Goal: Information Seeking & Learning: Learn about a topic

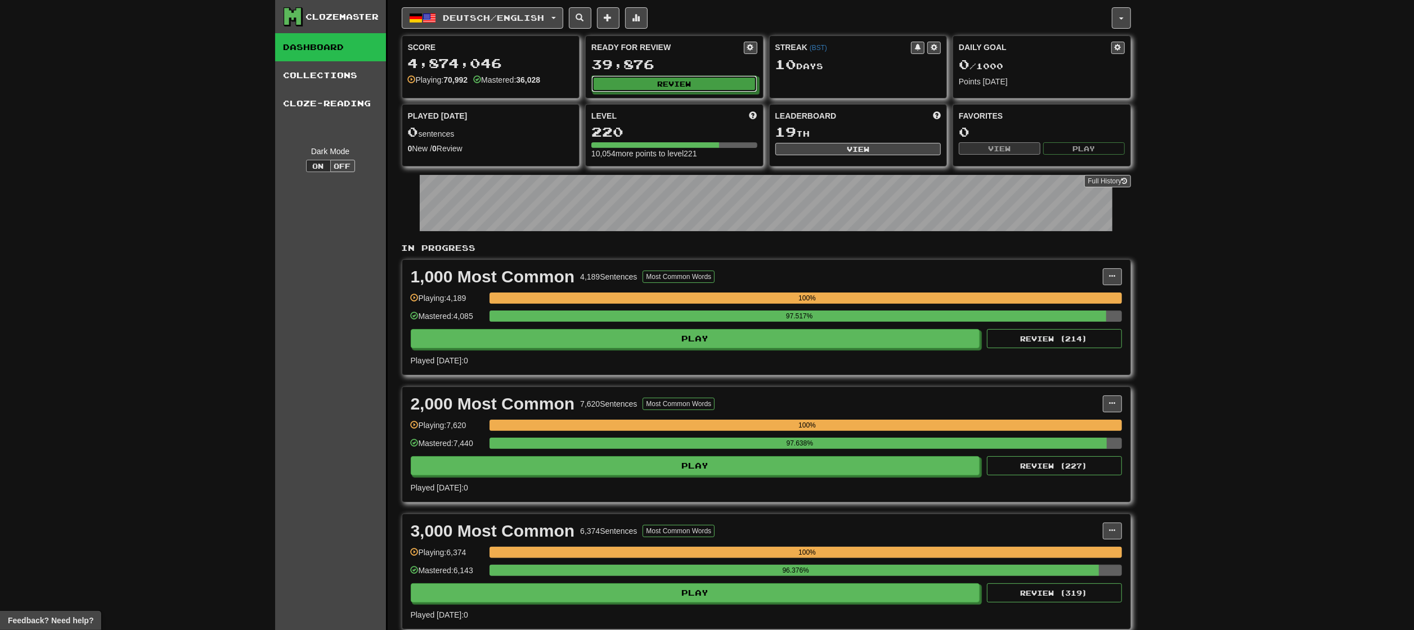
click at [693, 75] on div "Ready for Review 39,876 Review" at bounding box center [674, 67] width 177 height 62
click at [696, 83] on button "Review" at bounding box center [675, 84] width 166 height 17
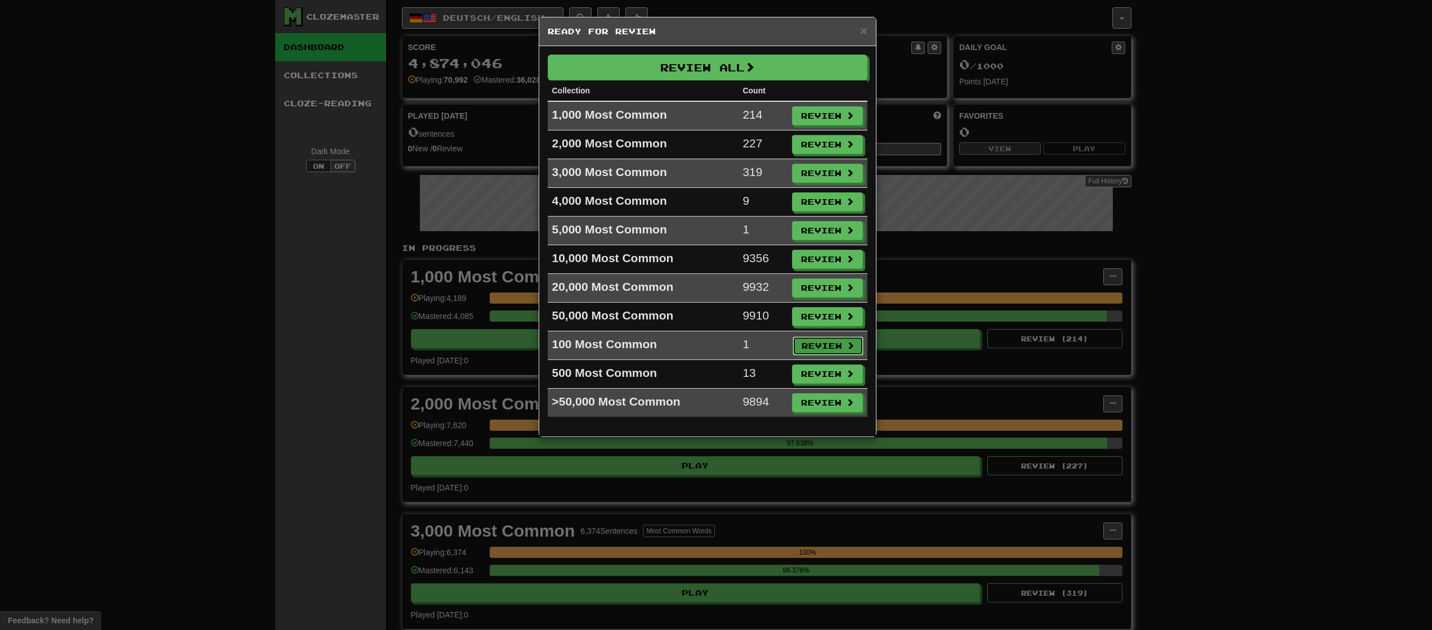
click at [827, 347] on button "Review" at bounding box center [827, 346] width 71 height 19
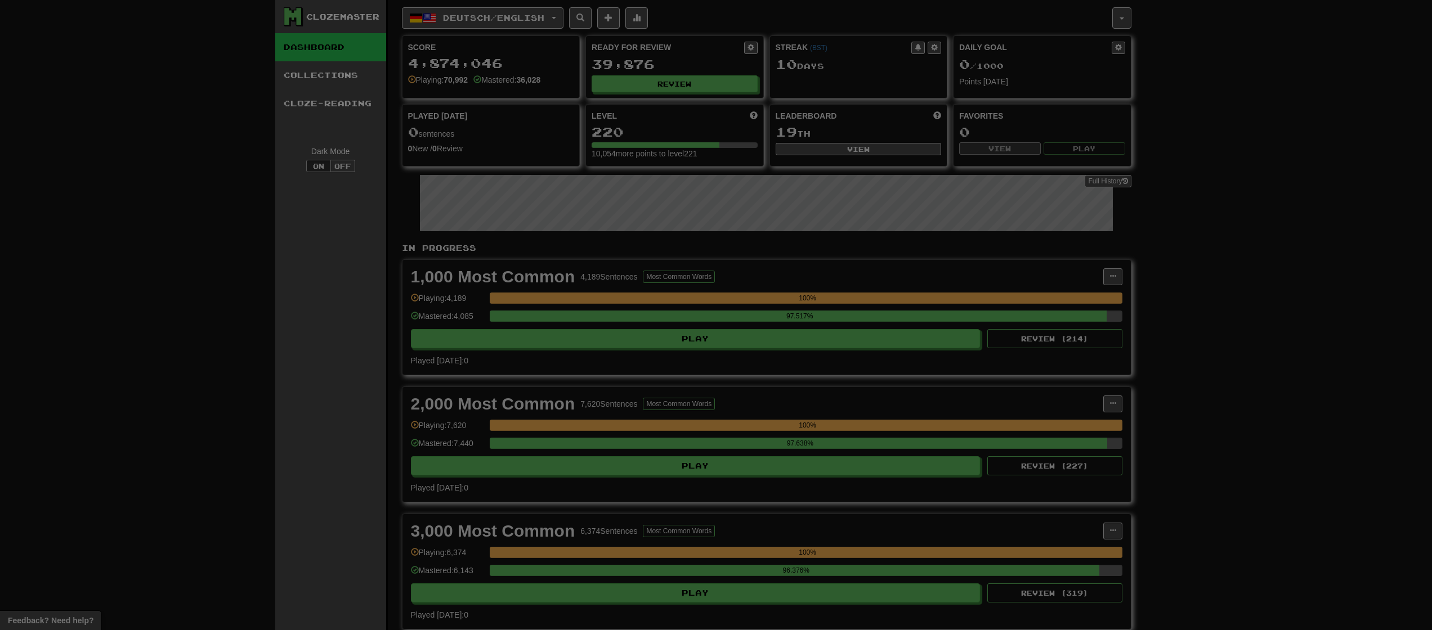
select select "********"
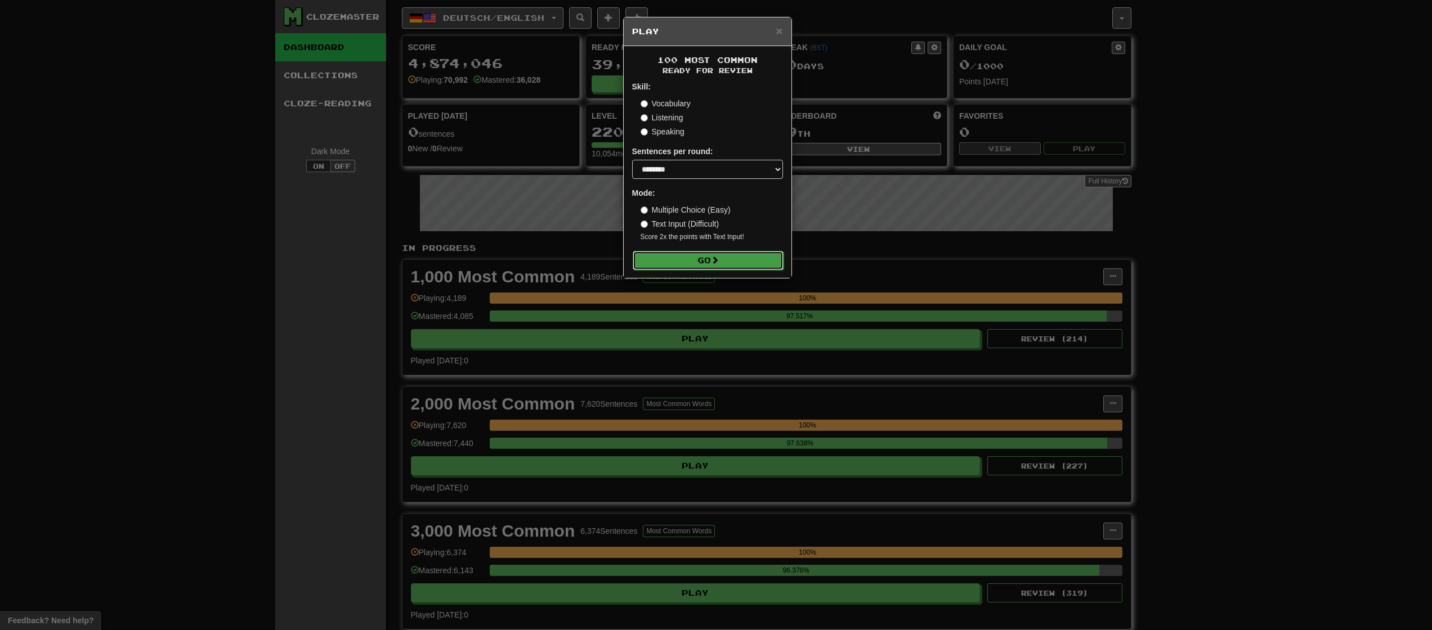
click at [743, 270] on button "Go" at bounding box center [708, 260] width 151 height 19
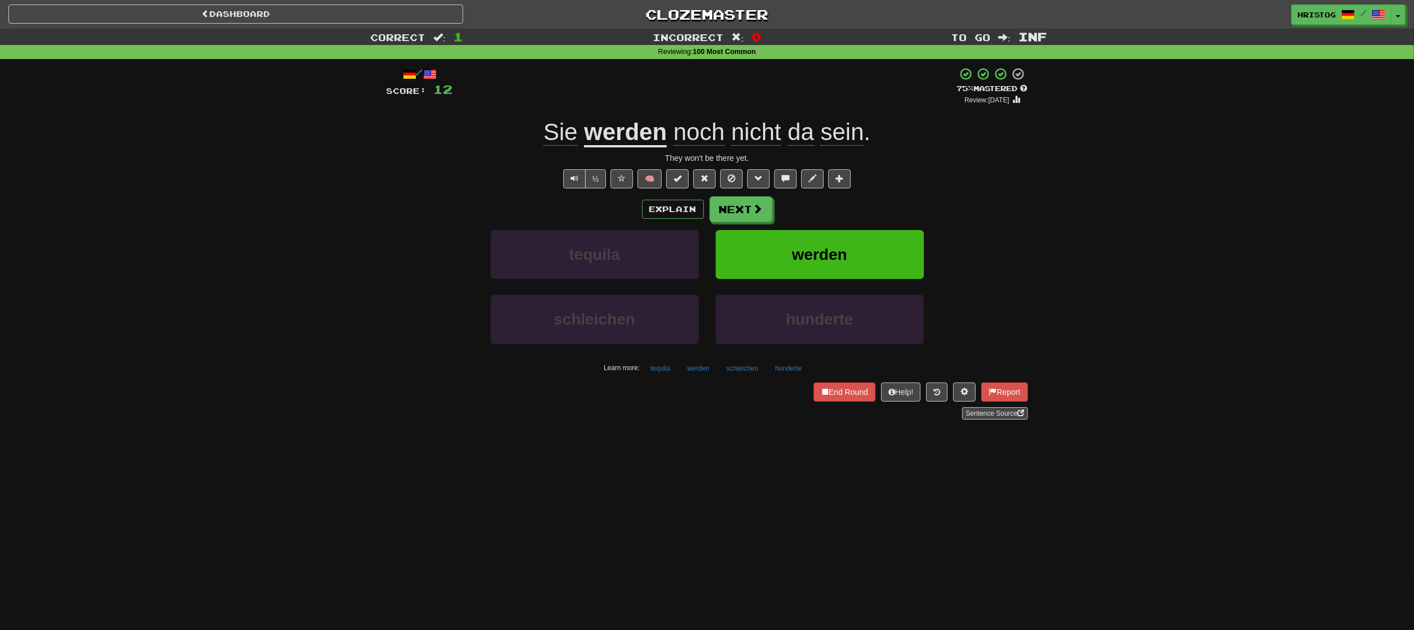
click at [1321, 397] on div "Correct : 1 Incorrect : 0 To go : Inf Reviewing : 100 Most Common / Score: 12 +…" at bounding box center [707, 232] width 1414 height 407
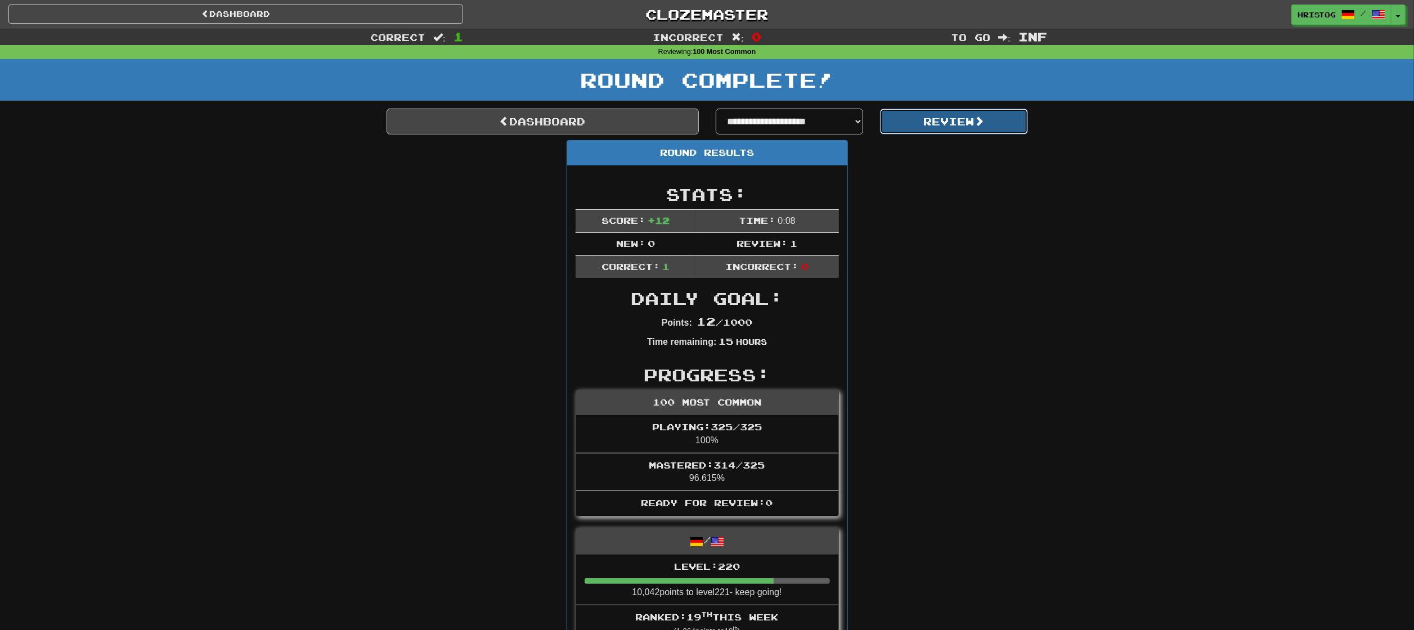
click at [1005, 133] on button "Review" at bounding box center [954, 122] width 148 height 26
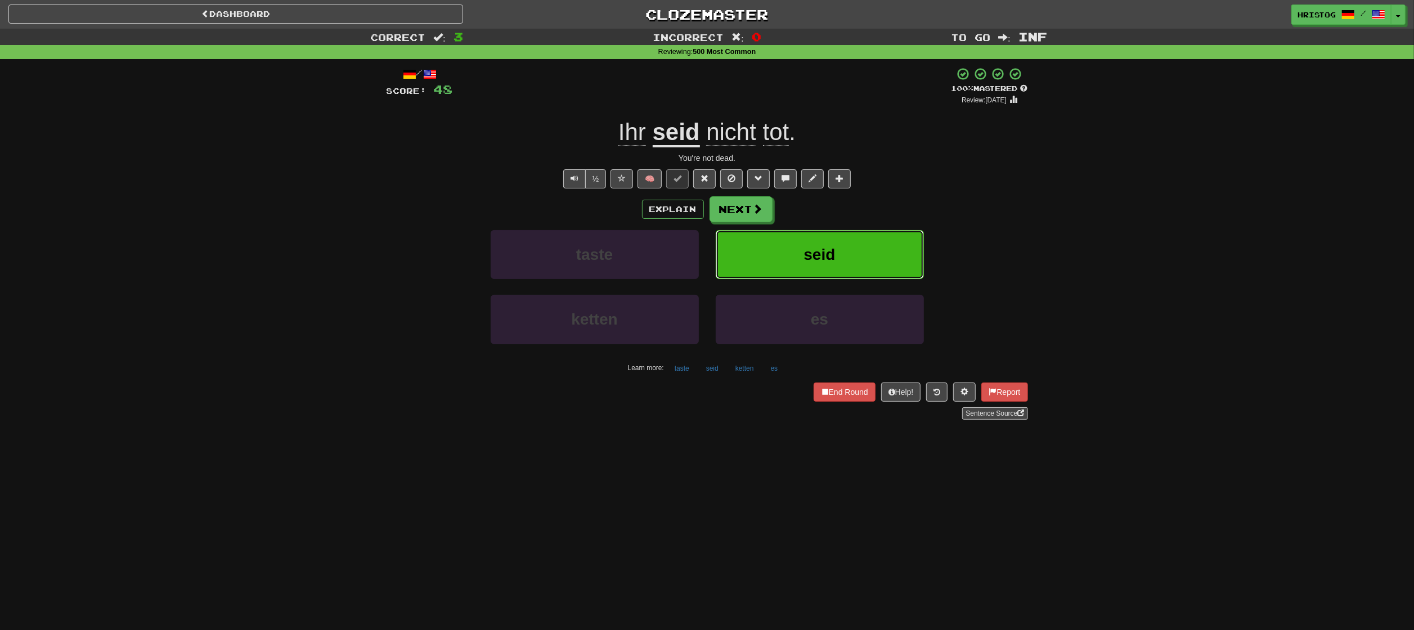
click at [781, 253] on button "seid" at bounding box center [820, 254] width 208 height 49
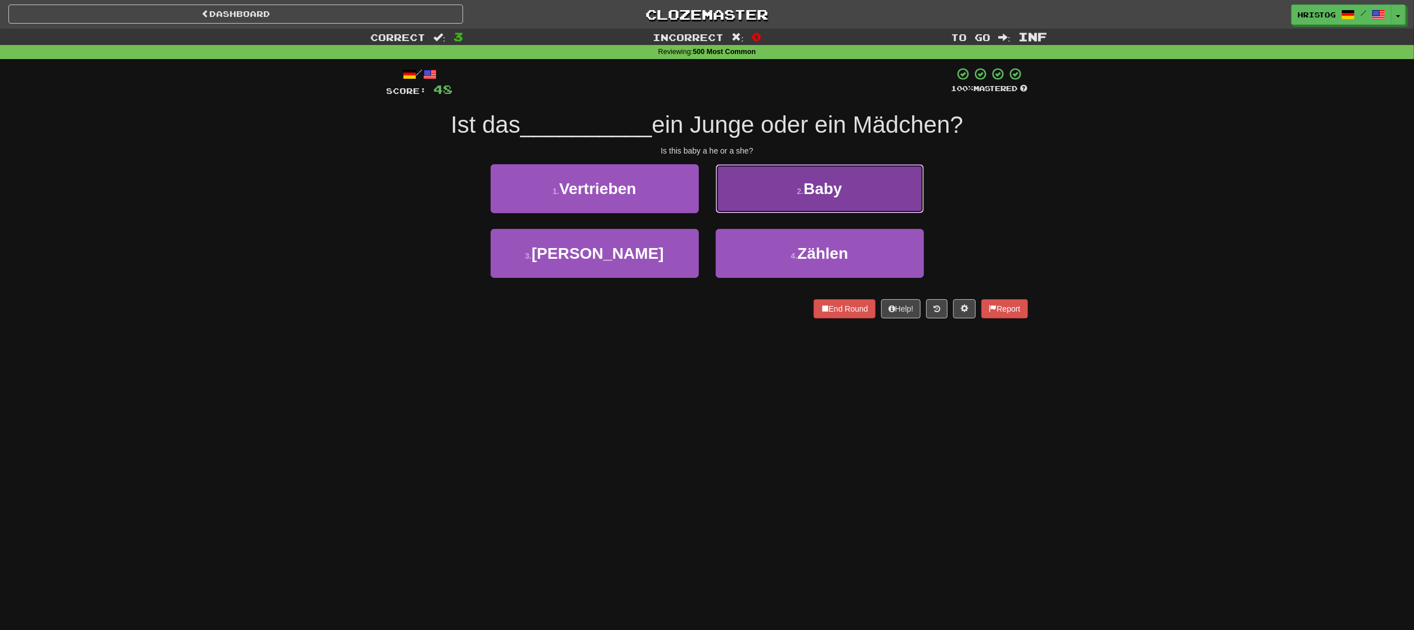
click at [820, 185] on span "Baby" at bounding box center [823, 188] width 38 height 17
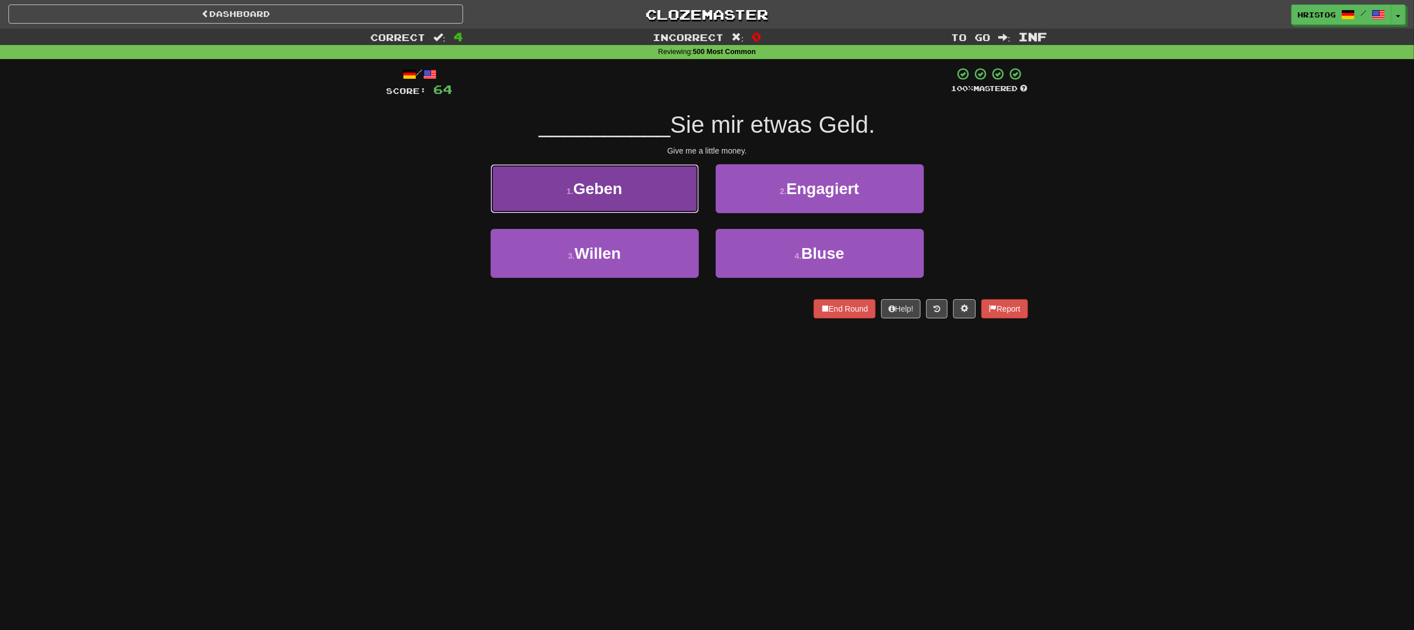
click at [663, 201] on button "1 . Geben" at bounding box center [595, 188] width 208 height 49
click at [655, 192] on button "1 . gute" at bounding box center [595, 188] width 208 height 49
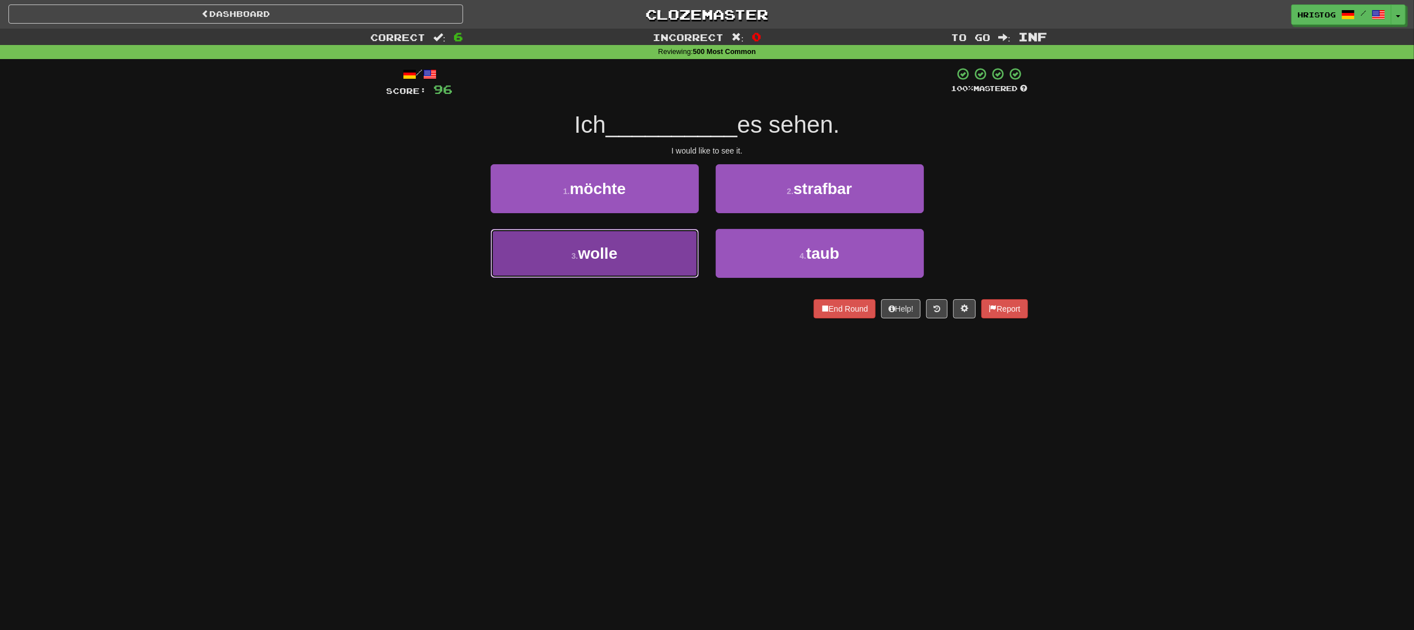
click at [635, 249] on button "3 . wolle" at bounding box center [595, 253] width 208 height 49
click at [661, 262] on button "3 . Zeit" at bounding box center [595, 253] width 208 height 49
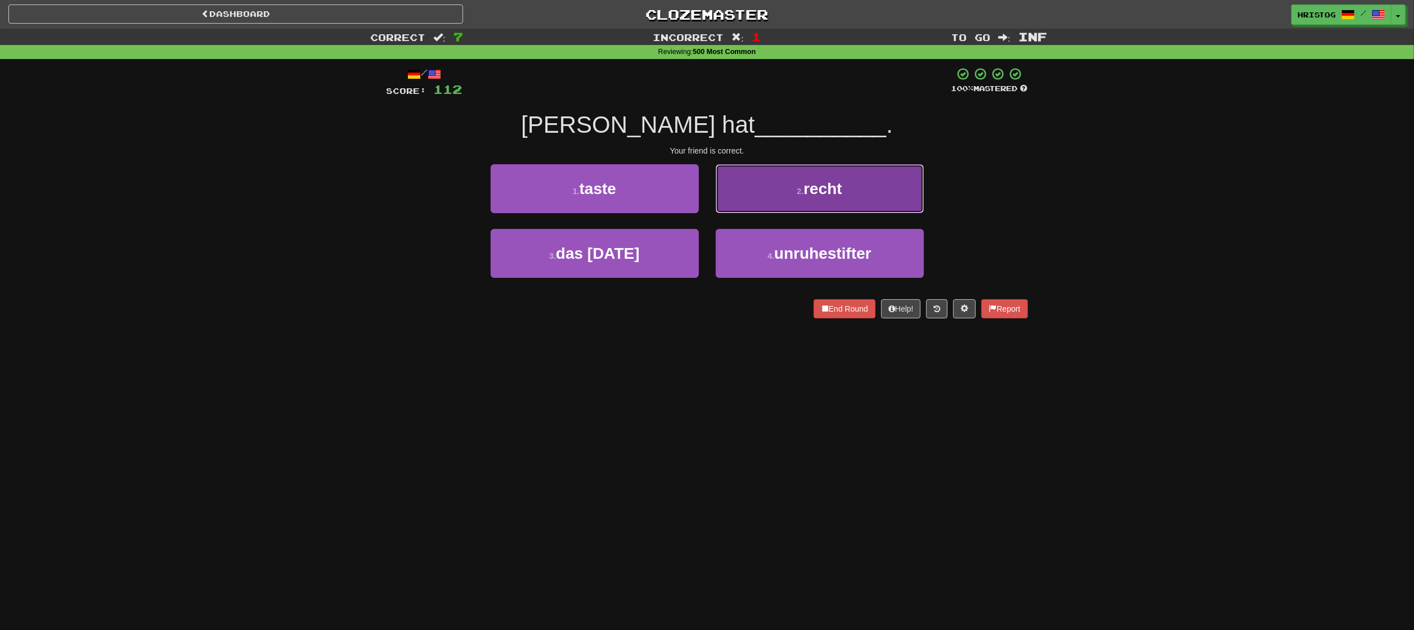
click at [815, 198] on button "2 . recht" at bounding box center [820, 188] width 208 height 49
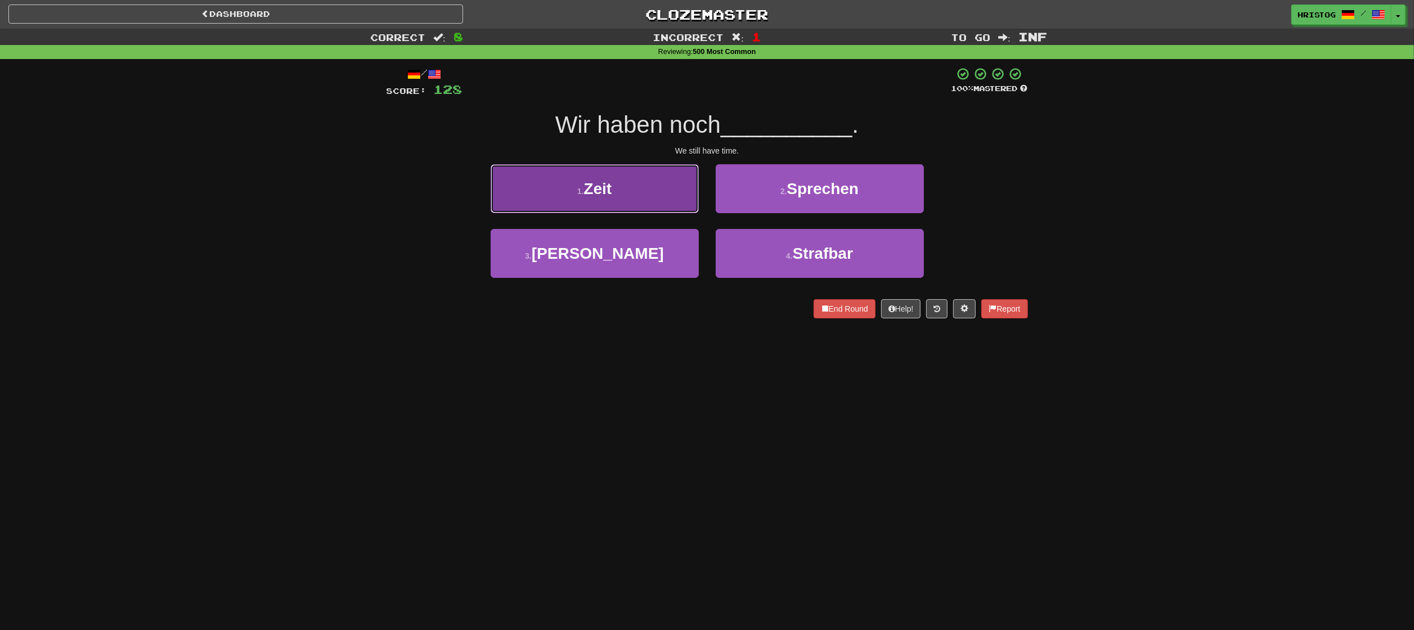
click at [679, 187] on button "1 . Zeit" at bounding box center [595, 188] width 208 height 49
click at [660, 196] on button "1 . Land" at bounding box center [595, 188] width 208 height 49
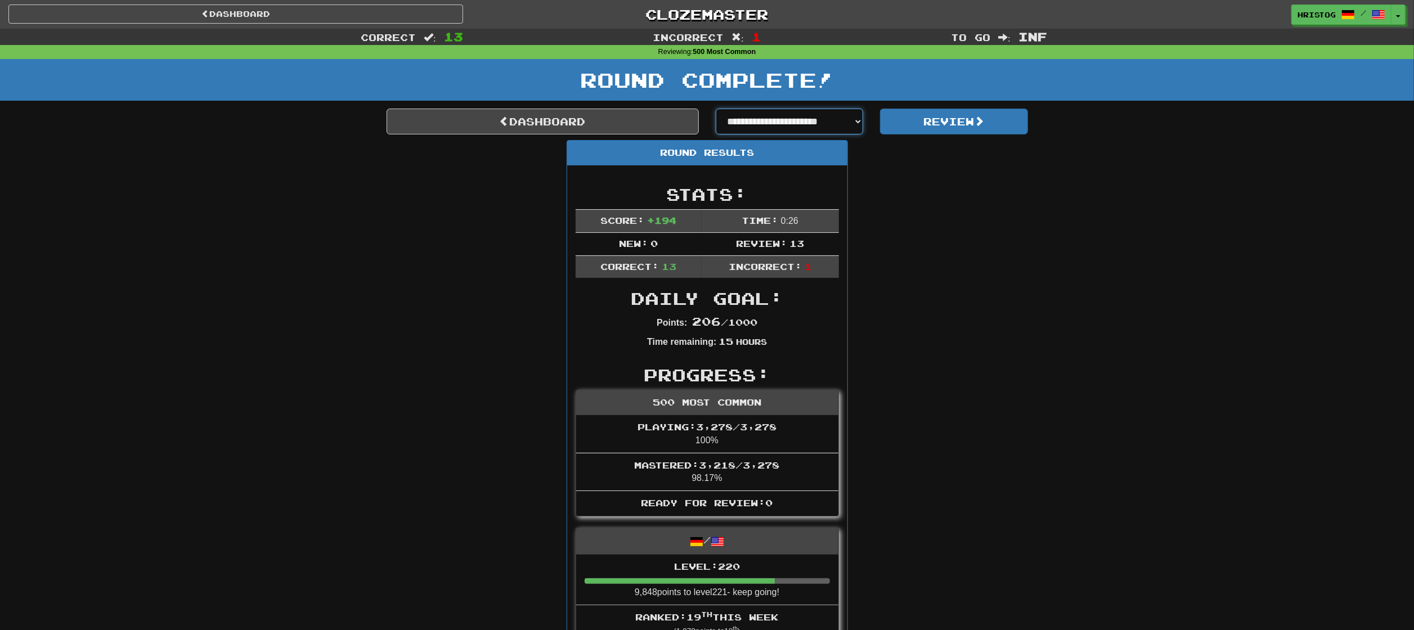
click at [824, 109] on select "**********" at bounding box center [790, 122] width 148 height 26
click at [978, 132] on button "Review" at bounding box center [954, 122] width 148 height 26
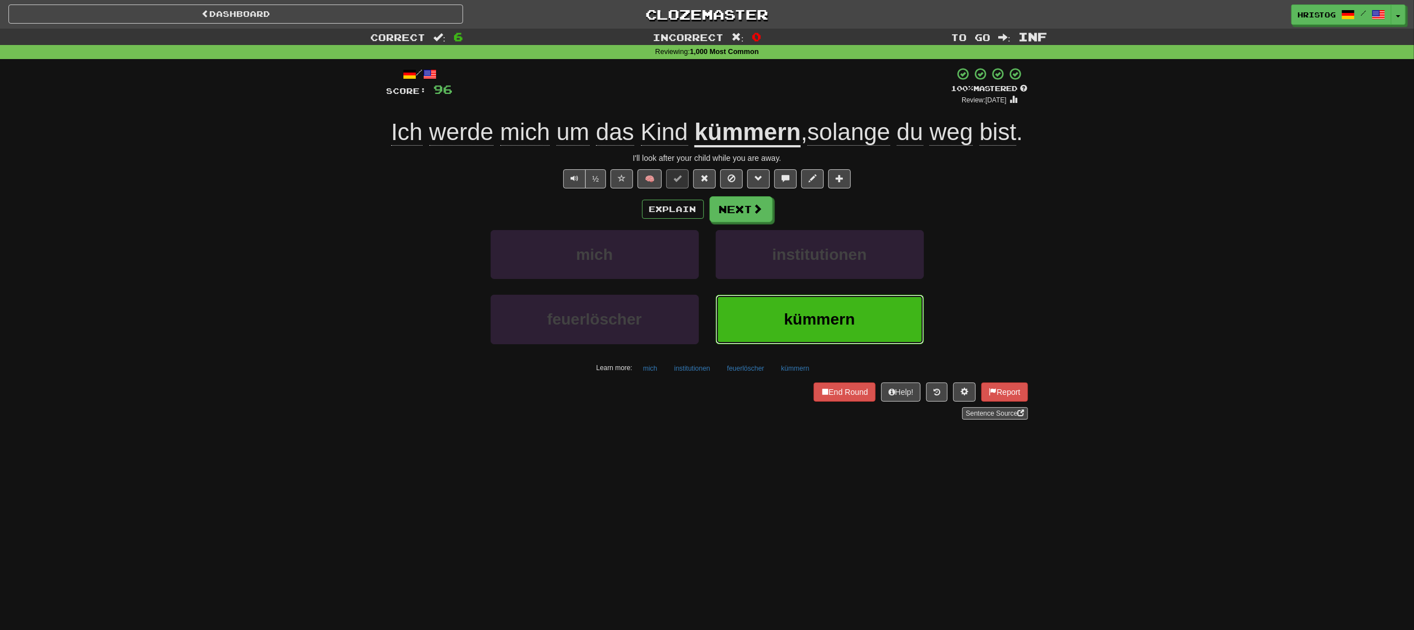
click at [831, 331] on button "kümmern" at bounding box center [820, 319] width 208 height 49
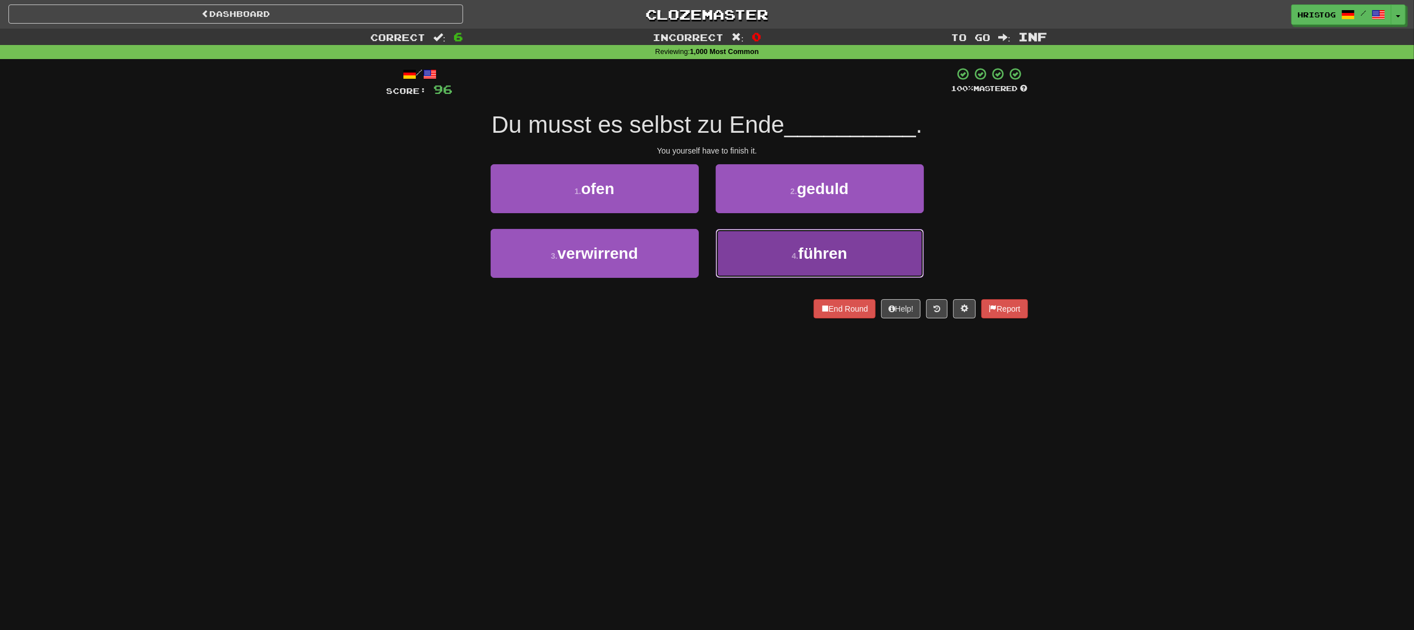
click at [811, 255] on span "führen" at bounding box center [823, 253] width 49 height 17
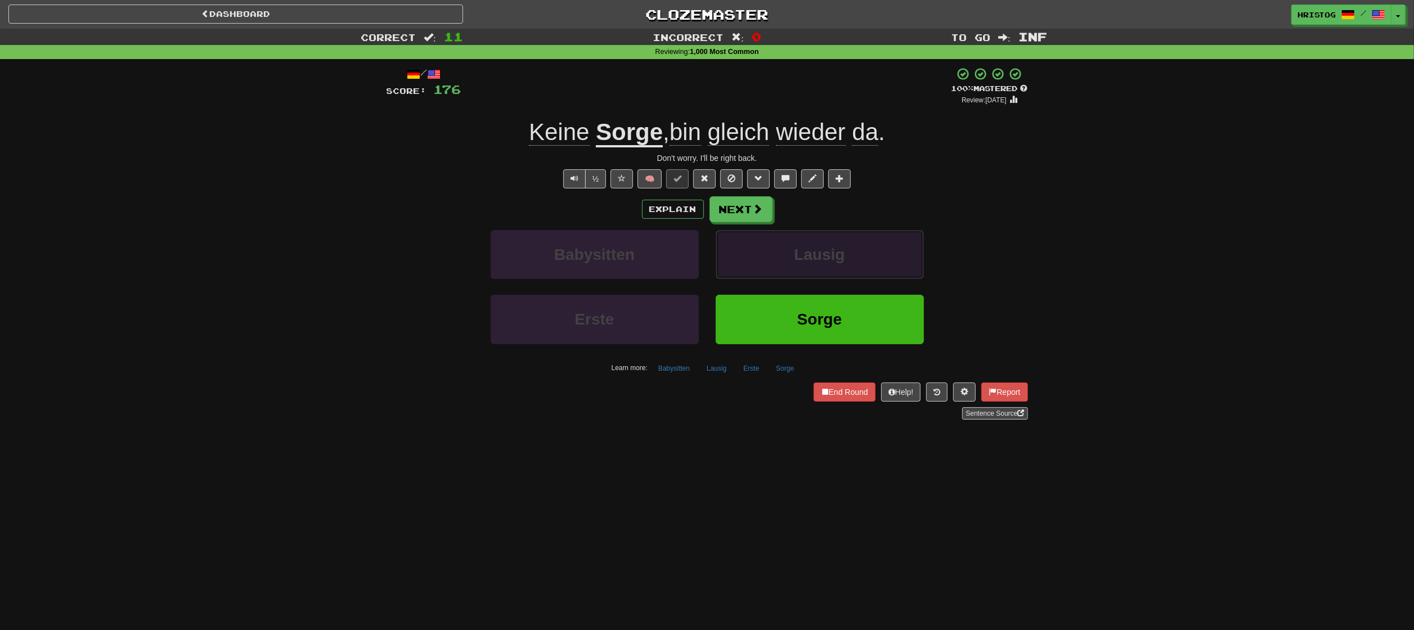
click at [845, 248] on span "Lausig" at bounding box center [819, 254] width 51 height 17
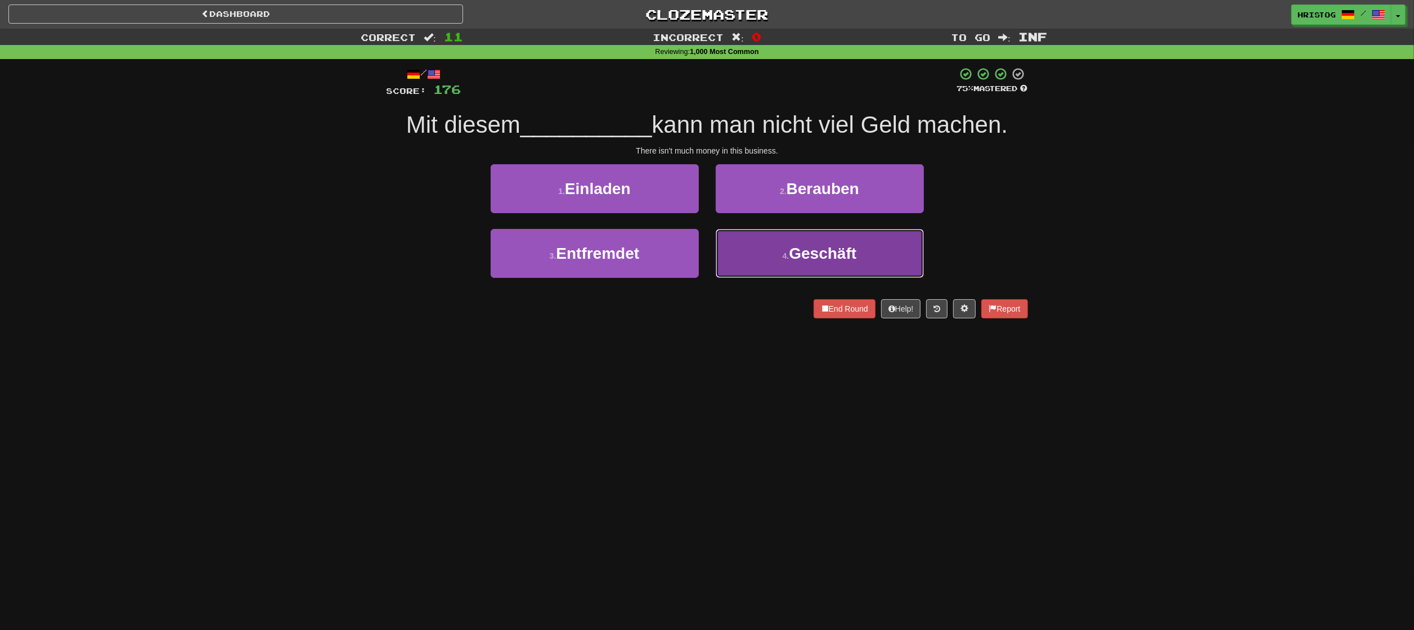
click at [788, 260] on small "4 ." at bounding box center [786, 256] width 7 height 9
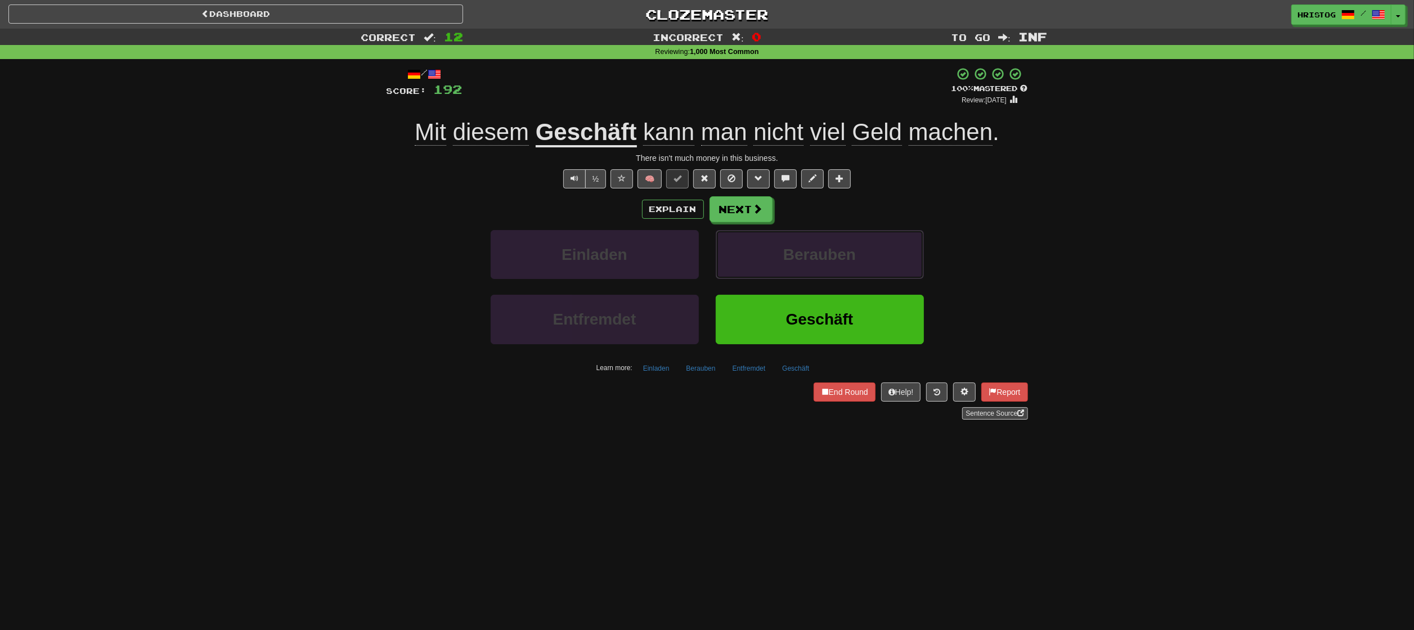
click at [788, 260] on span "Berauben" at bounding box center [819, 254] width 73 height 17
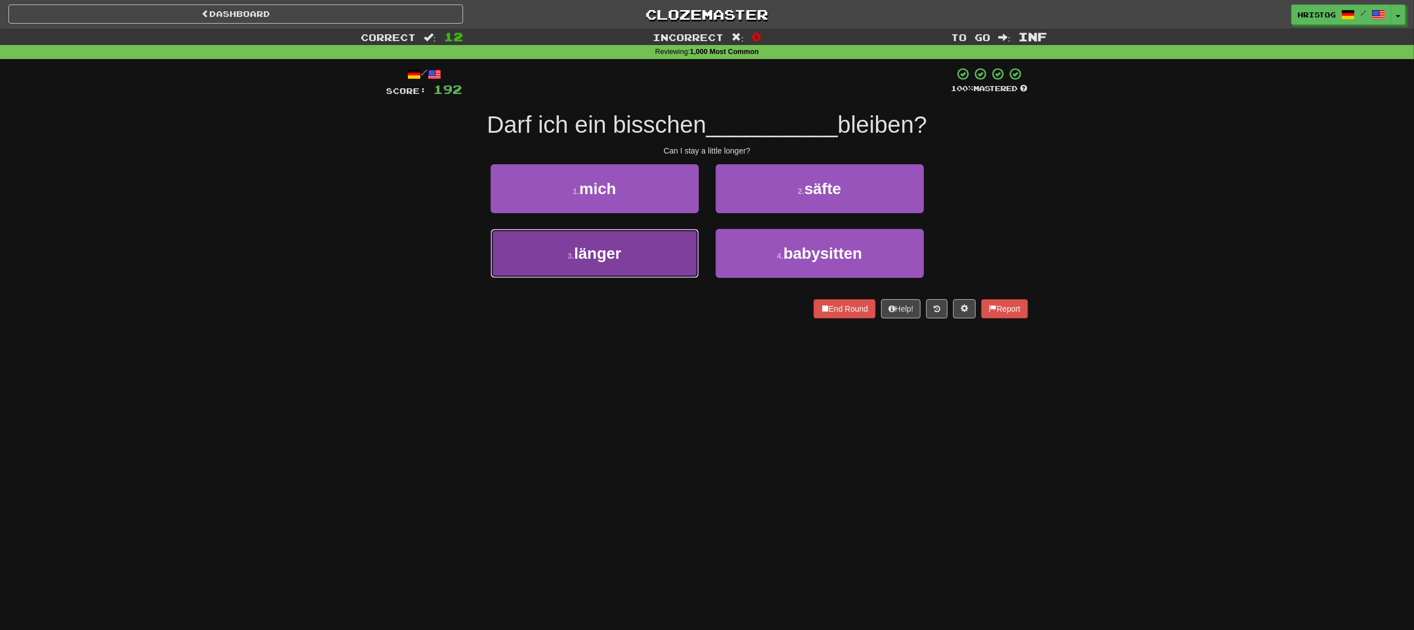
click at [671, 254] on button "3 . länger" at bounding box center [595, 253] width 208 height 49
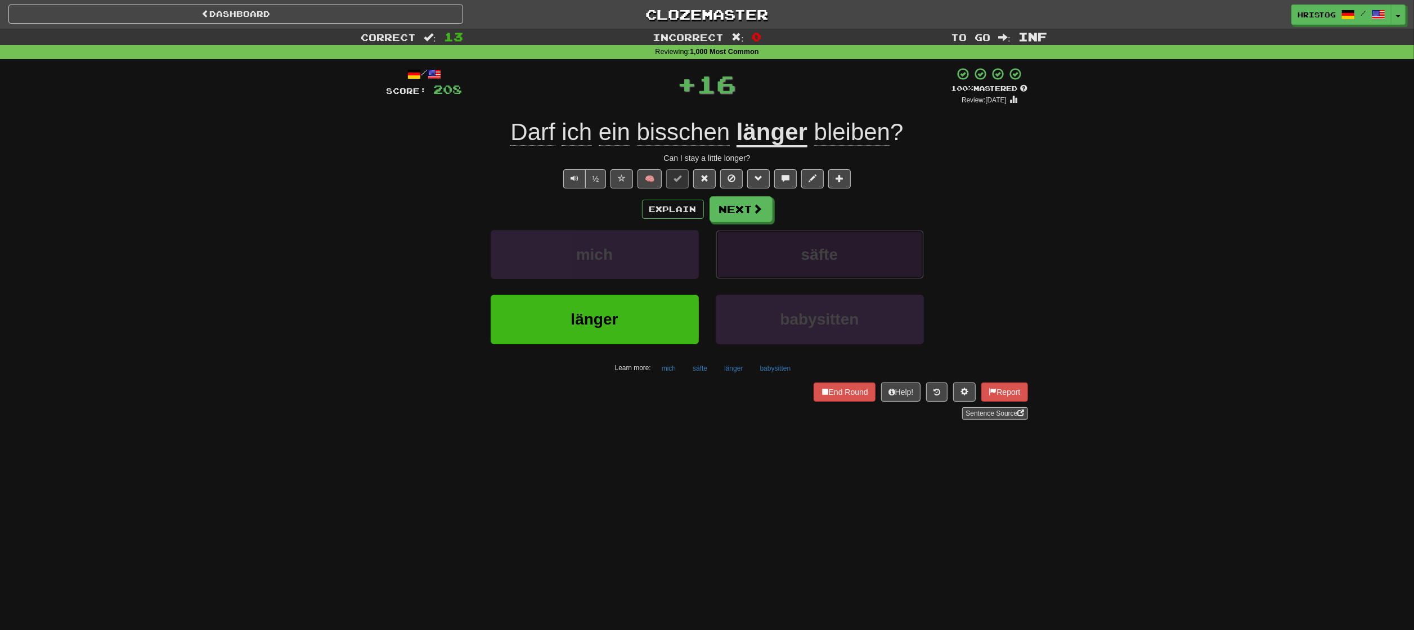
click at [832, 248] on span "säfte" at bounding box center [819, 254] width 37 height 17
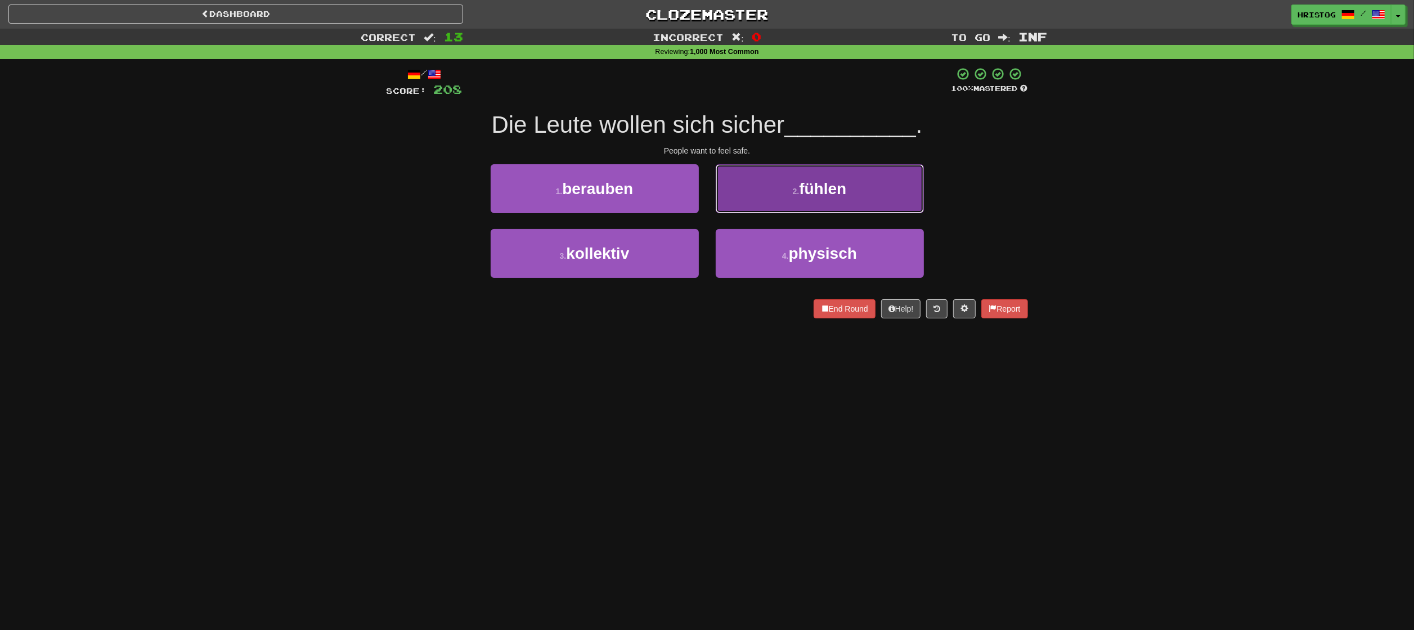
click at [805, 196] on span "fühlen" at bounding box center [822, 188] width 47 height 17
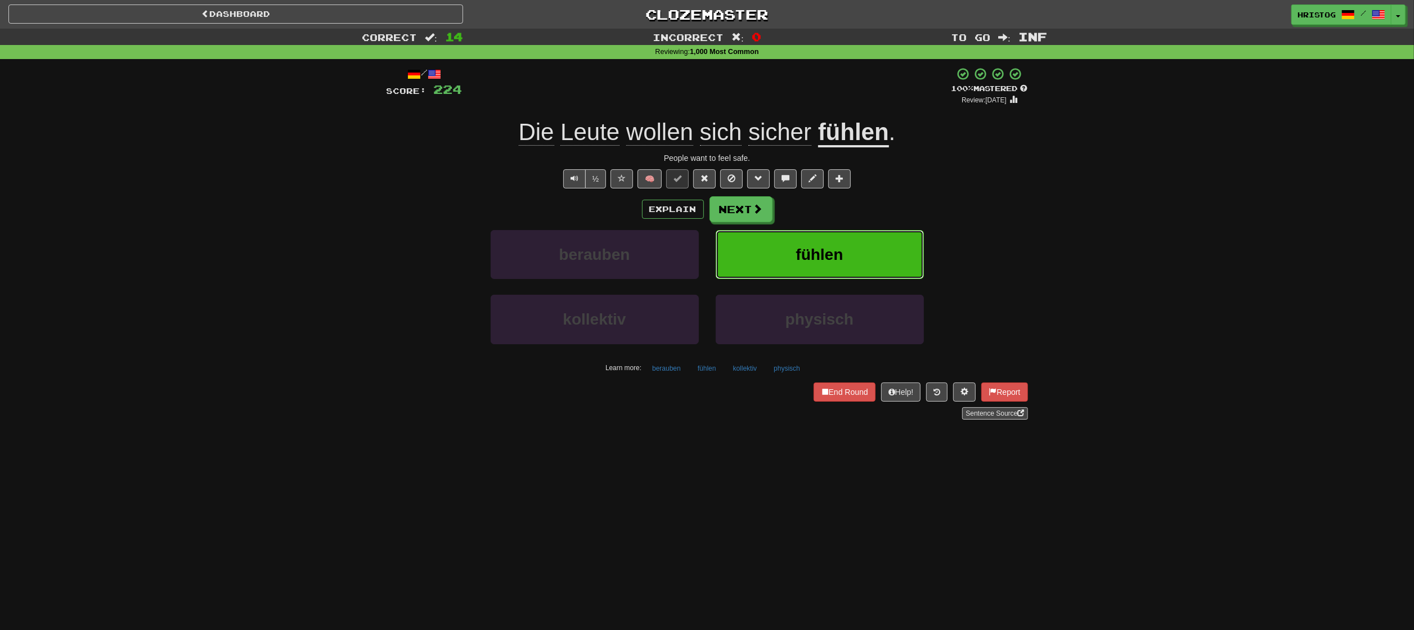
click at [880, 264] on button "fühlen" at bounding box center [820, 254] width 208 height 49
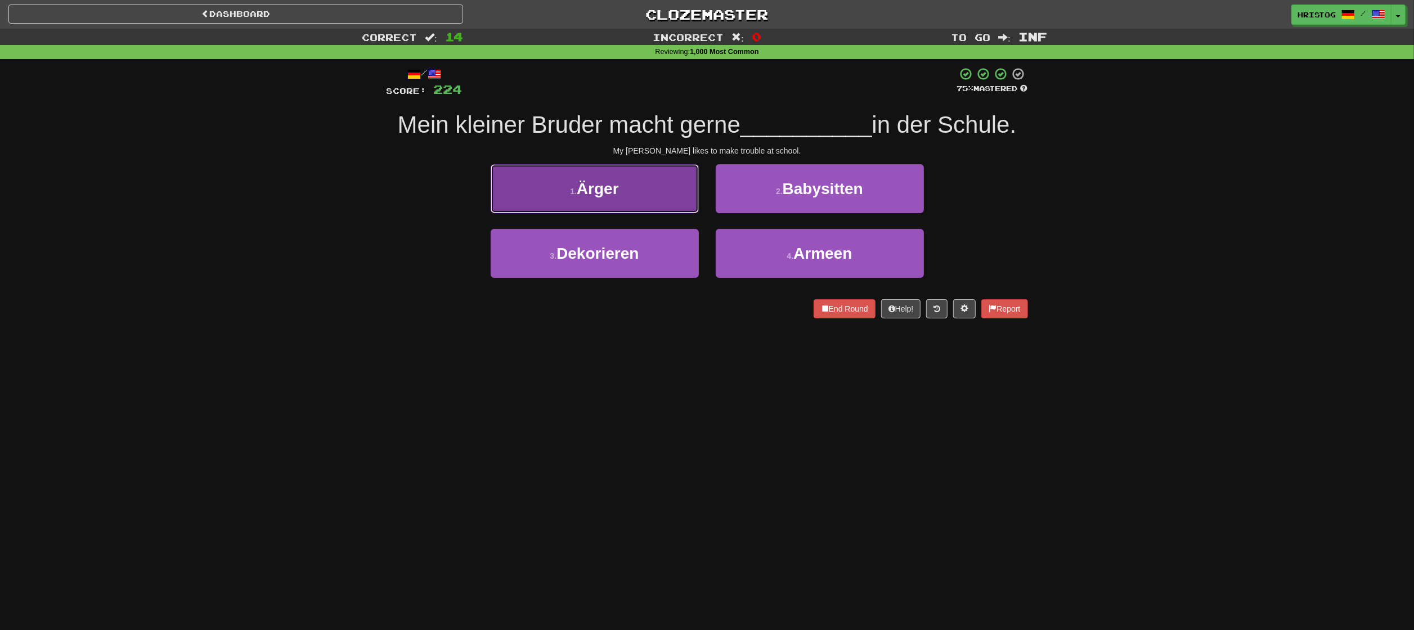
click at [687, 190] on button "1 . Ärger" at bounding box center [595, 188] width 208 height 49
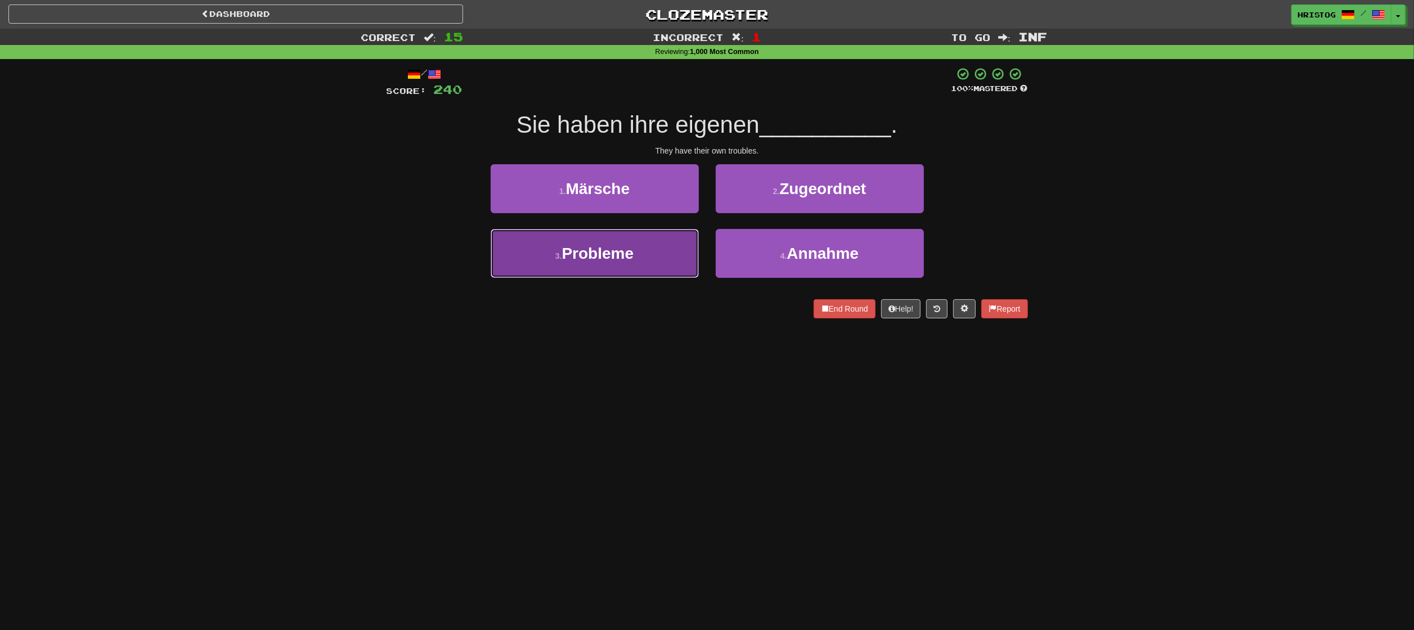
click at [631, 250] on span "Probleme" at bounding box center [598, 253] width 72 height 17
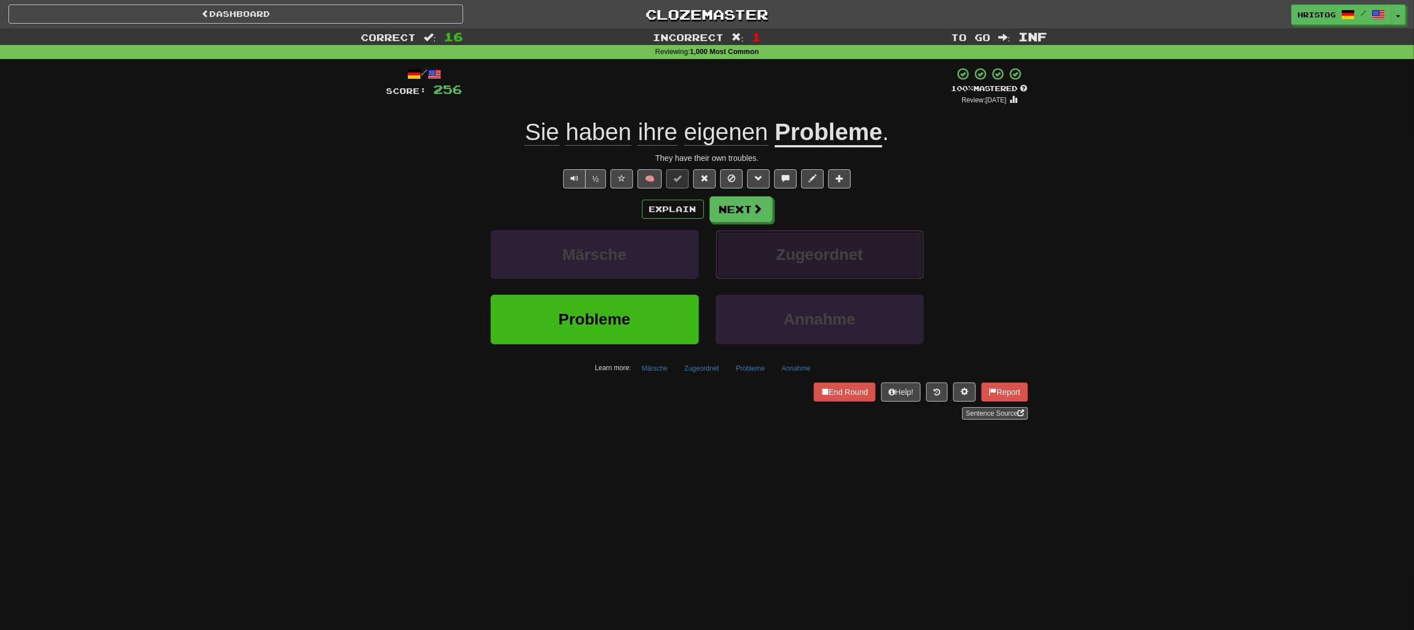
click at [789, 253] on span "Zugeordnet" at bounding box center [820, 254] width 87 height 17
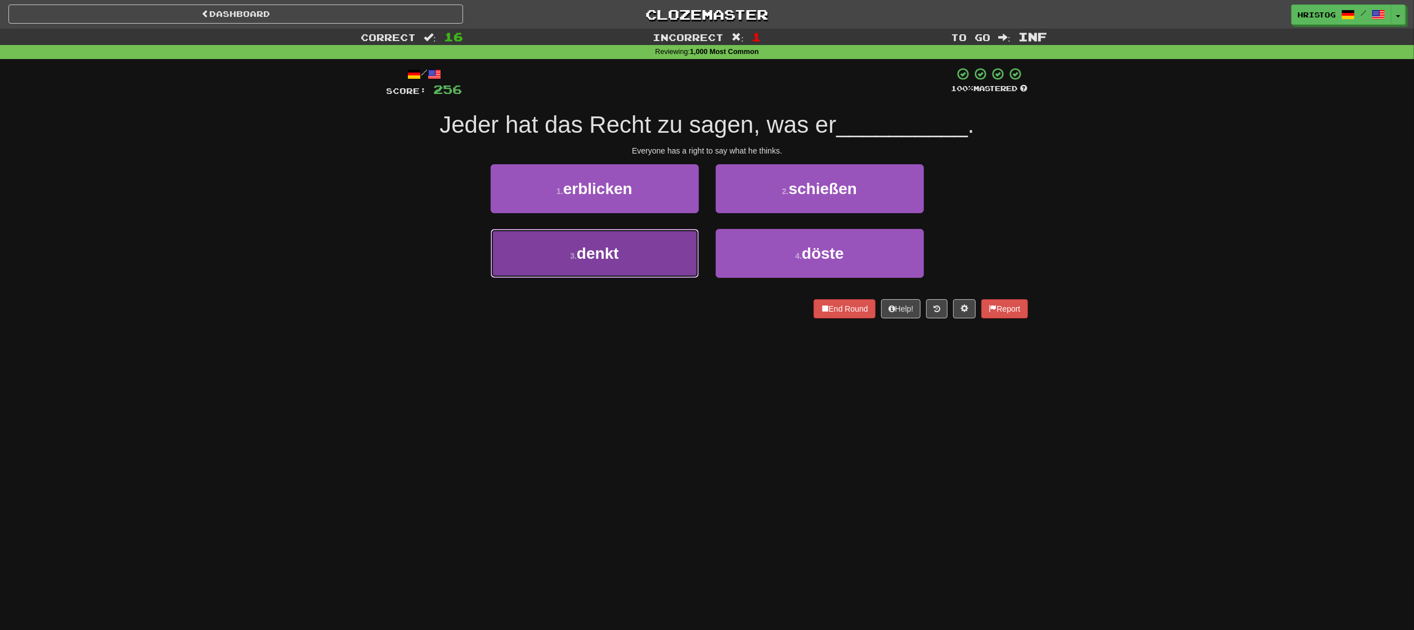
click at [636, 261] on button "3 . denkt" at bounding box center [595, 253] width 208 height 49
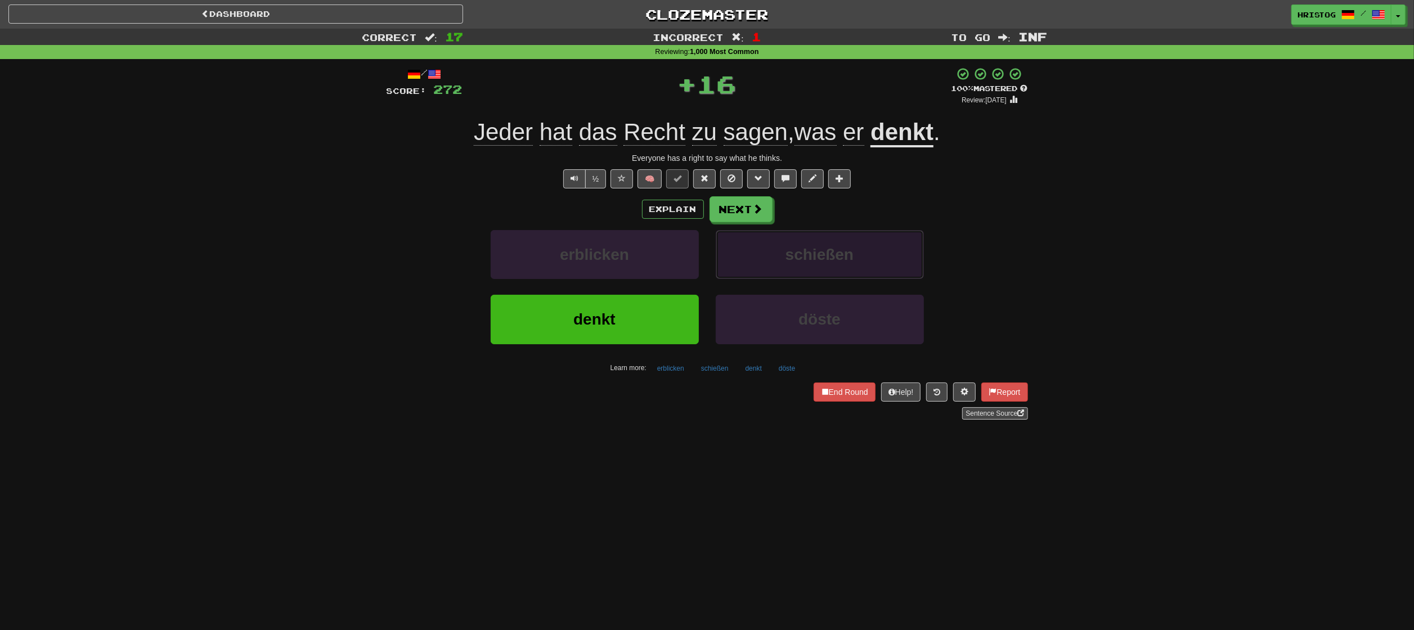
click at [859, 248] on button "schießen" at bounding box center [820, 254] width 208 height 49
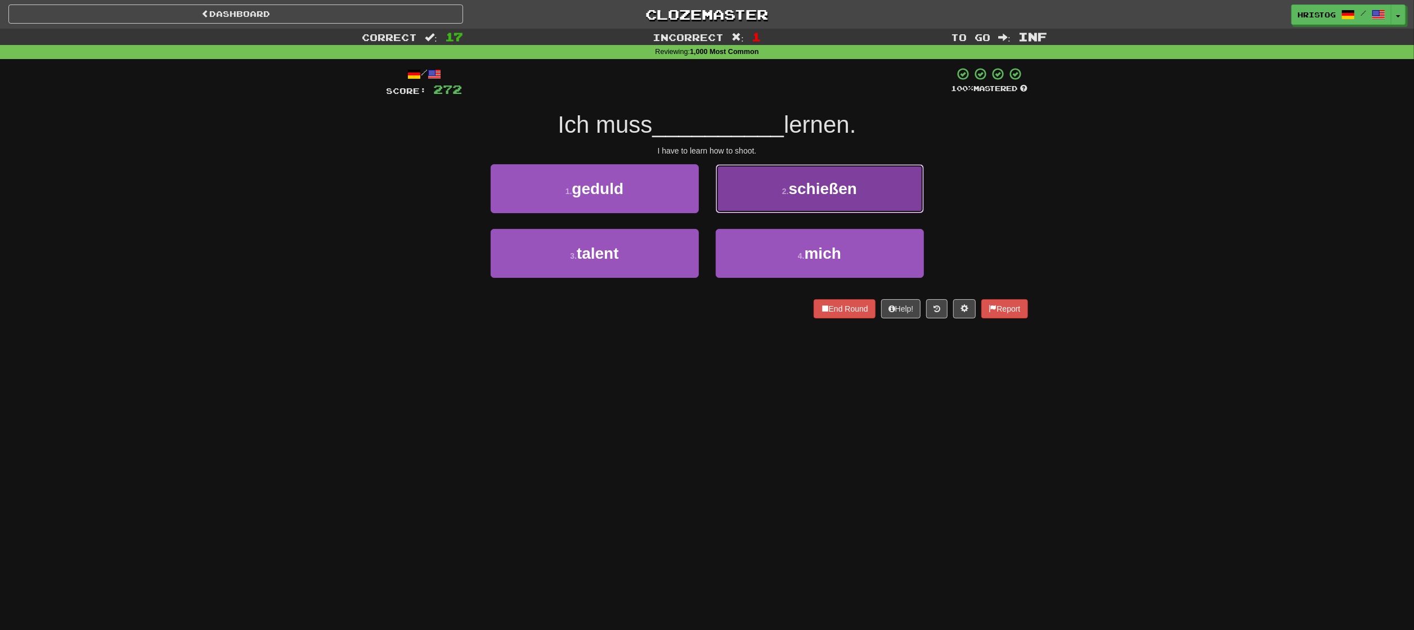
click at [774, 194] on button "2 . schießen" at bounding box center [820, 188] width 208 height 49
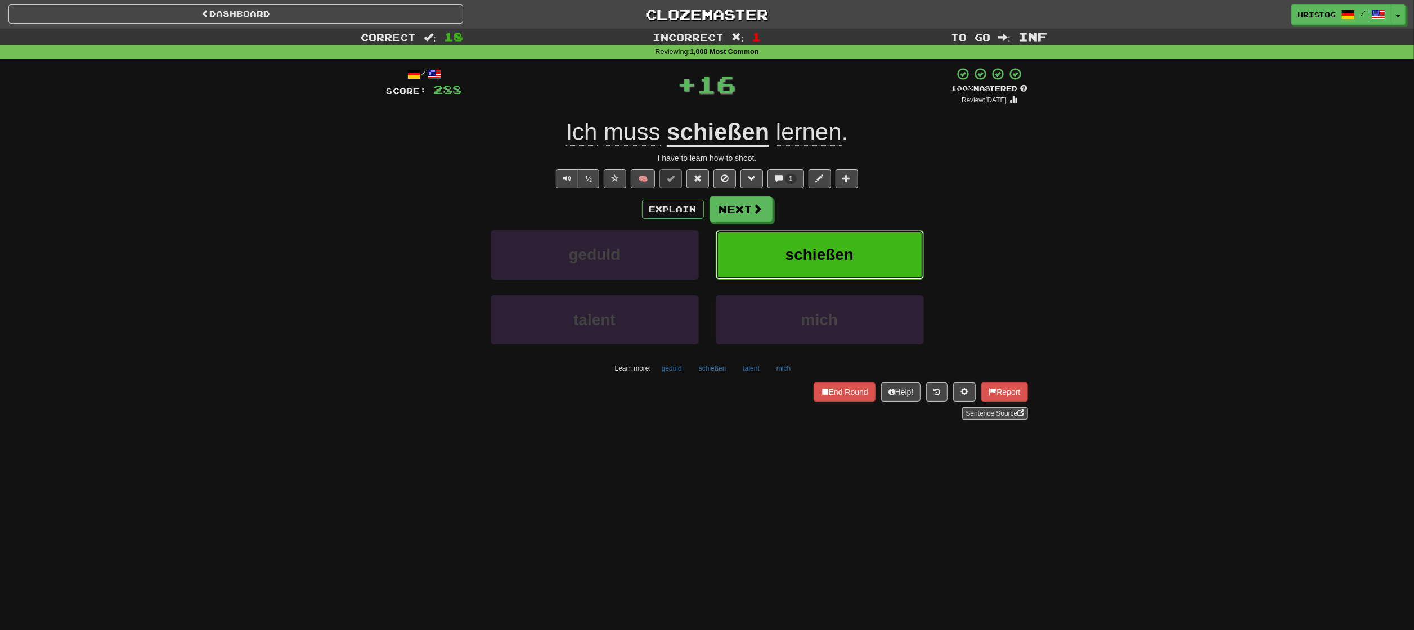
click at [824, 245] on button "schießen" at bounding box center [820, 254] width 208 height 49
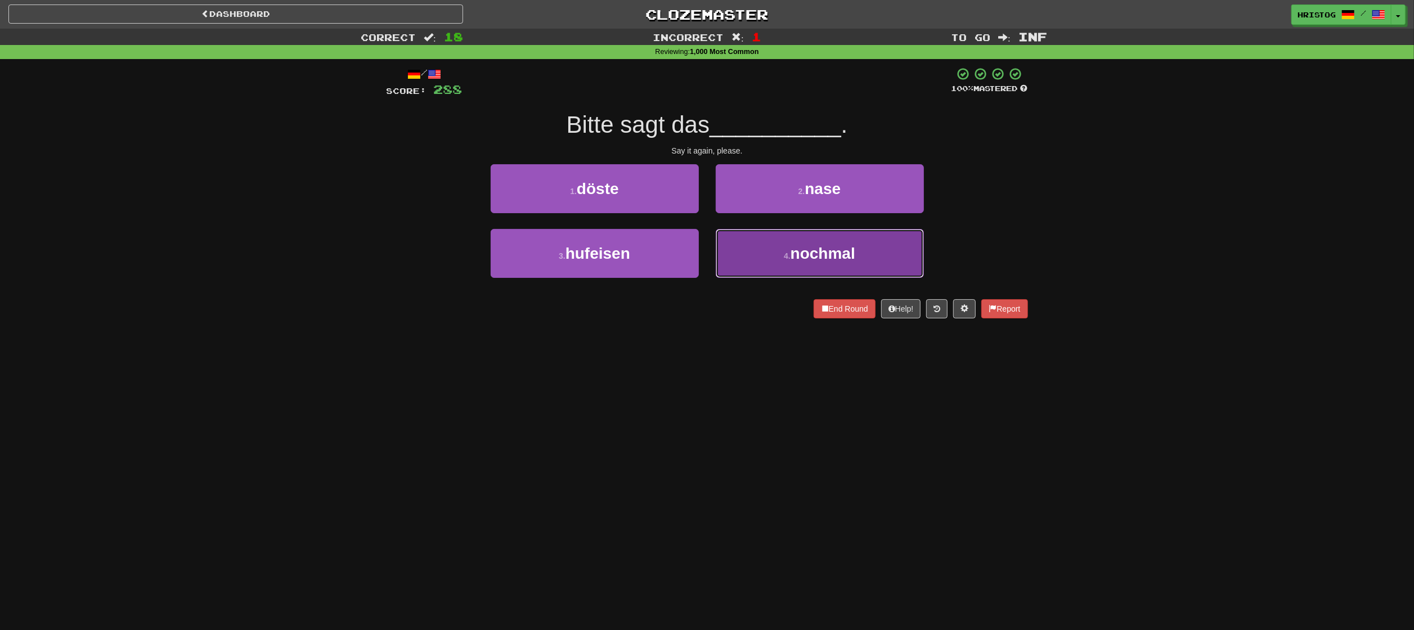
click at [835, 260] on span "nochmal" at bounding box center [823, 253] width 65 height 17
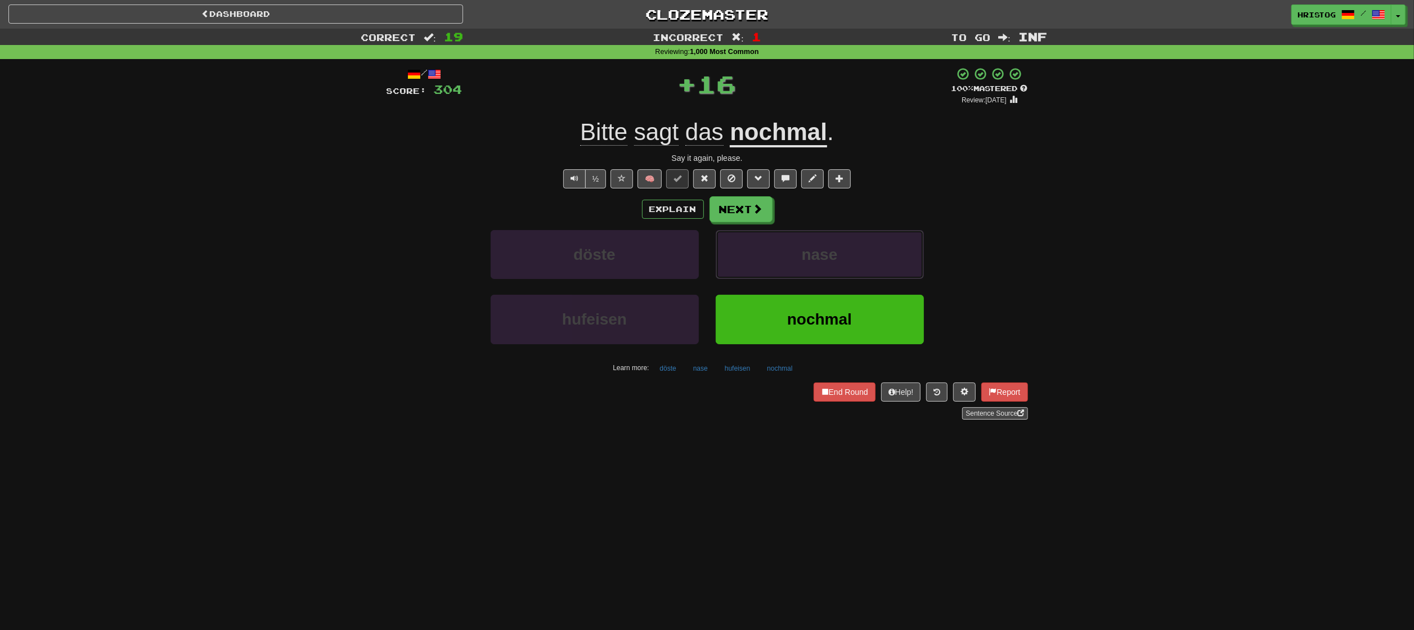
click at [835, 260] on span "nase" at bounding box center [820, 254] width 36 height 17
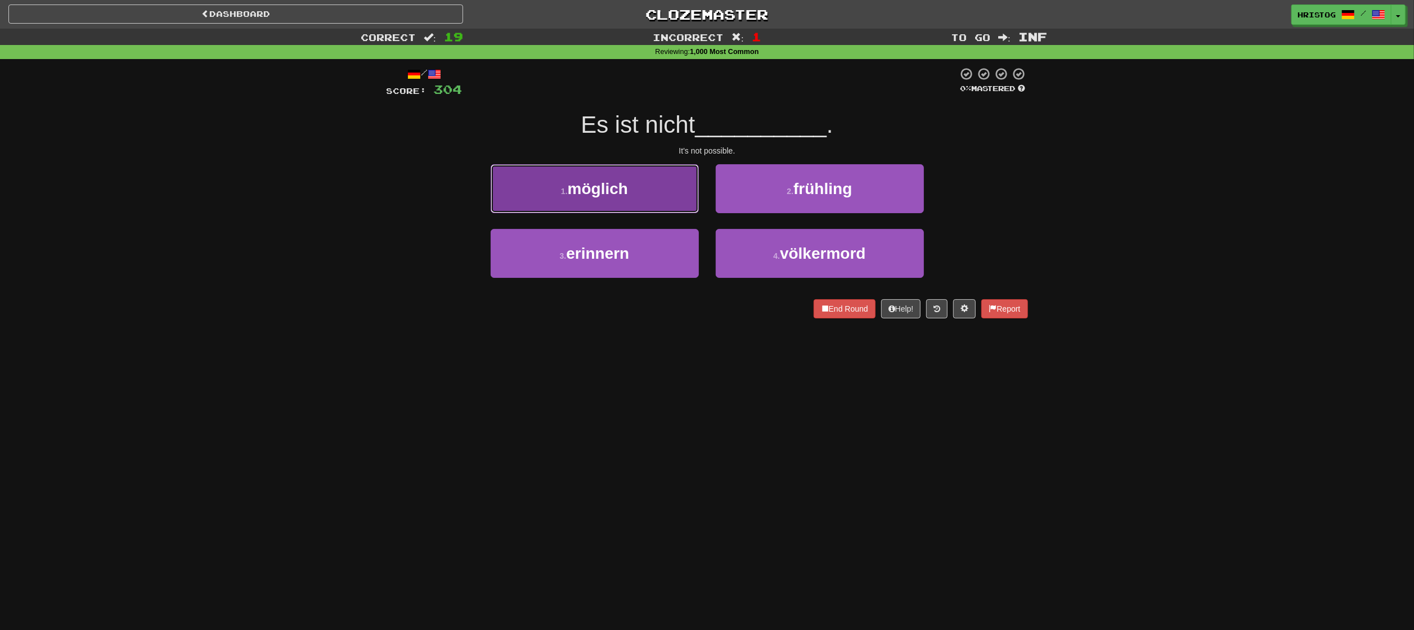
click at [665, 194] on button "1 . möglich" at bounding box center [595, 188] width 208 height 49
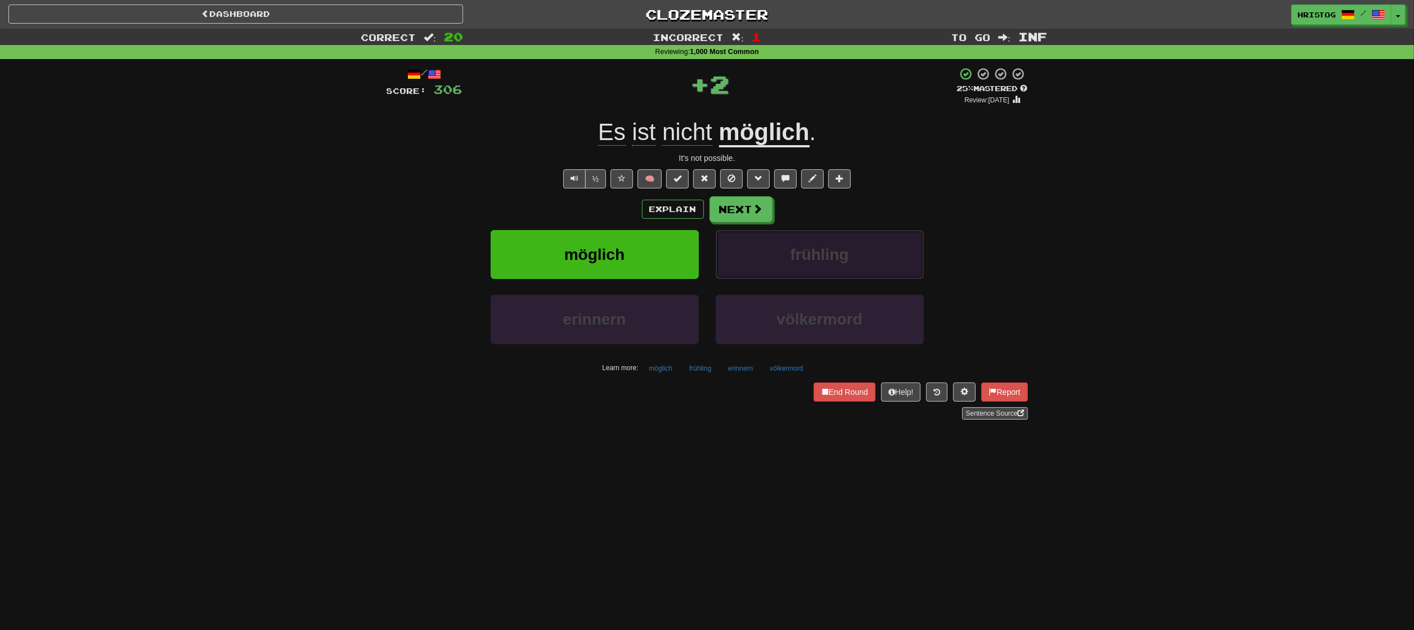
click at [779, 241] on button "frühling" at bounding box center [820, 254] width 208 height 49
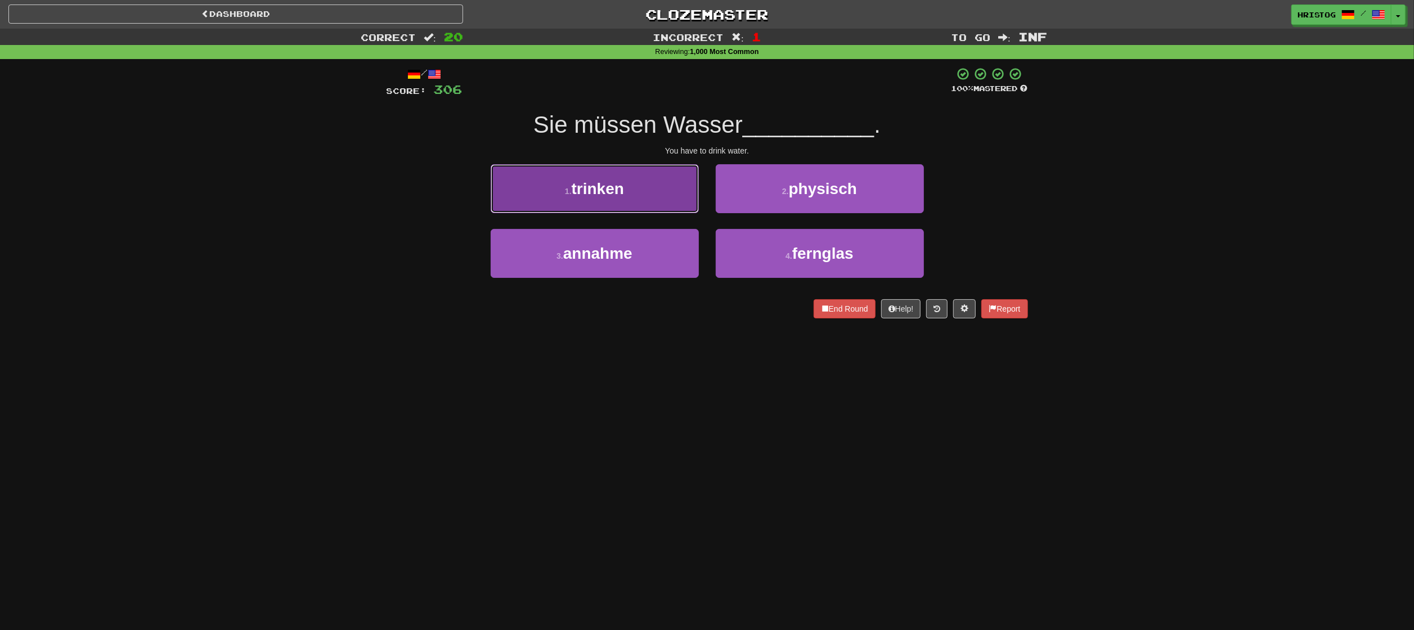
click at [611, 185] on span "trinken" at bounding box center [598, 188] width 52 height 17
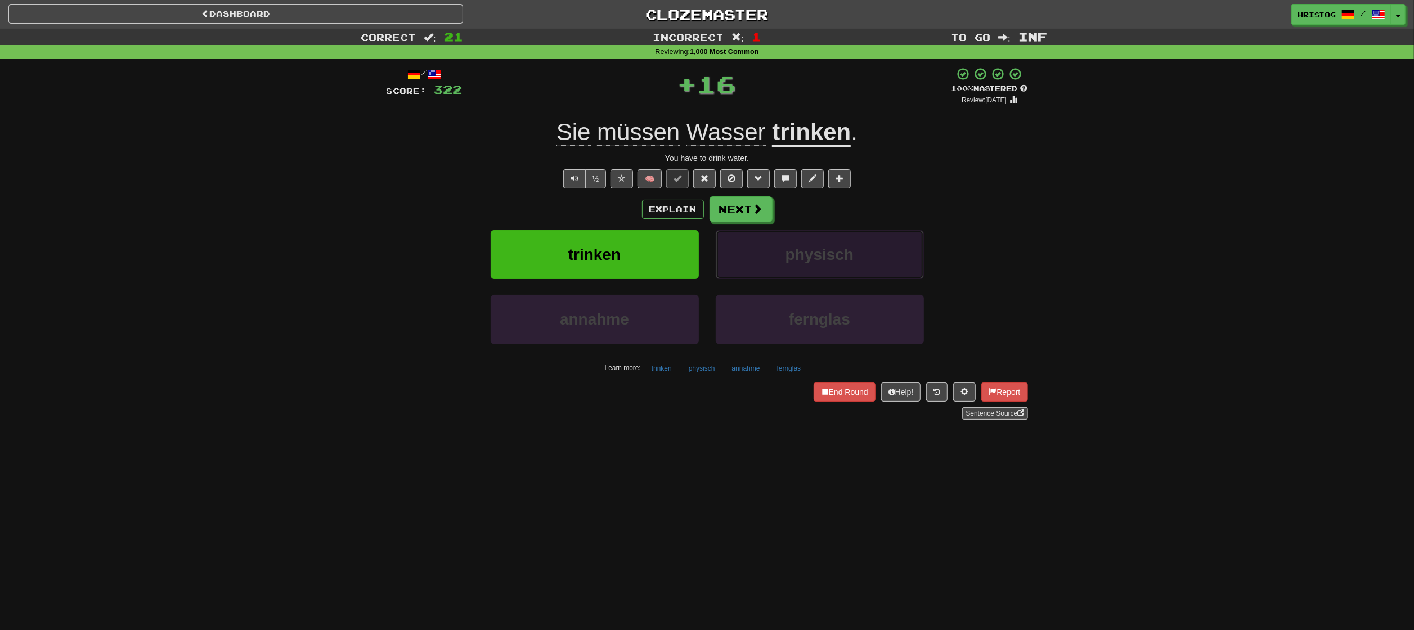
click at [805, 250] on span "physisch" at bounding box center [820, 254] width 68 height 17
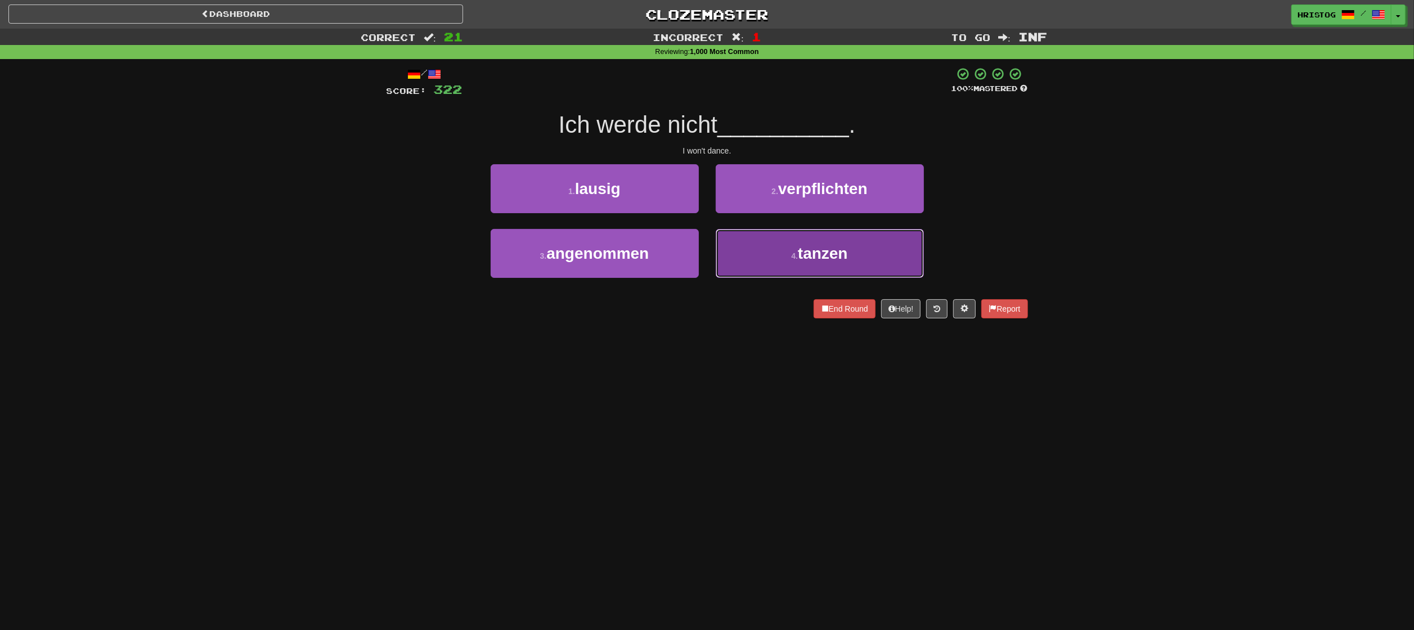
click at [809, 263] on button "4 . tanzen" at bounding box center [820, 253] width 208 height 49
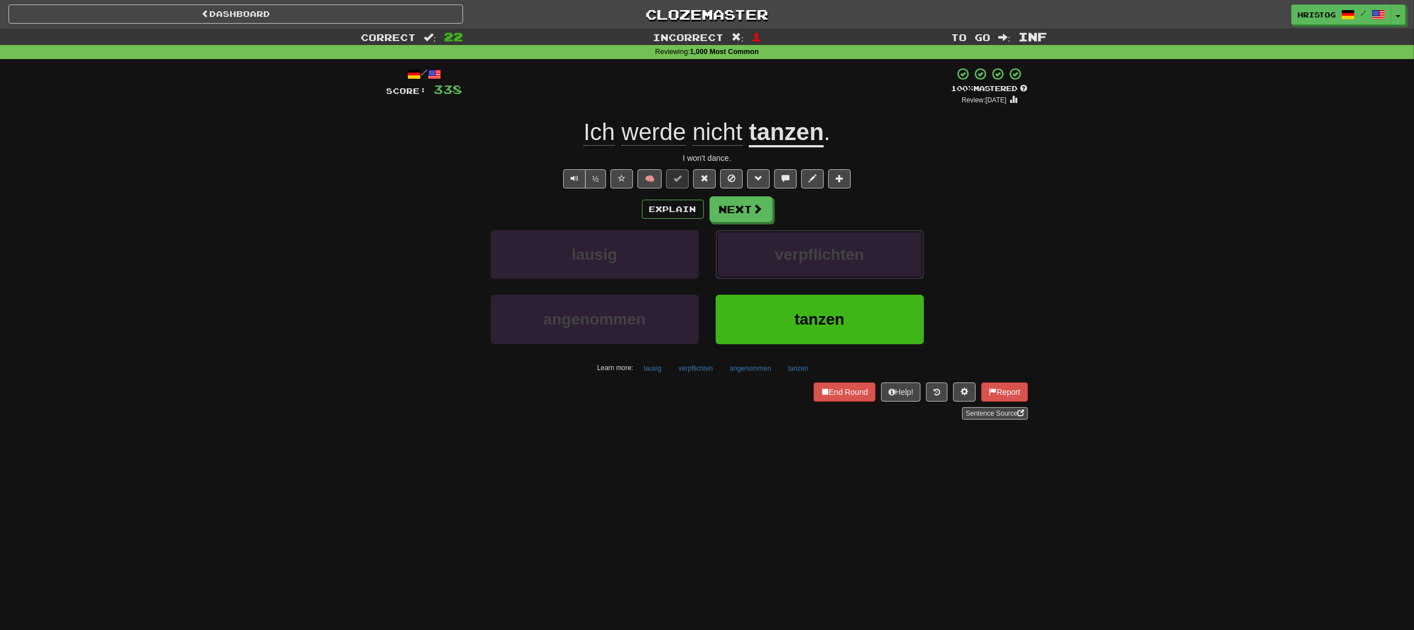
click at [809, 263] on span "verpflichten" at bounding box center [819, 254] width 89 height 17
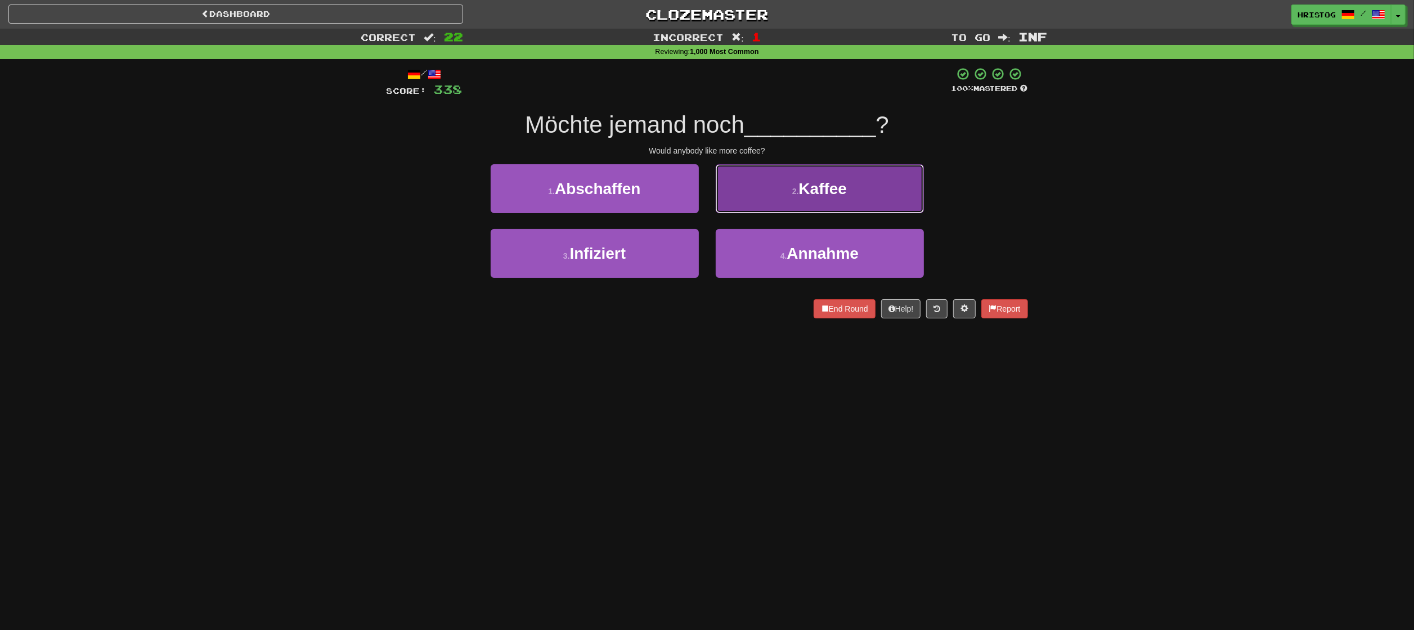
click at [816, 196] on span "Kaffee" at bounding box center [823, 188] width 48 height 17
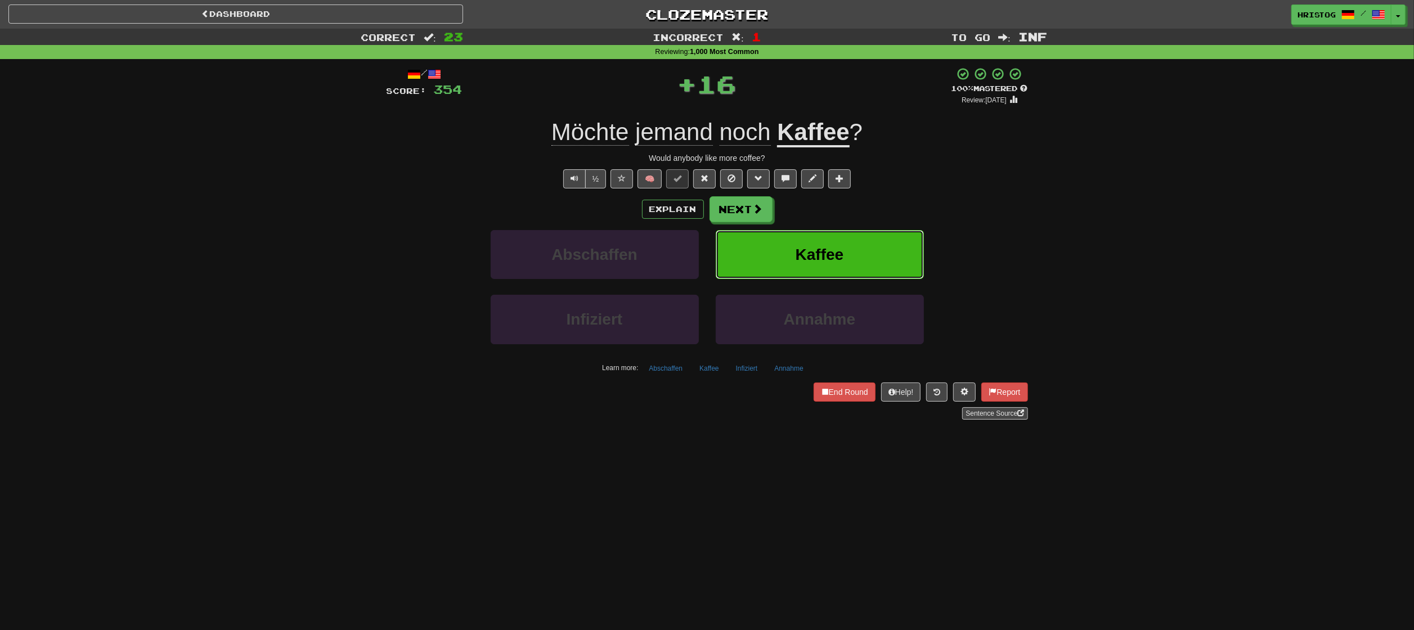
click at [869, 249] on button "Kaffee" at bounding box center [820, 254] width 208 height 49
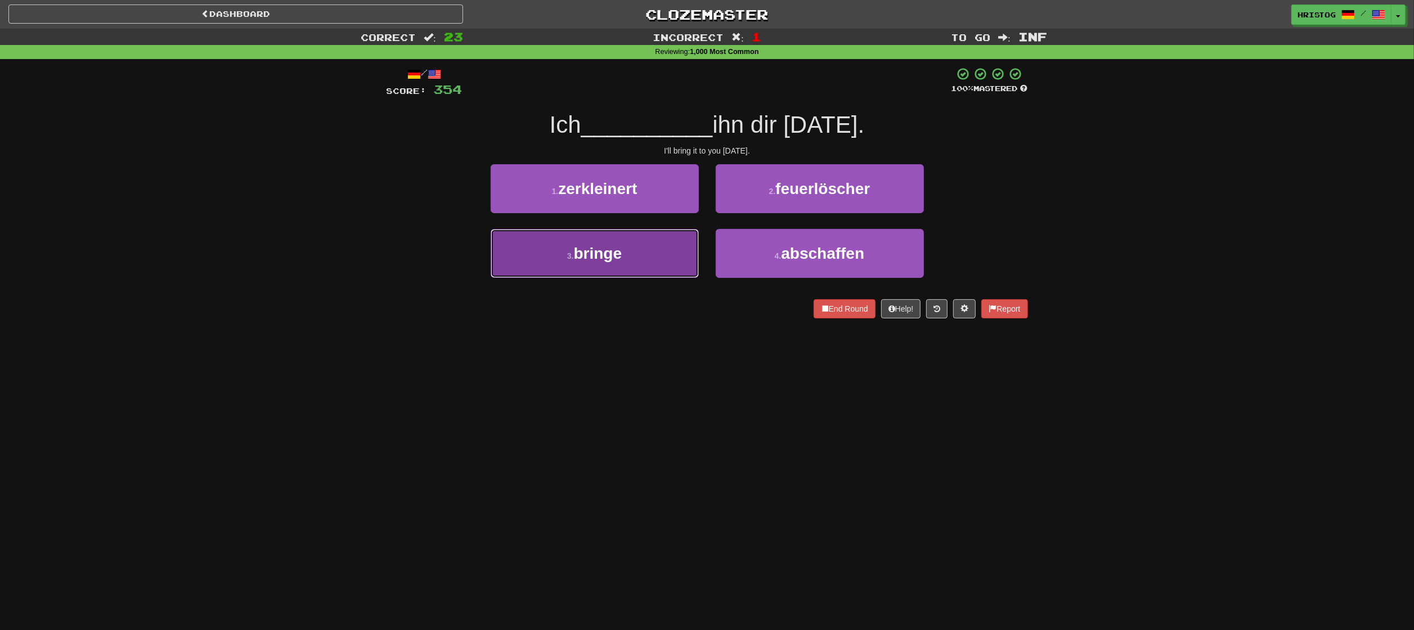
click at [644, 270] on button "3 . bringe" at bounding box center [595, 253] width 208 height 49
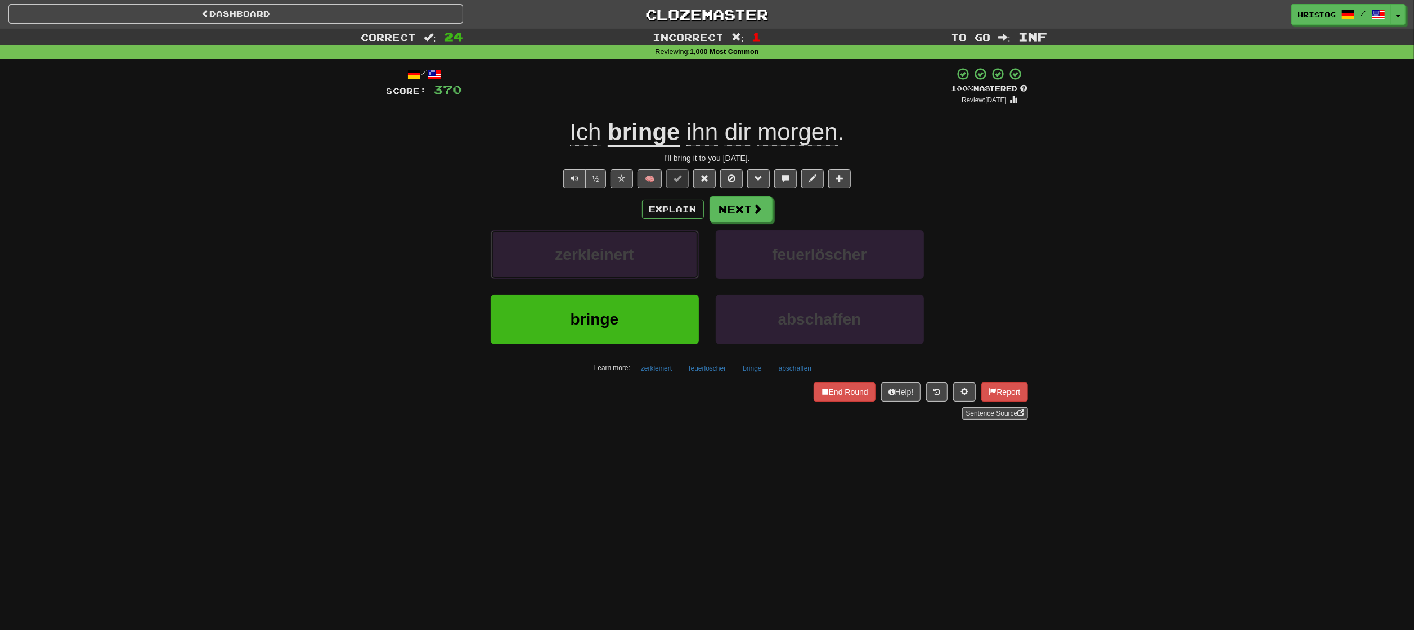
click at [644, 270] on button "zerkleinert" at bounding box center [595, 254] width 208 height 49
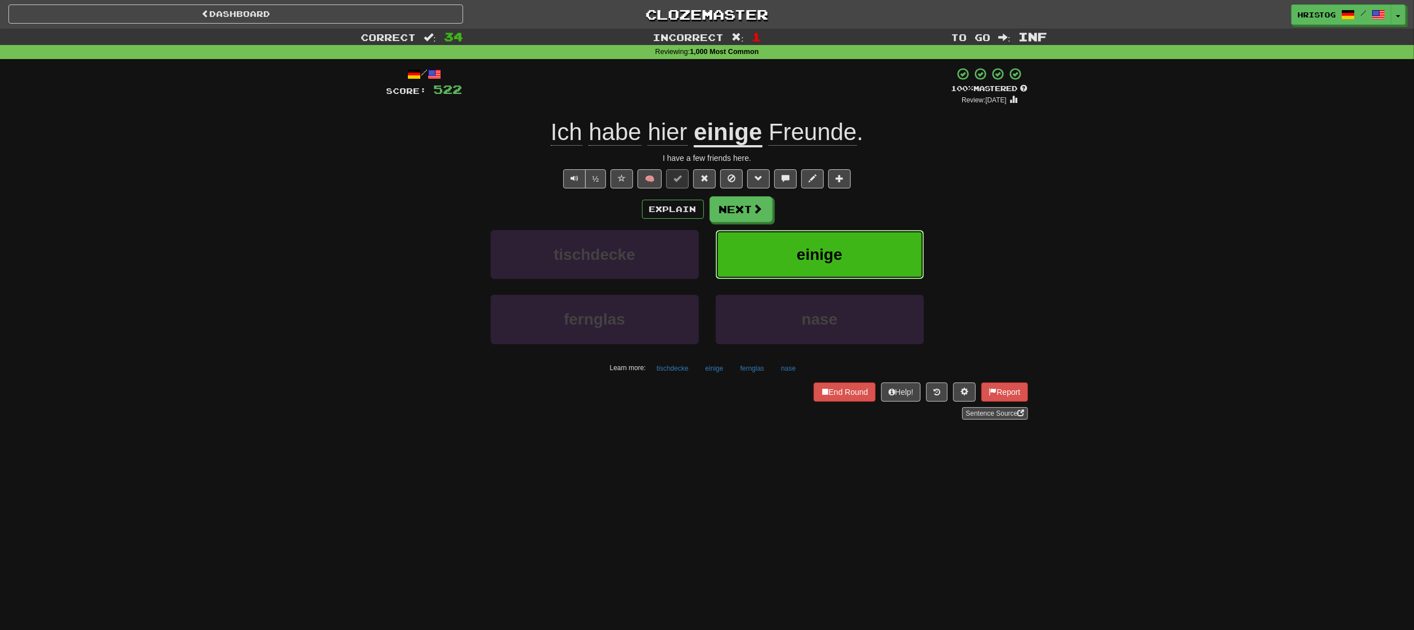
click at [816, 255] on span "einige" at bounding box center [820, 254] width 46 height 17
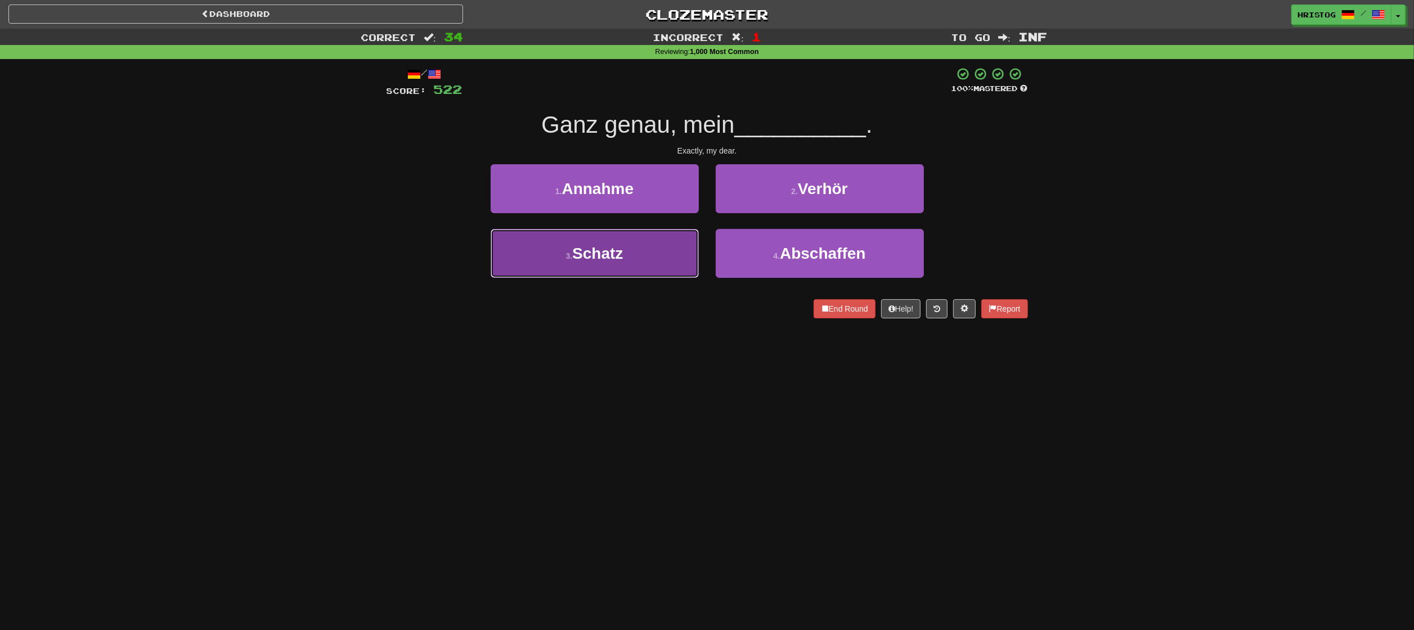
click at [667, 260] on button "3 . Schatz" at bounding box center [595, 253] width 208 height 49
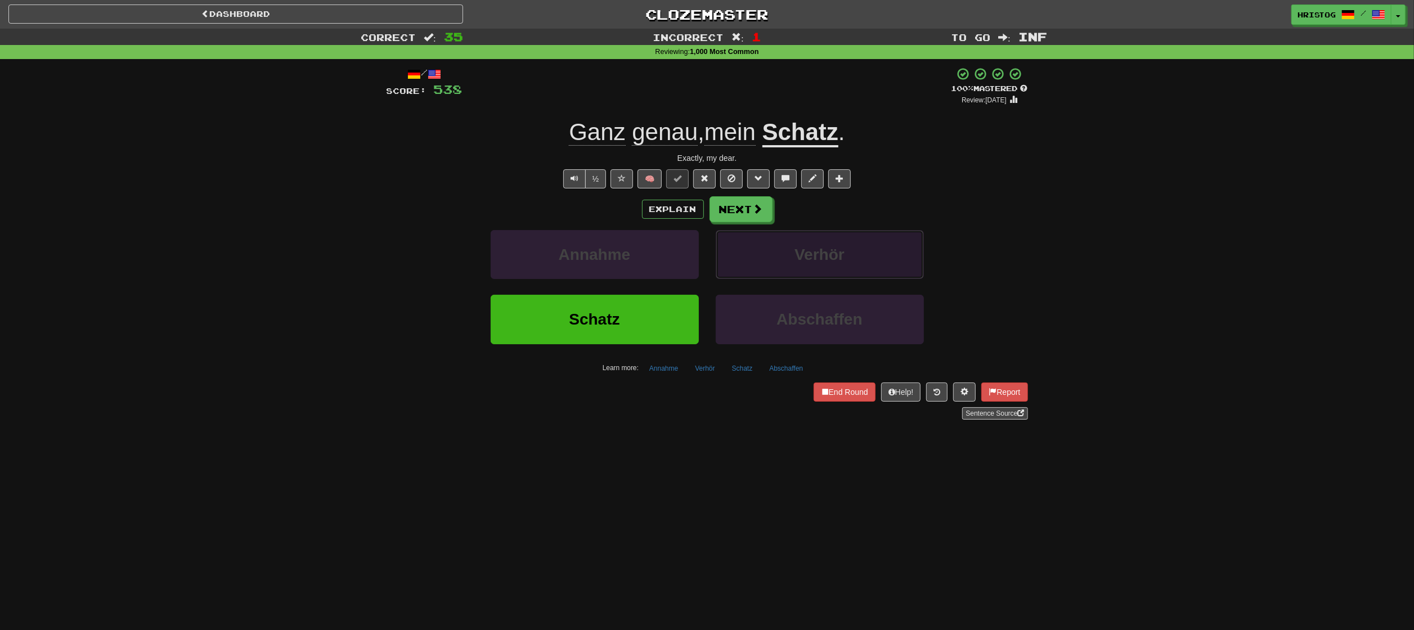
click at [761, 250] on button "Verhör" at bounding box center [820, 254] width 208 height 49
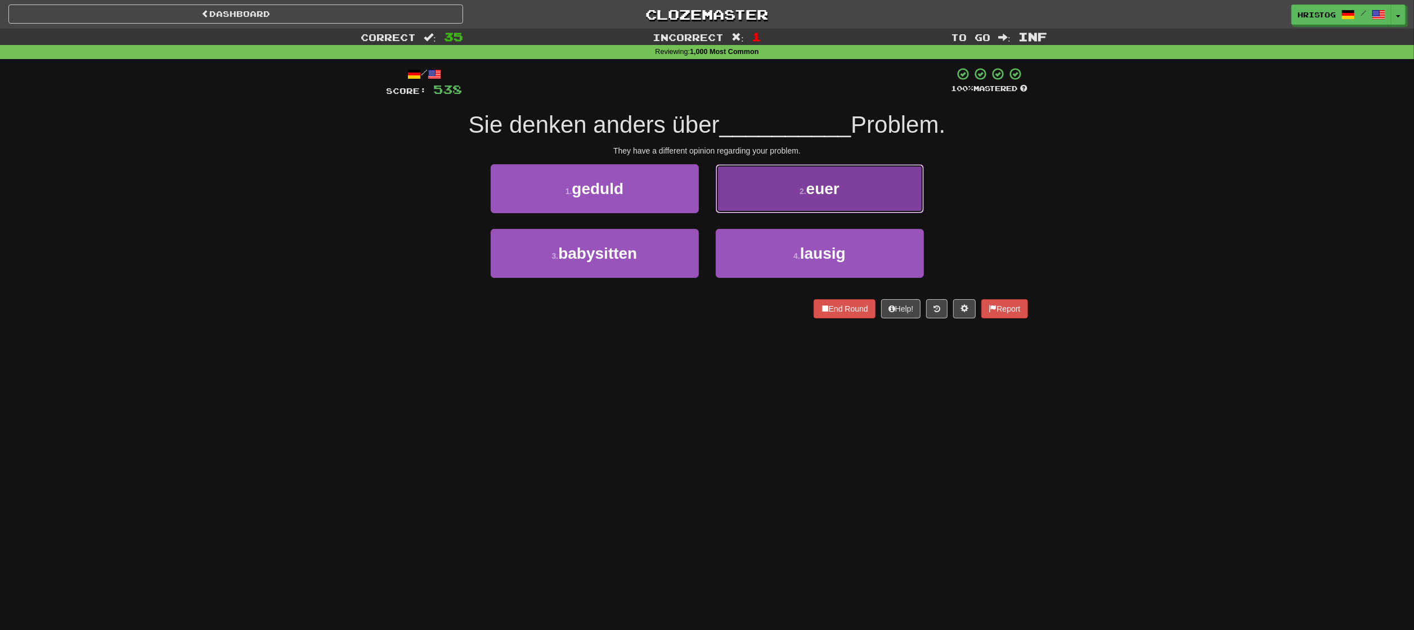
click at [792, 192] on button "2 . euer" at bounding box center [820, 188] width 208 height 49
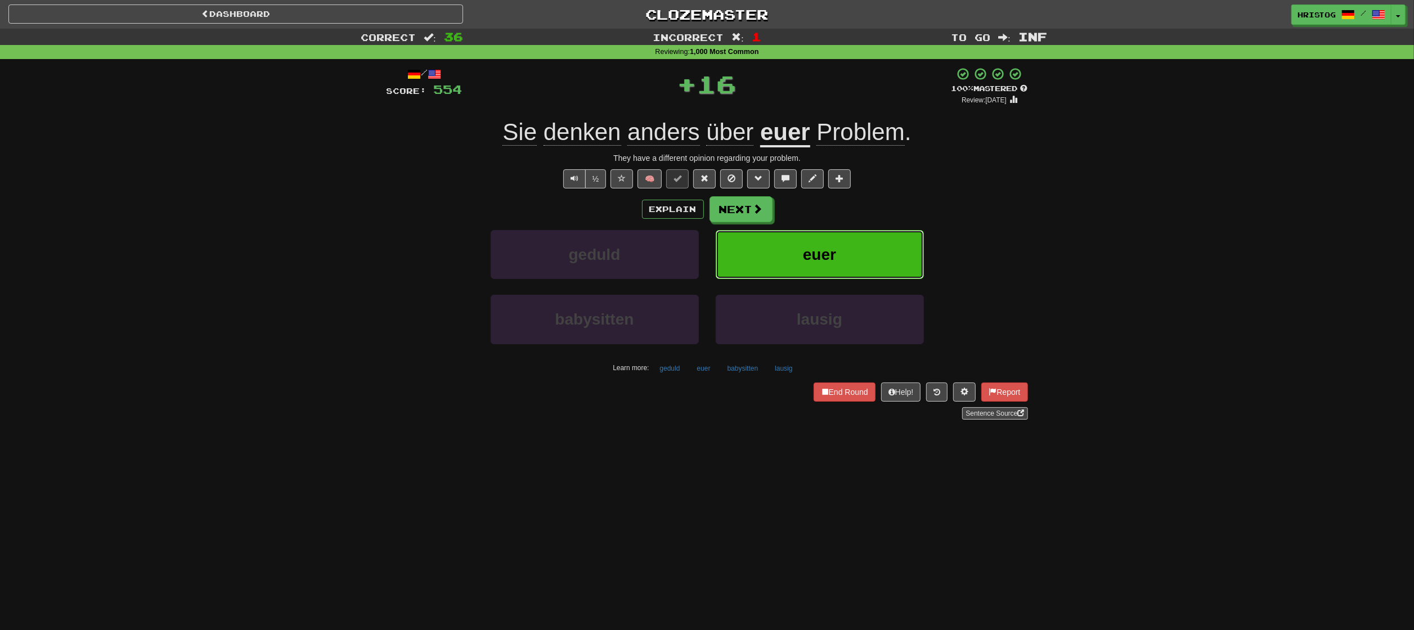
click at [804, 250] on span "euer" at bounding box center [819, 254] width 33 height 17
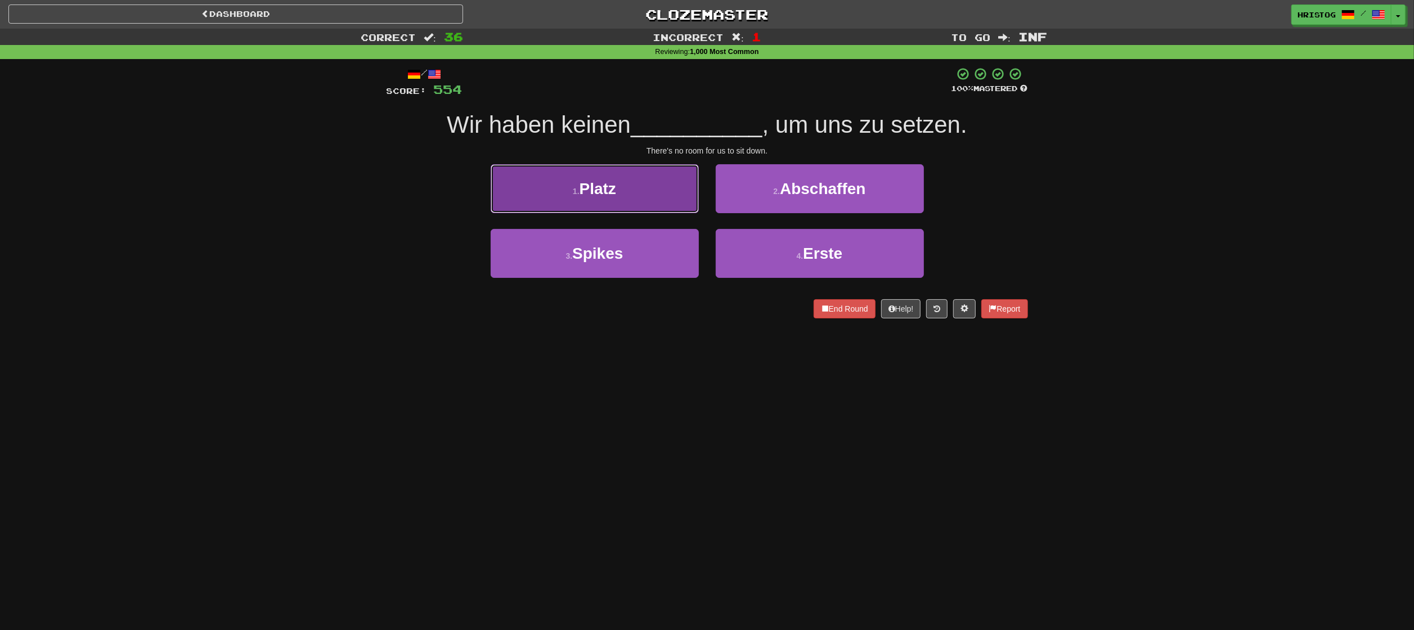
click at [667, 194] on button "1 . Platz" at bounding box center [595, 188] width 208 height 49
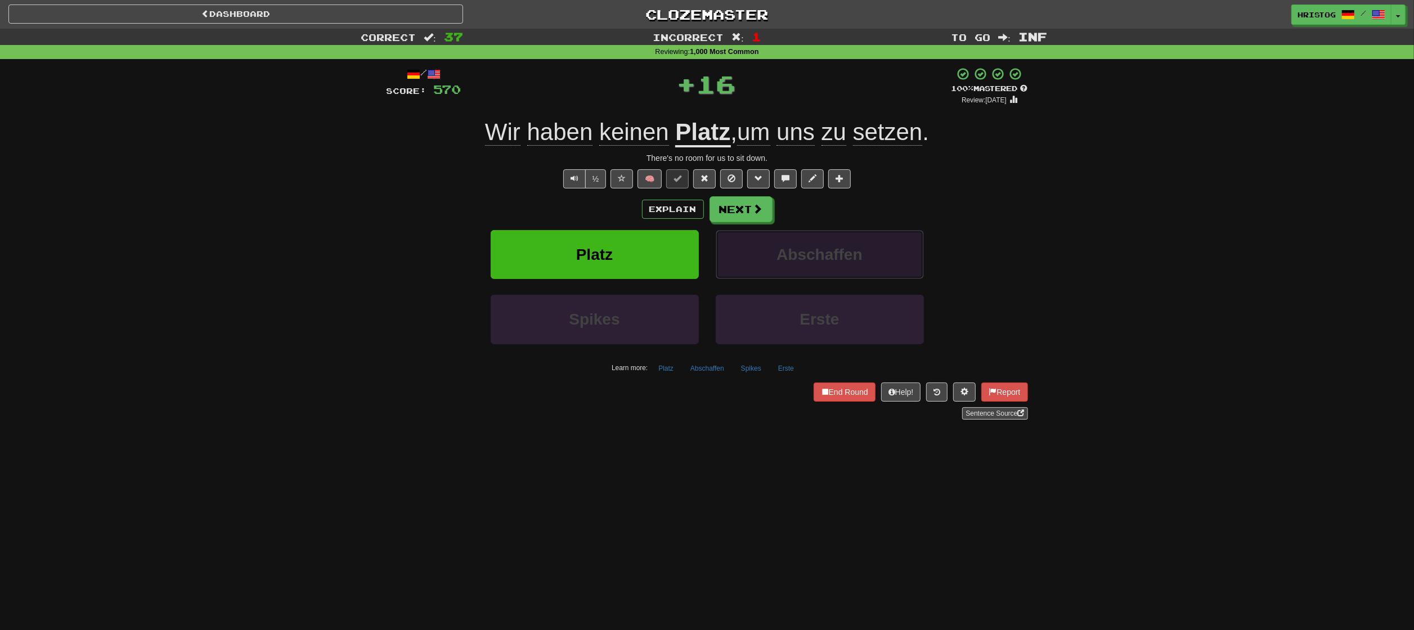
click at [850, 235] on button "Abschaffen" at bounding box center [820, 254] width 208 height 49
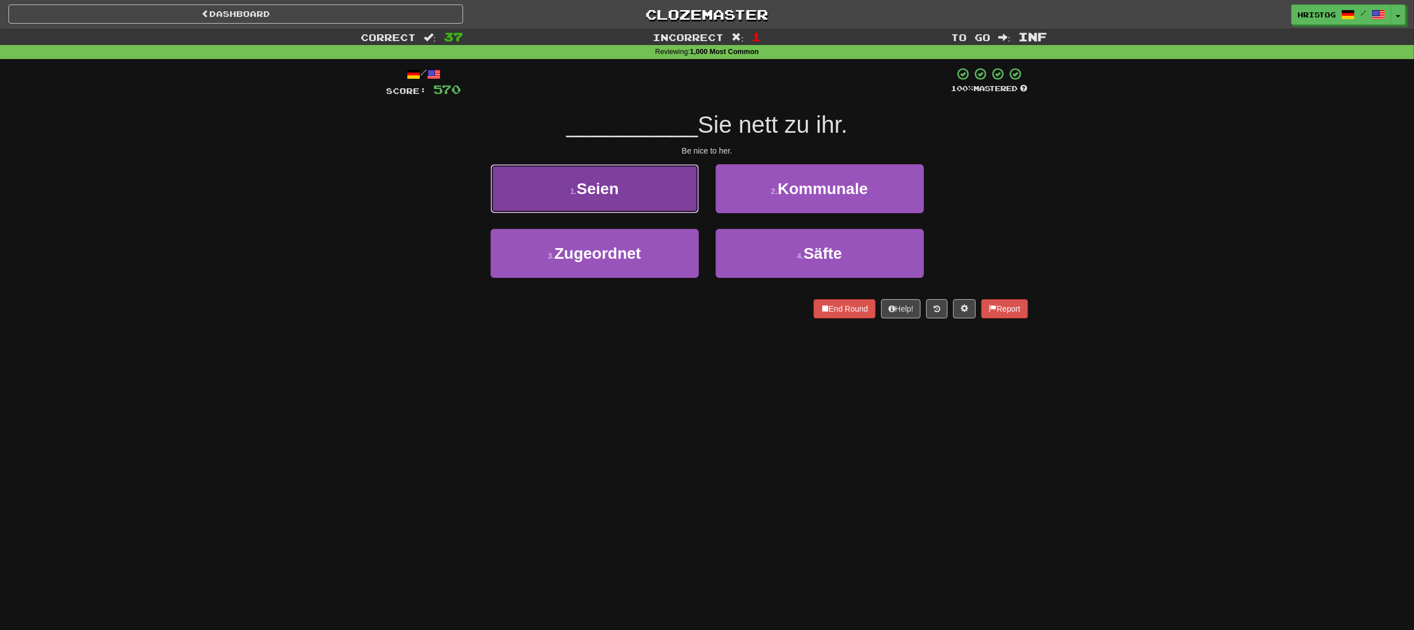
click at [673, 195] on button "1 . Seien" at bounding box center [595, 188] width 208 height 49
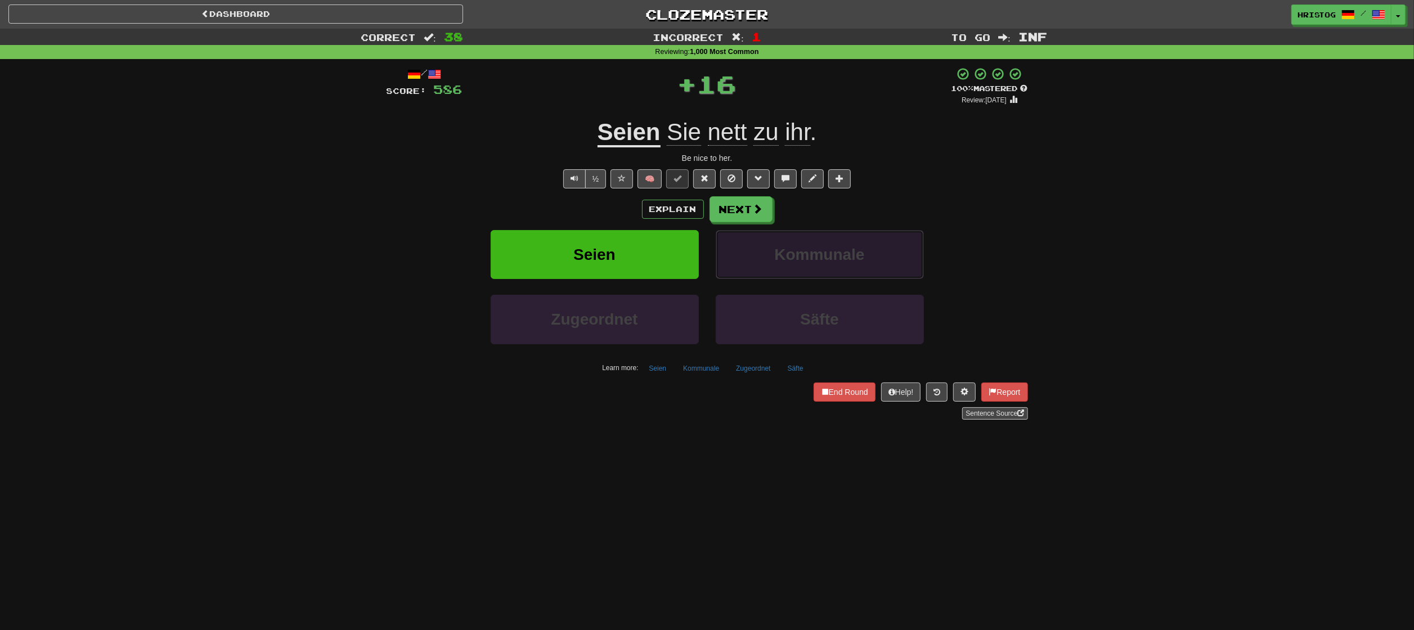
click at [856, 234] on button "Kommunale" at bounding box center [820, 254] width 208 height 49
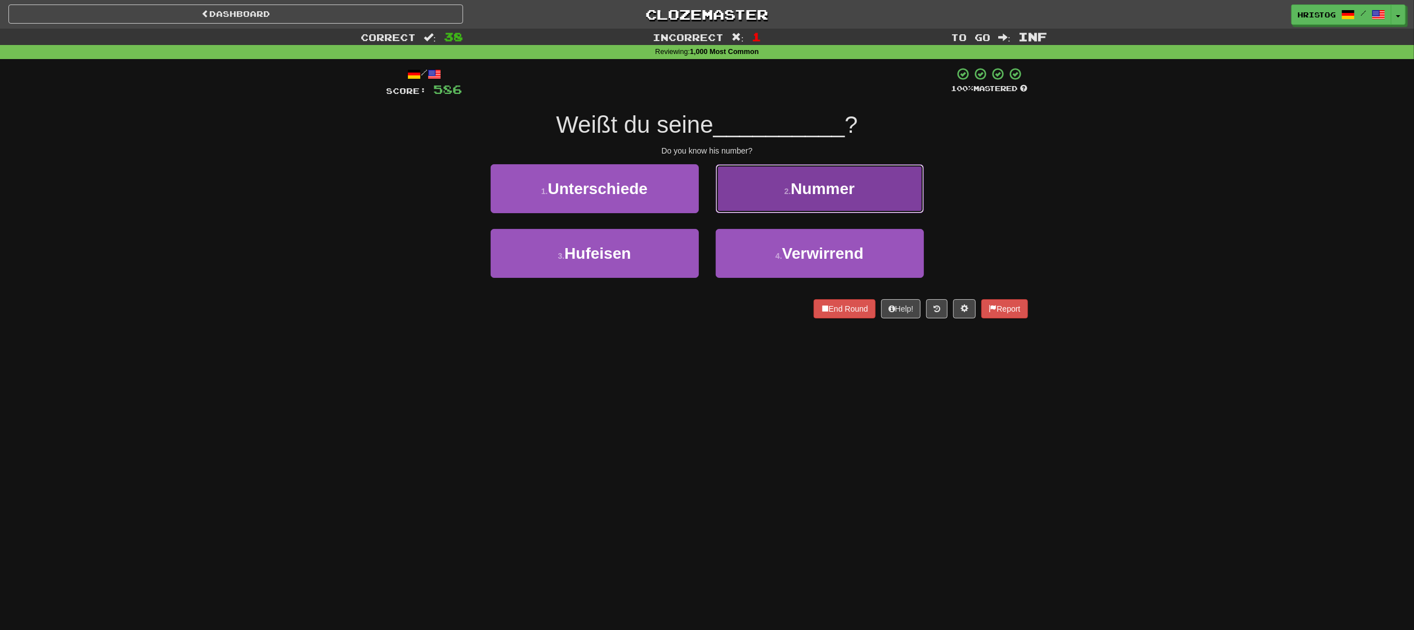
click at [860, 199] on button "2 . Nummer" at bounding box center [820, 188] width 208 height 49
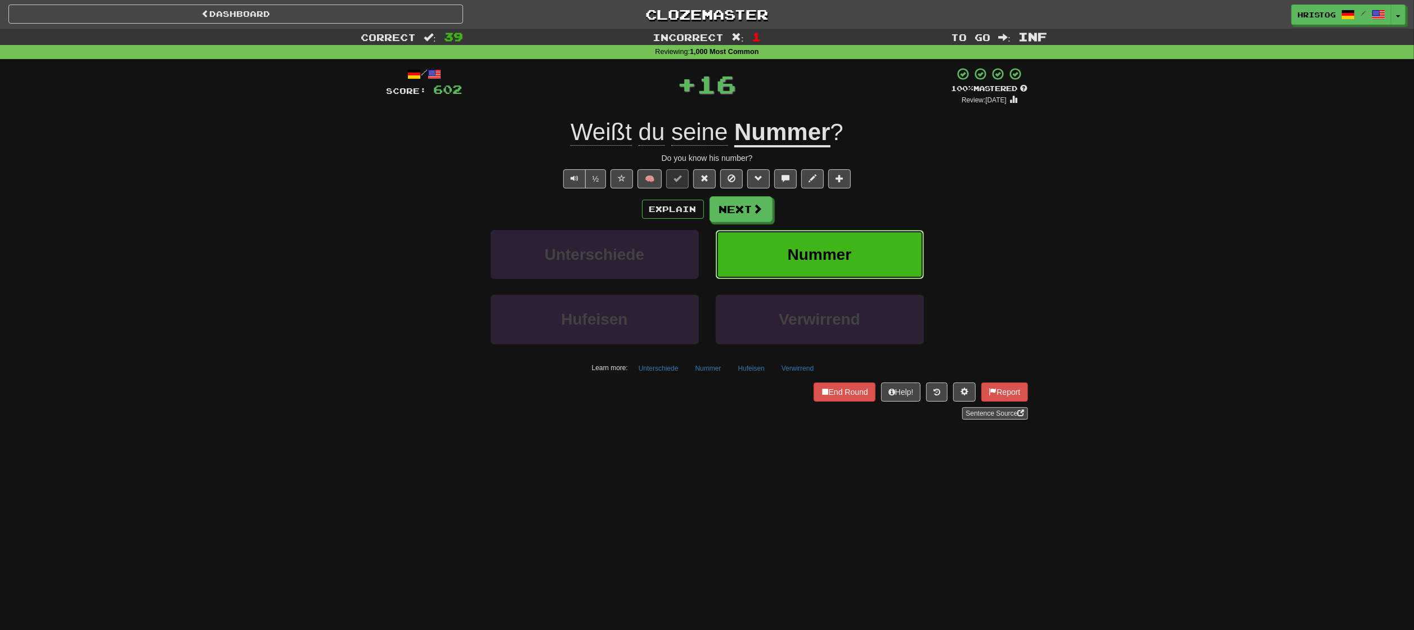
click at [887, 237] on button "Nummer" at bounding box center [820, 254] width 208 height 49
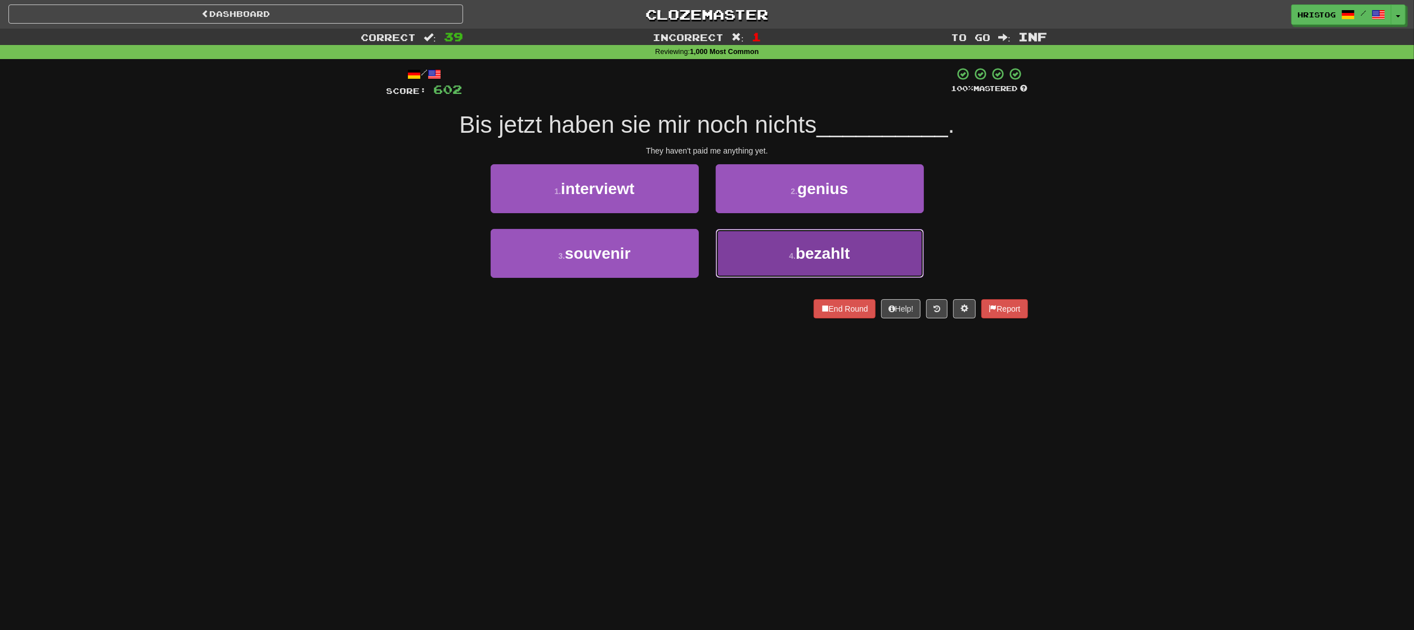
click at [818, 254] on span "bezahlt" at bounding box center [823, 253] width 54 height 17
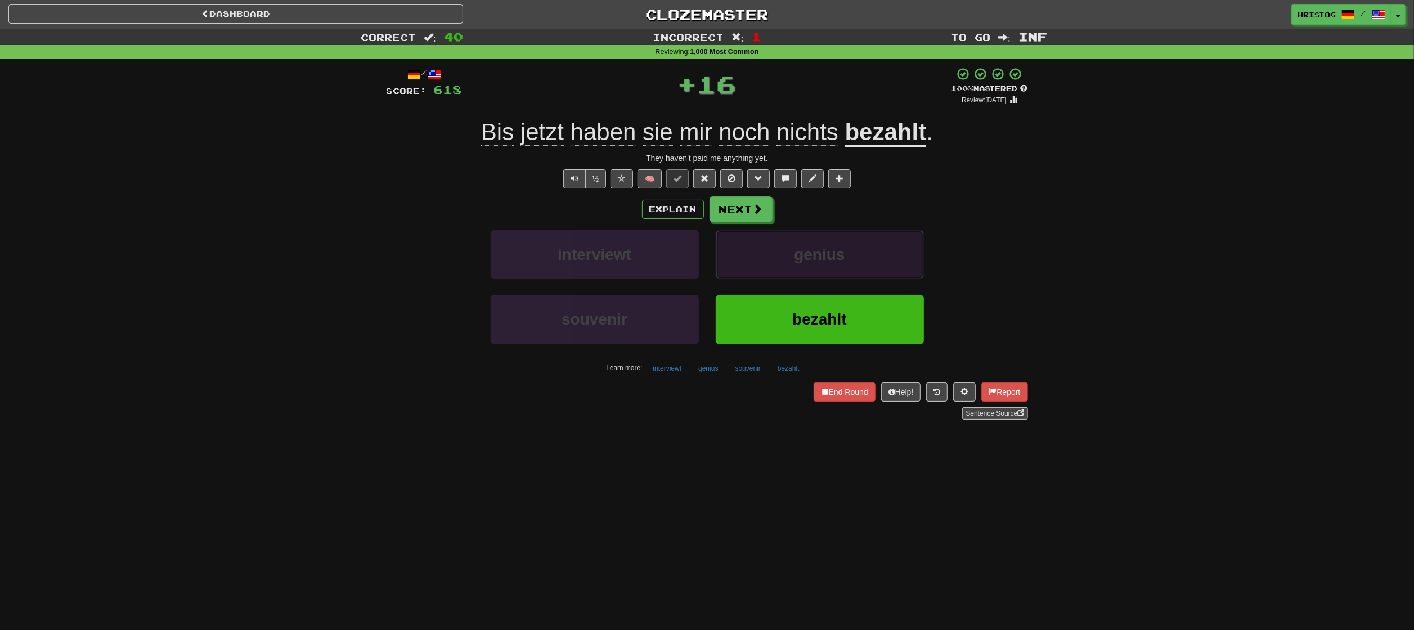
click at [864, 240] on button "genius" at bounding box center [820, 254] width 208 height 49
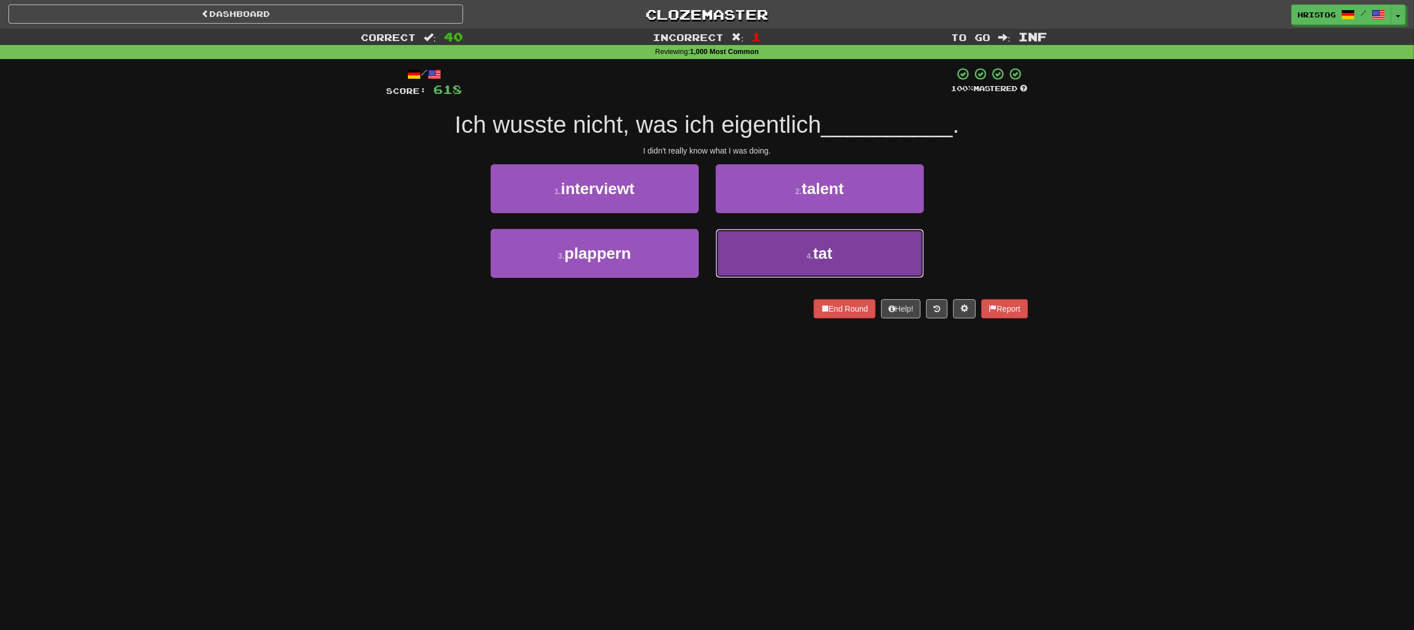
click at [867, 254] on button "4 . tat" at bounding box center [820, 253] width 208 height 49
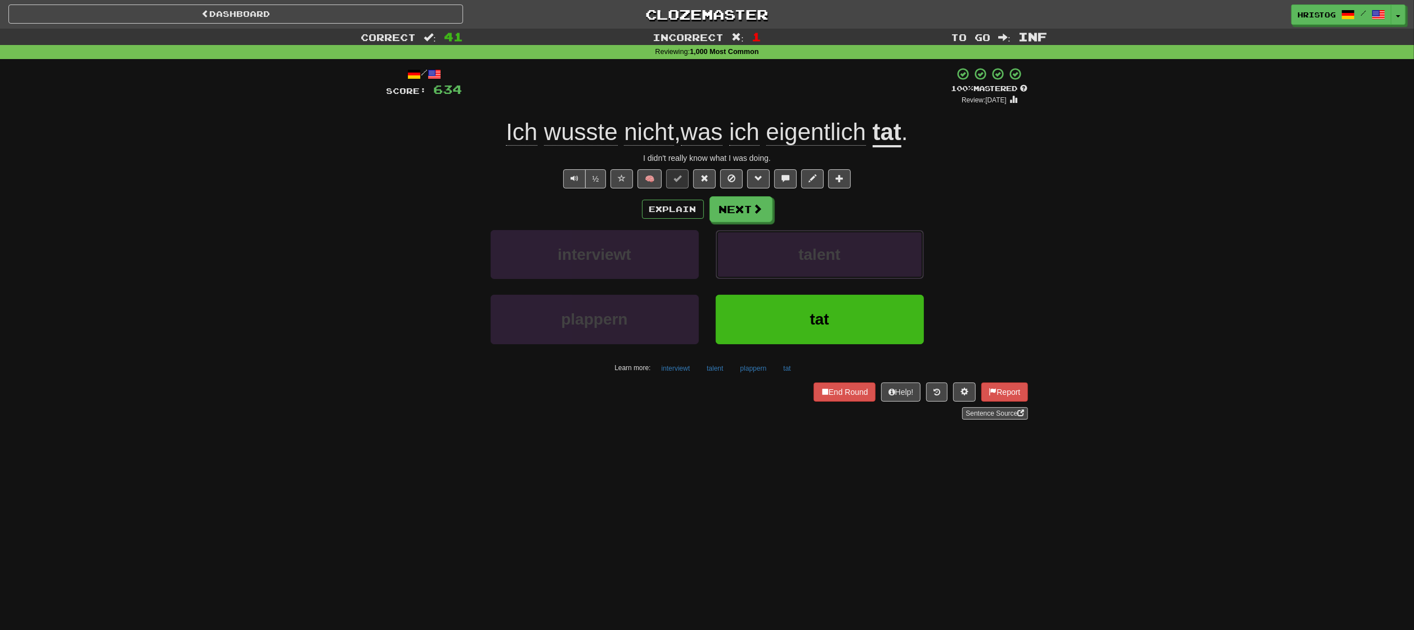
click at [867, 254] on button "talent" at bounding box center [820, 254] width 208 height 49
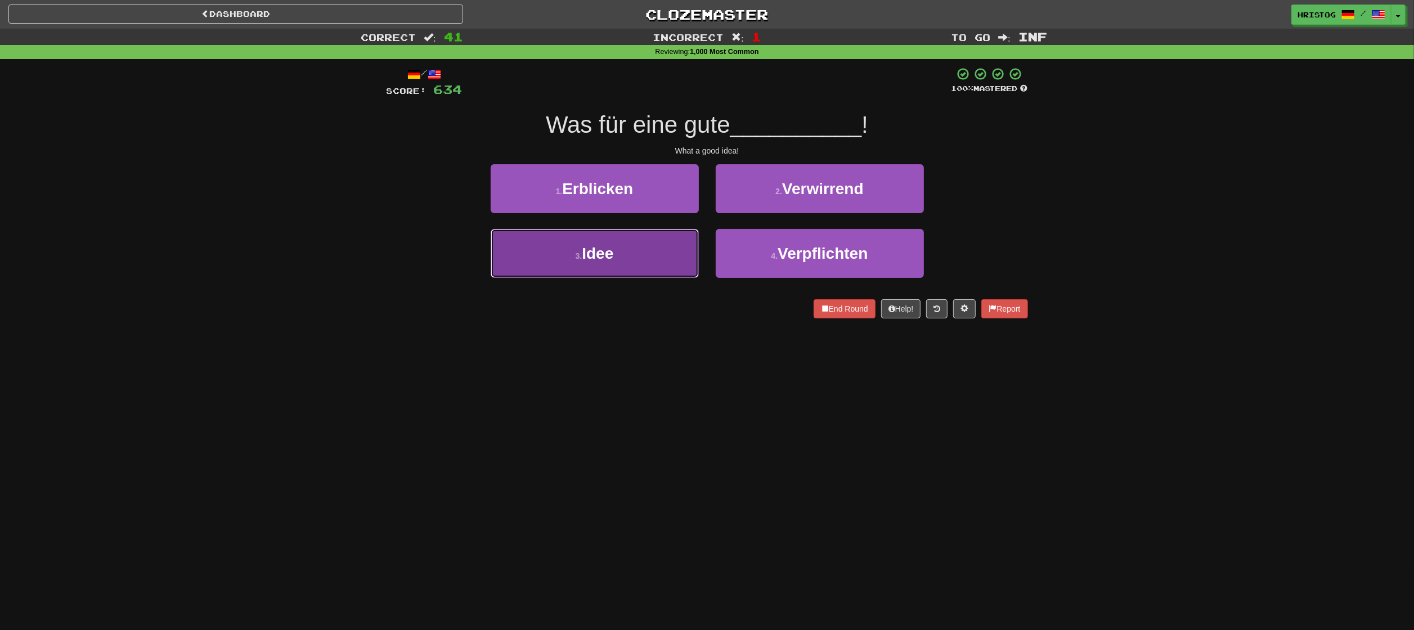
click at [612, 246] on span "Idee" at bounding box center [598, 253] width 32 height 17
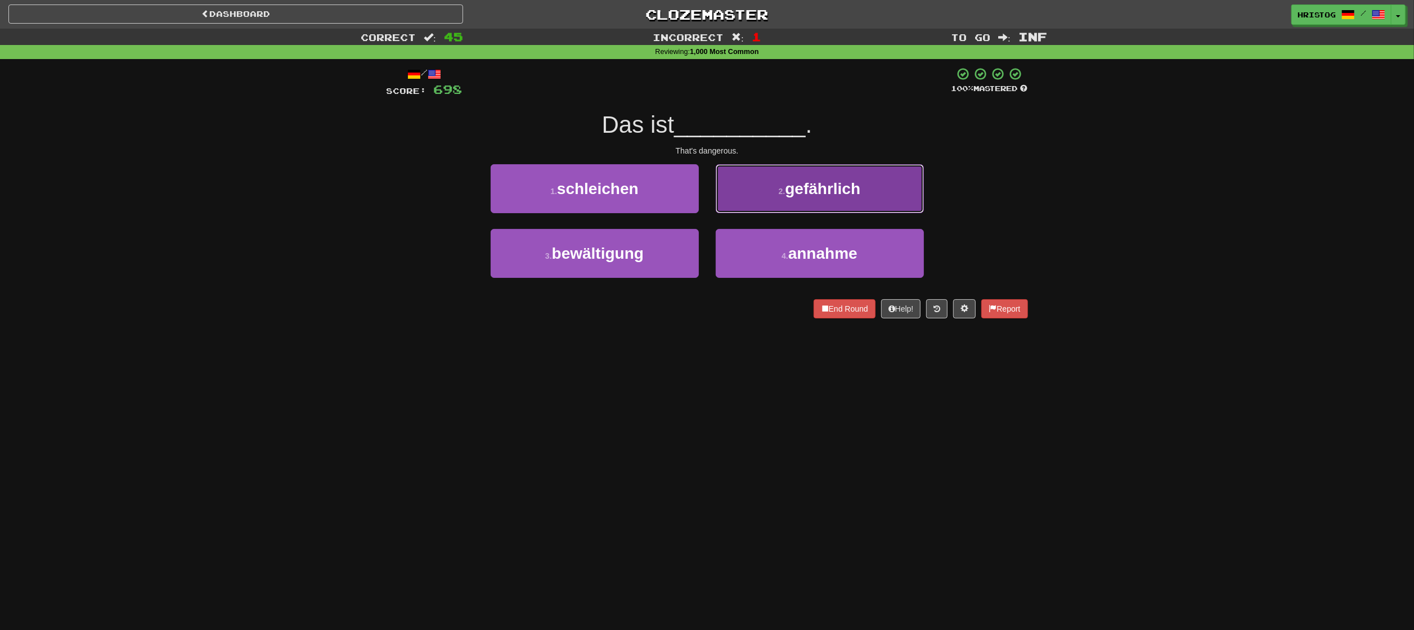
click at [829, 212] on button "2 . gefährlich" at bounding box center [820, 188] width 208 height 49
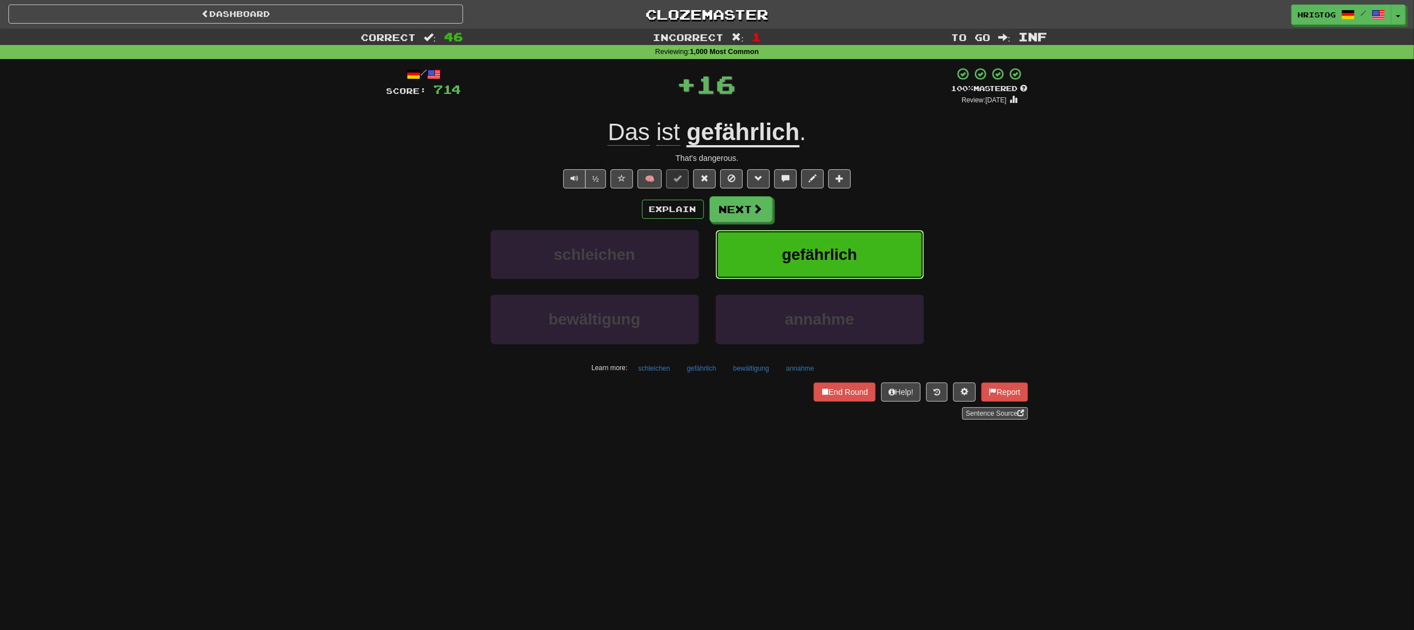
click at [913, 244] on button "gefährlich" at bounding box center [820, 254] width 208 height 49
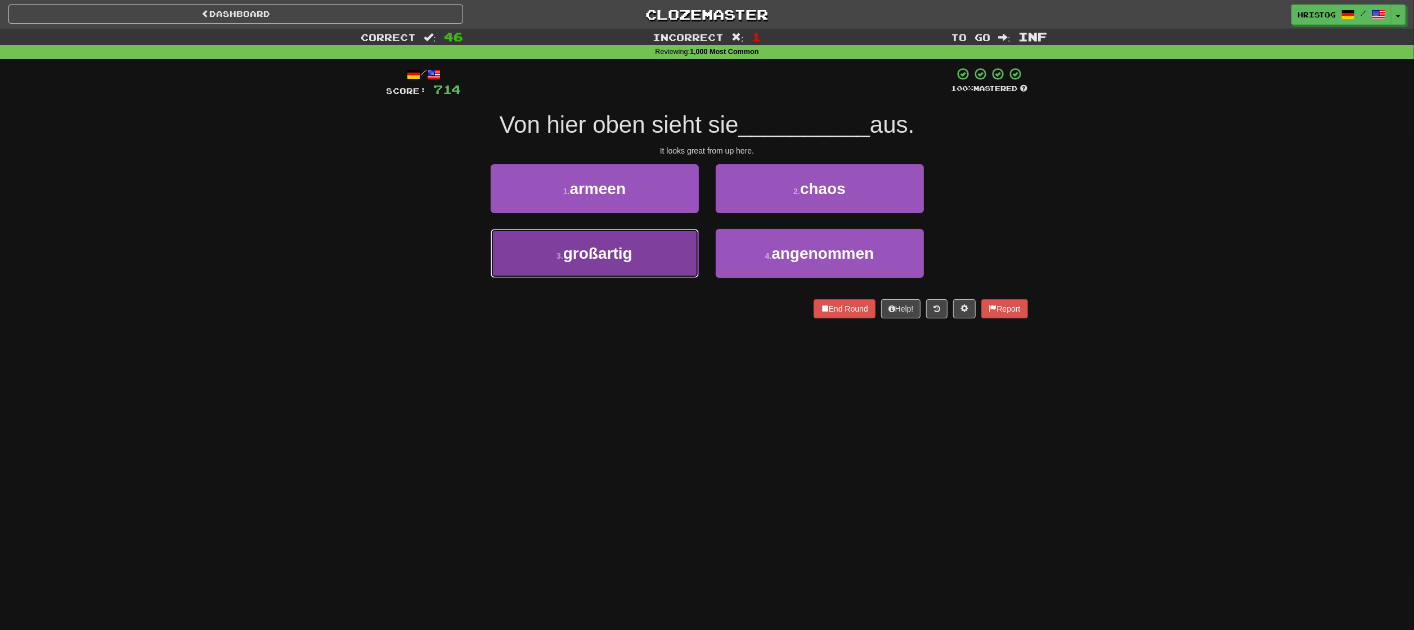
click at [652, 262] on button "3 . großartig" at bounding box center [595, 253] width 208 height 49
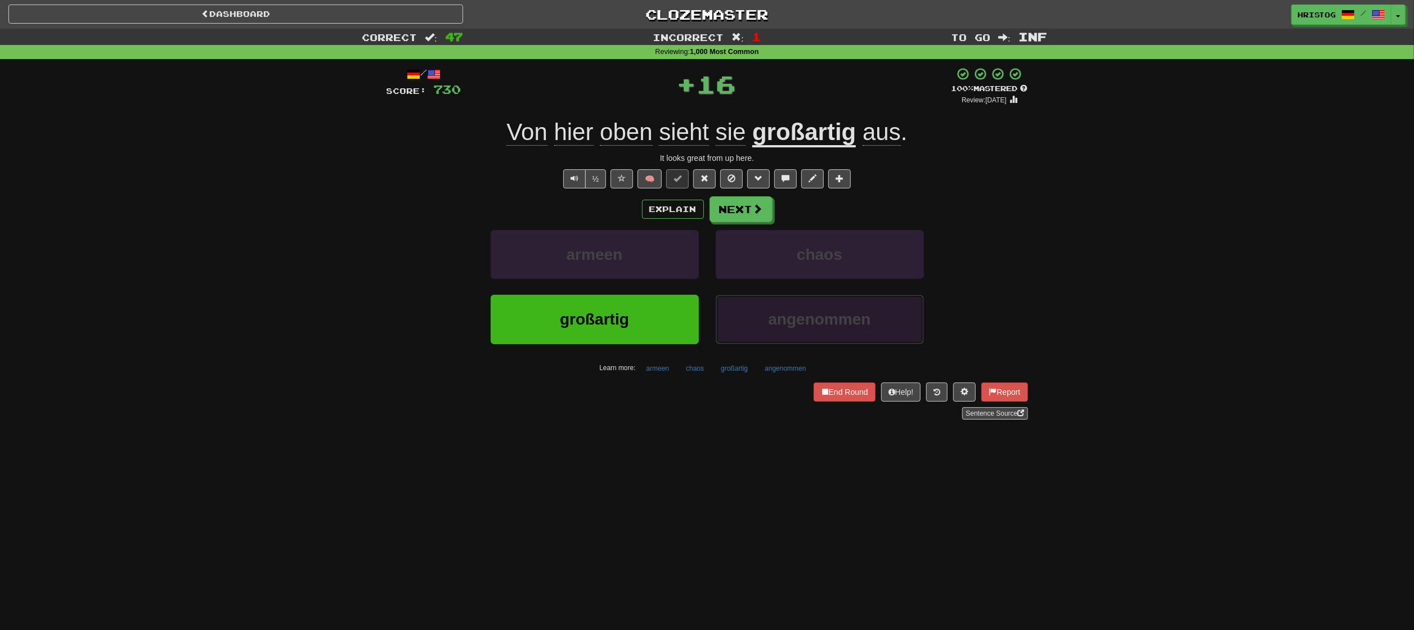
click at [771, 316] on span "angenommen" at bounding box center [819, 319] width 102 height 17
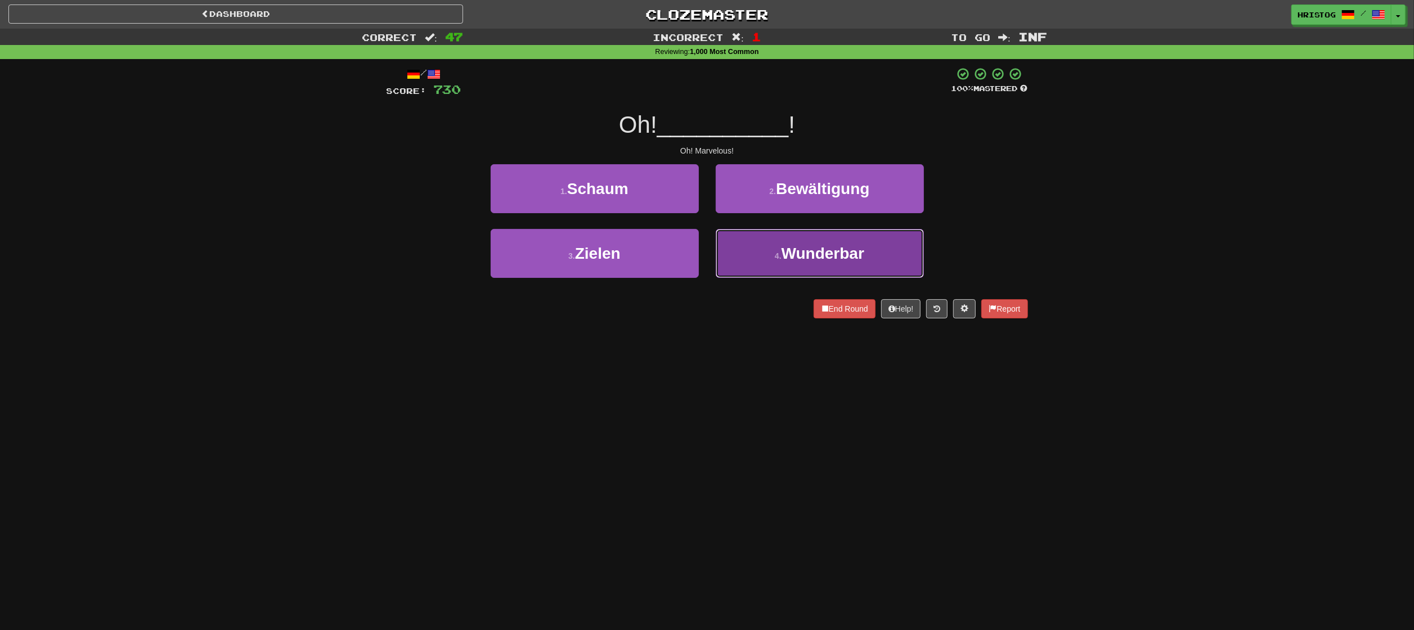
click at [769, 259] on button "4 . Wunderbar" at bounding box center [820, 253] width 208 height 49
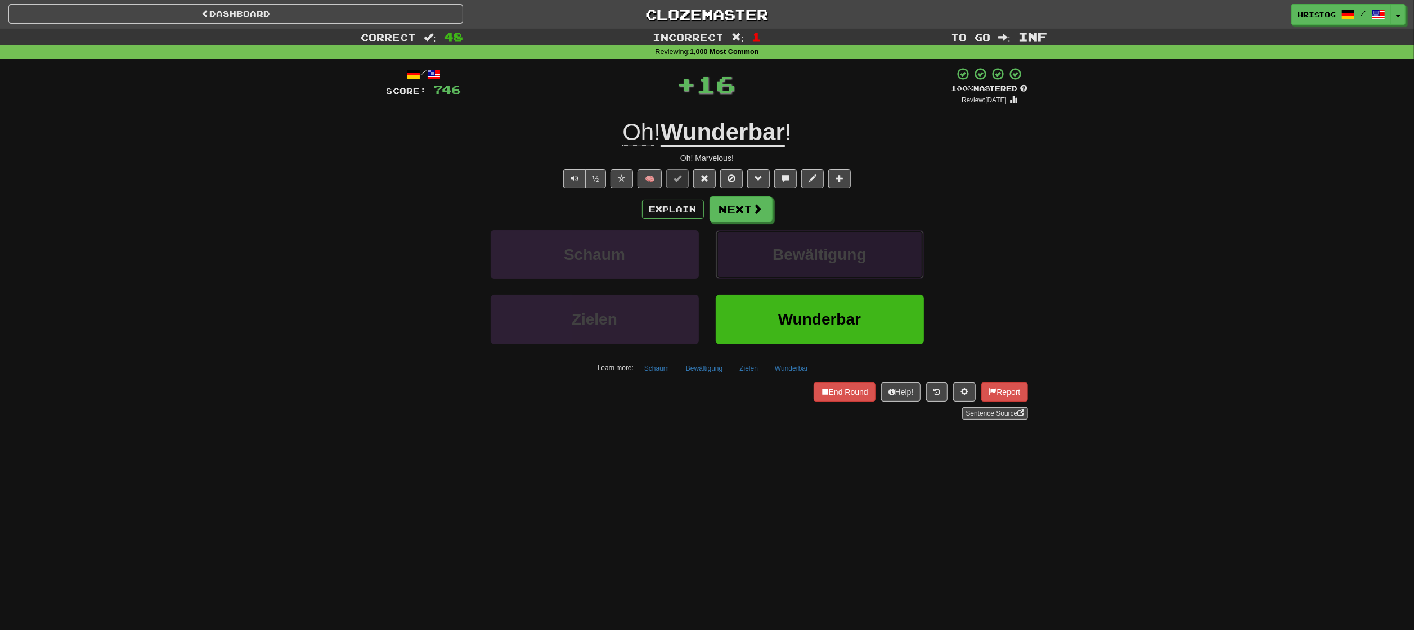
click at [831, 240] on button "Bewältigung" at bounding box center [820, 254] width 208 height 49
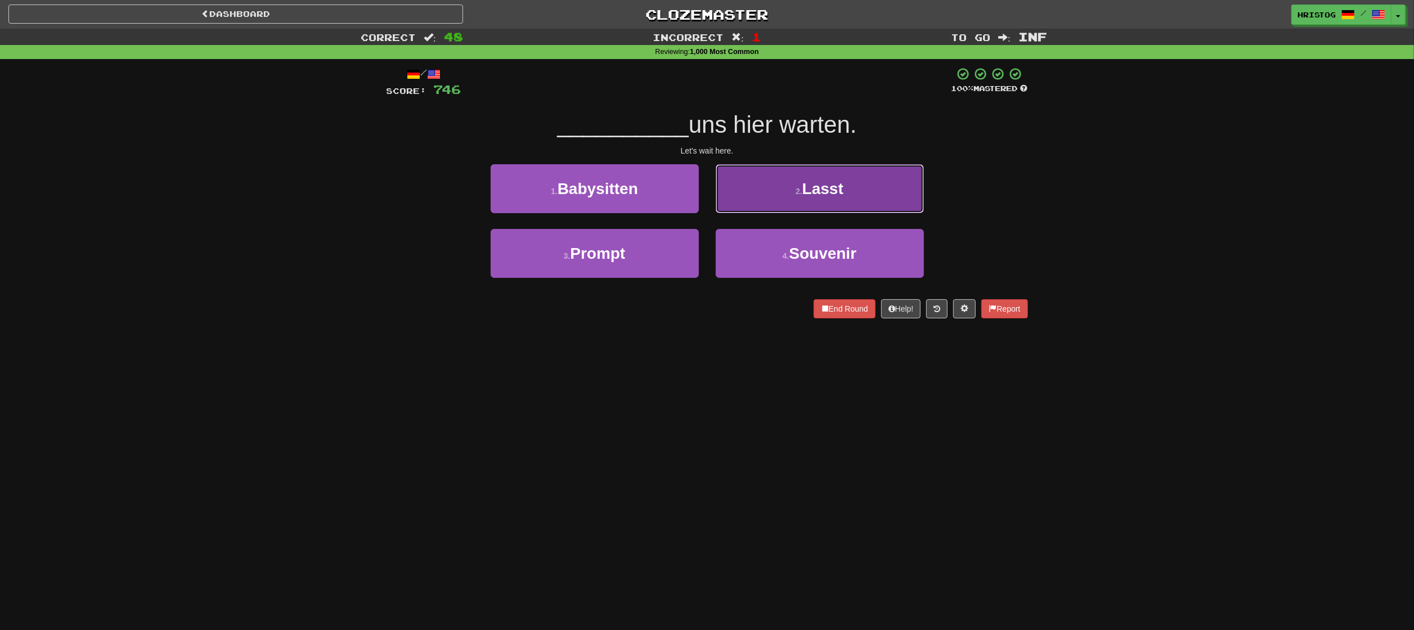
click at [793, 191] on button "2 . Lasst" at bounding box center [820, 188] width 208 height 49
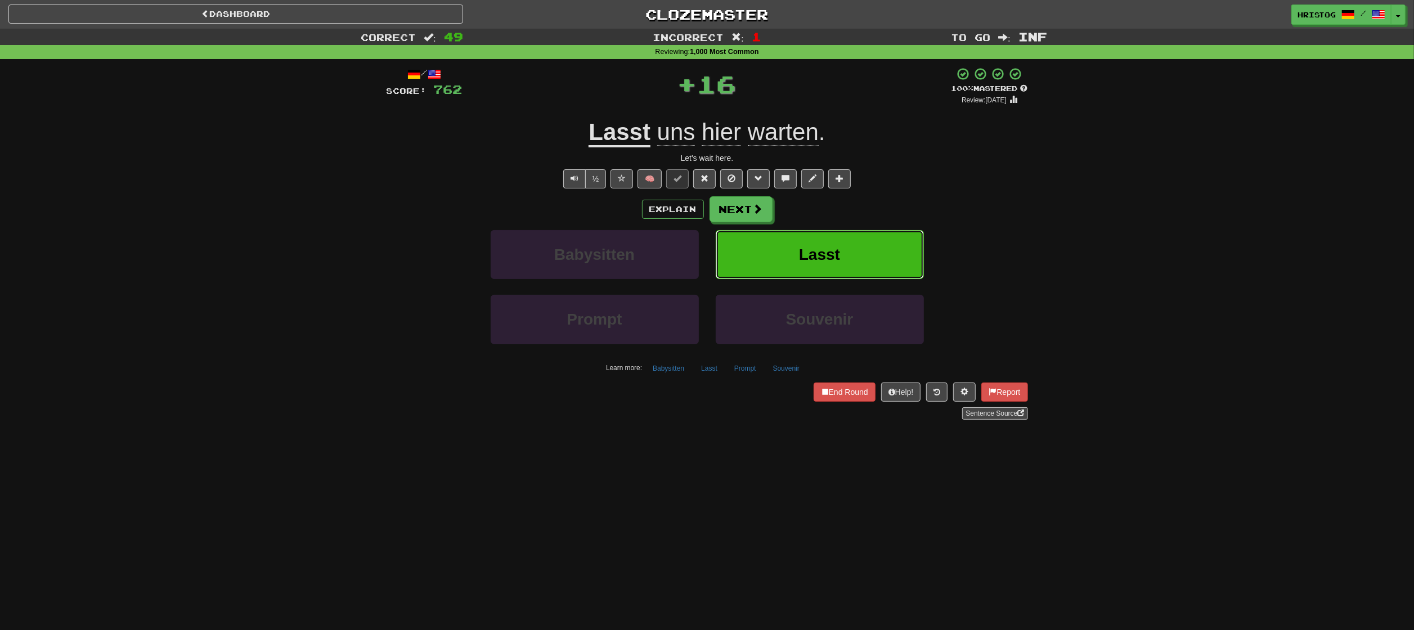
click at [877, 243] on button "Lasst" at bounding box center [820, 254] width 208 height 49
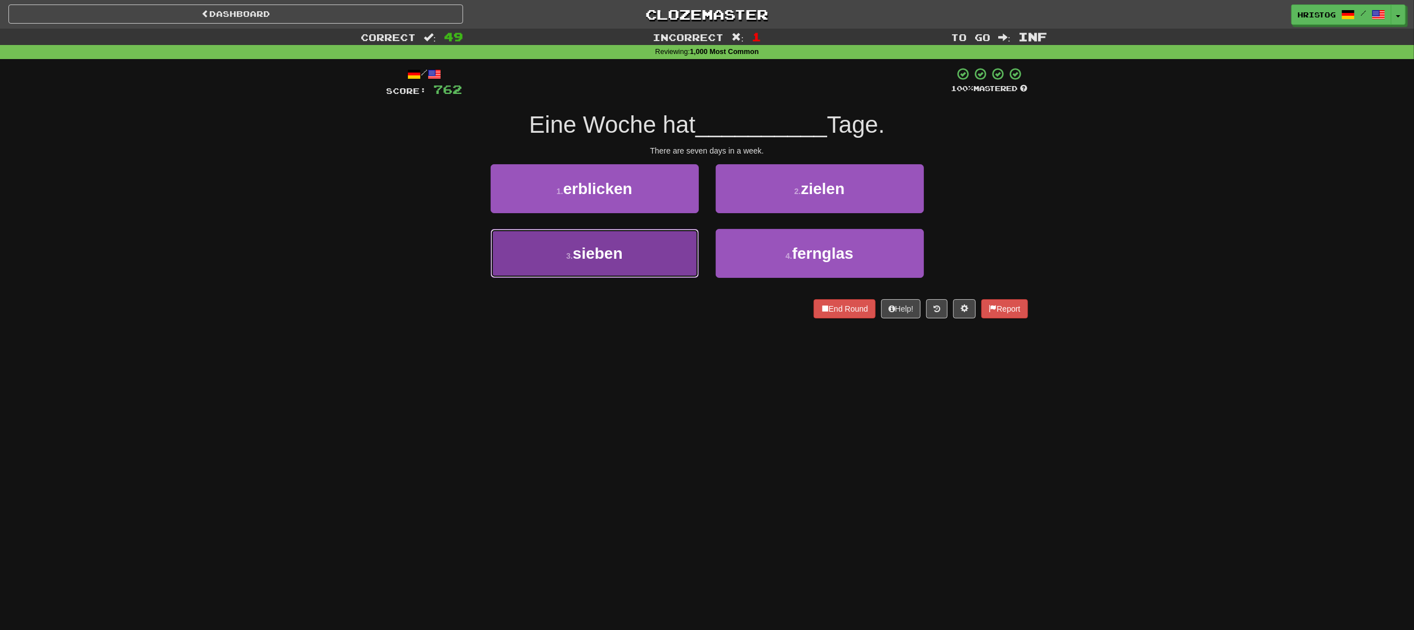
click at [643, 259] on button "3 . sieben" at bounding box center [595, 253] width 208 height 49
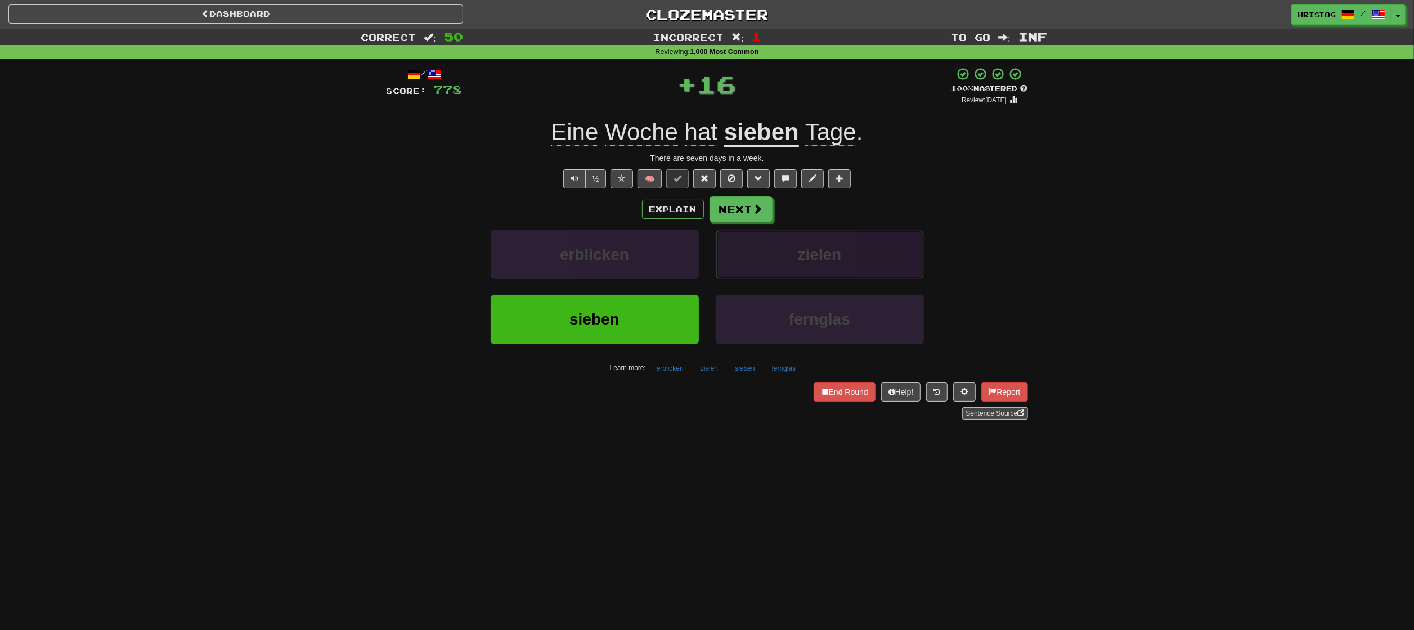
click at [818, 244] on button "zielen" at bounding box center [820, 254] width 208 height 49
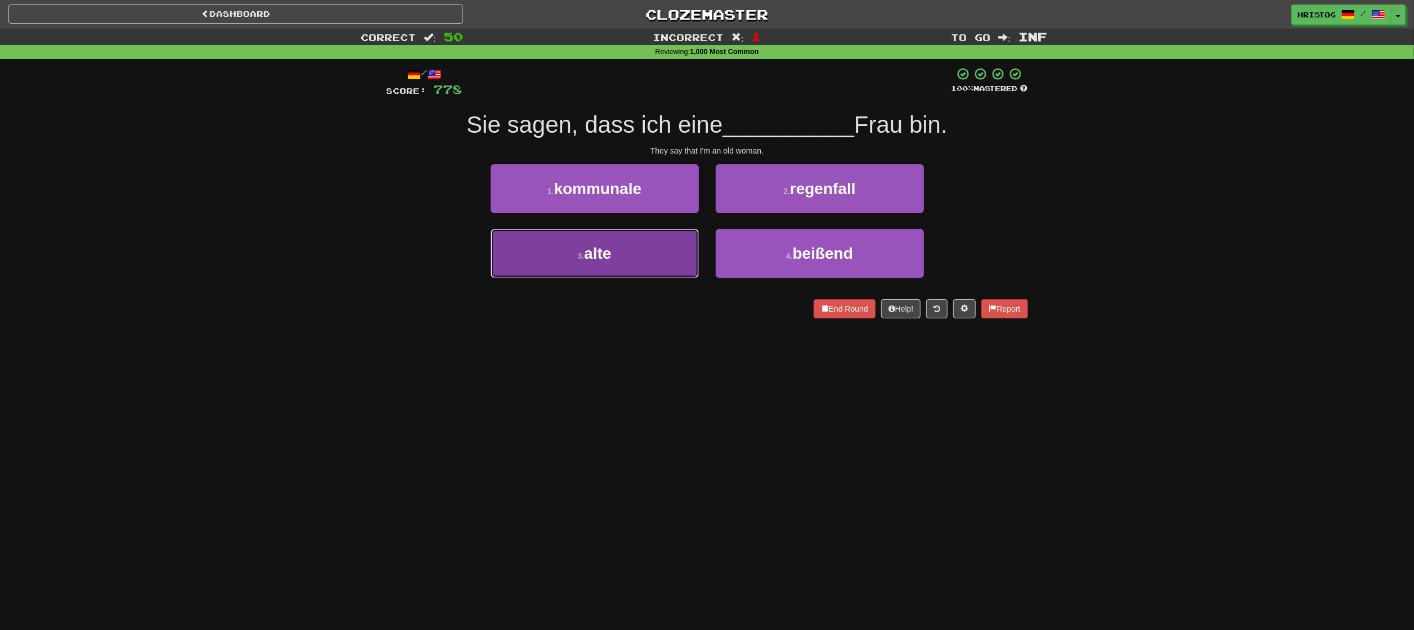
click at [663, 266] on button "3 . alte" at bounding box center [595, 253] width 208 height 49
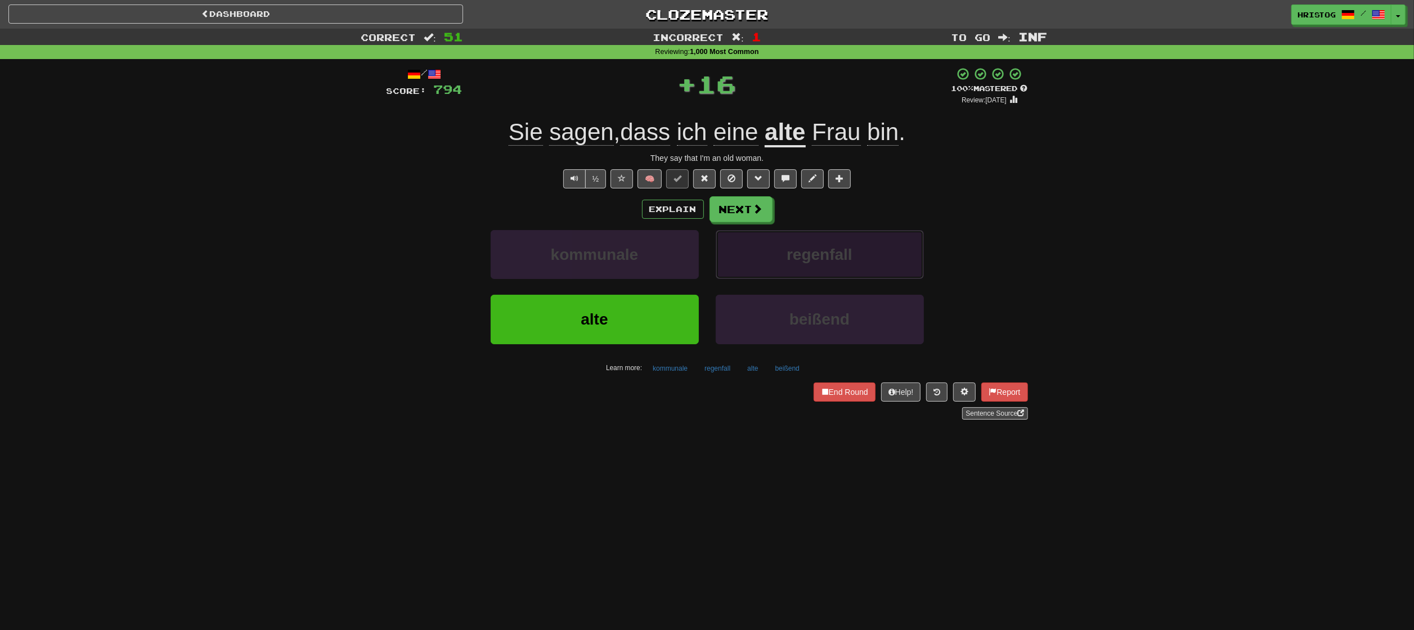
click at [773, 255] on button "regenfall" at bounding box center [820, 254] width 208 height 49
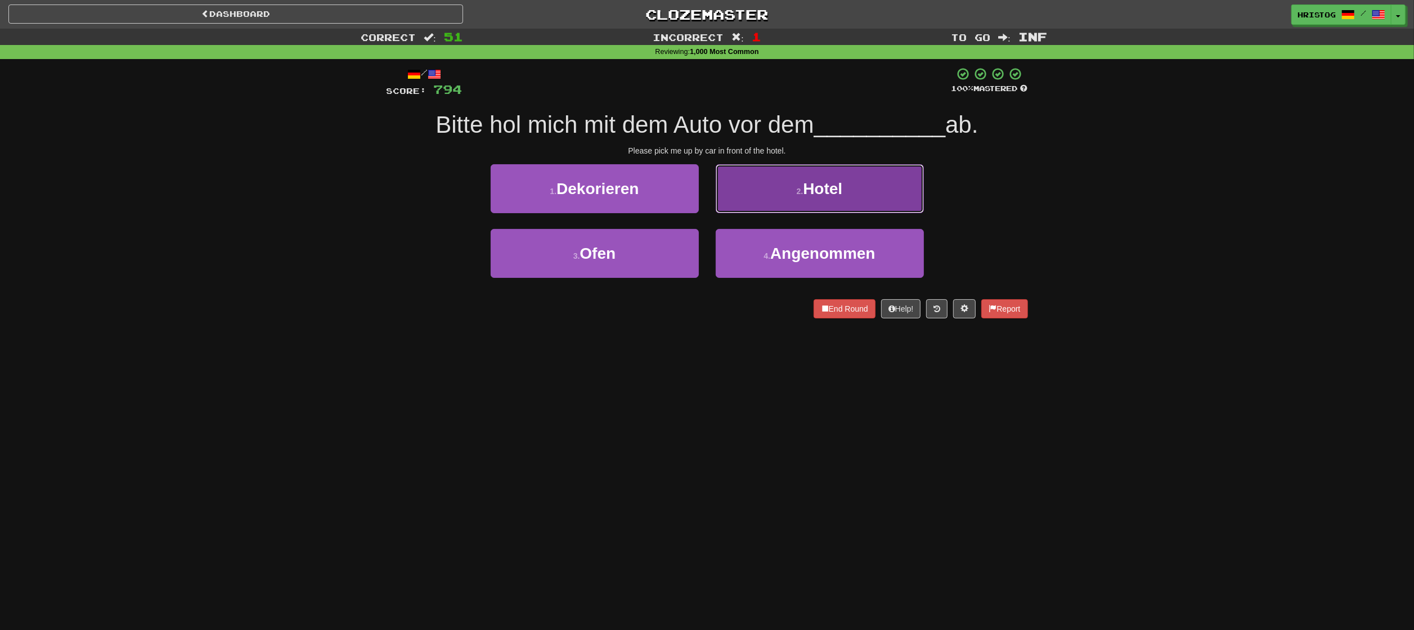
click at [781, 194] on button "2 . Hotel" at bounding box center [820, 188] width 208 height 49
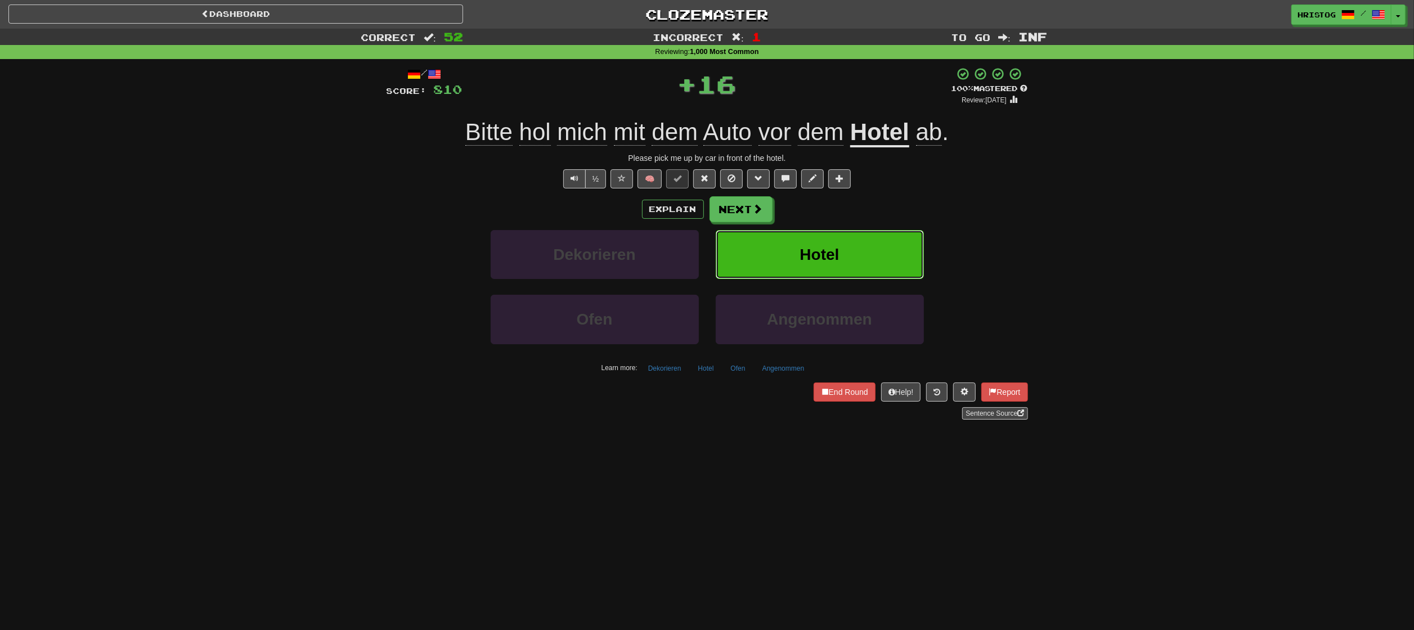
click at [792, 255] on button "Hotel" at bounding box center [820, 254] width 208 height 49
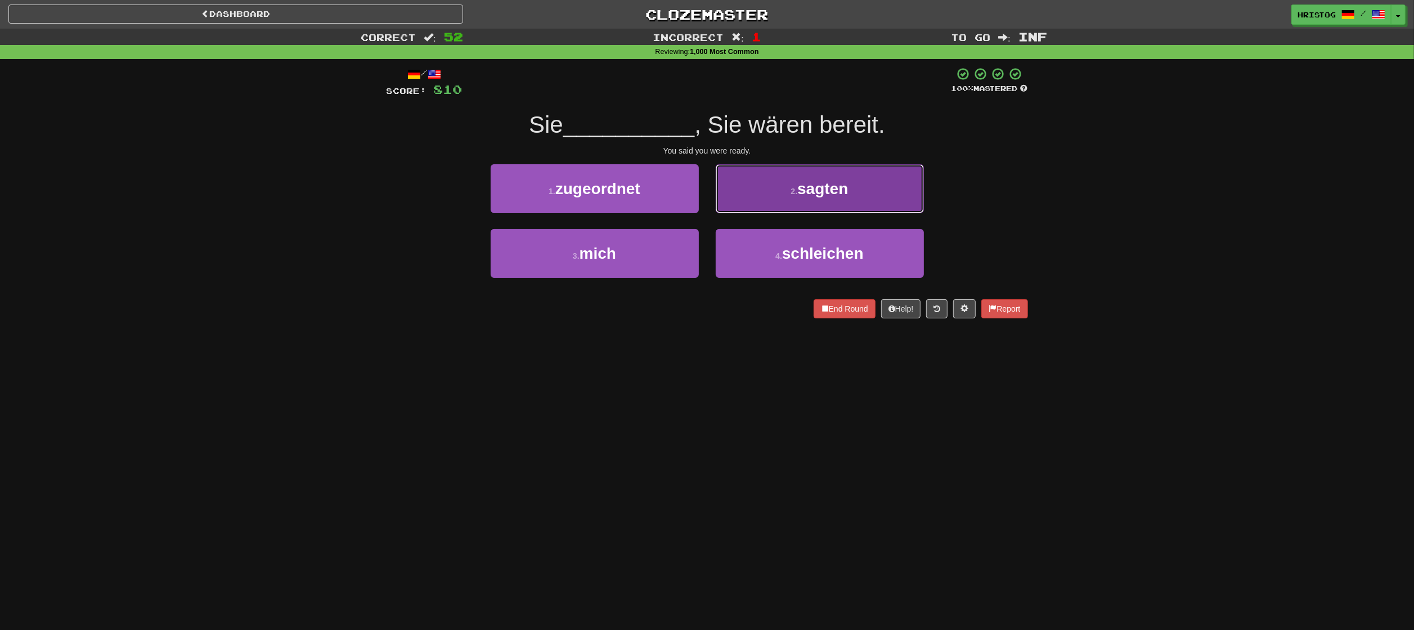
click at [770, 191] on button "2 . sagten" at bounding box center [820, 188] width 208 height 49
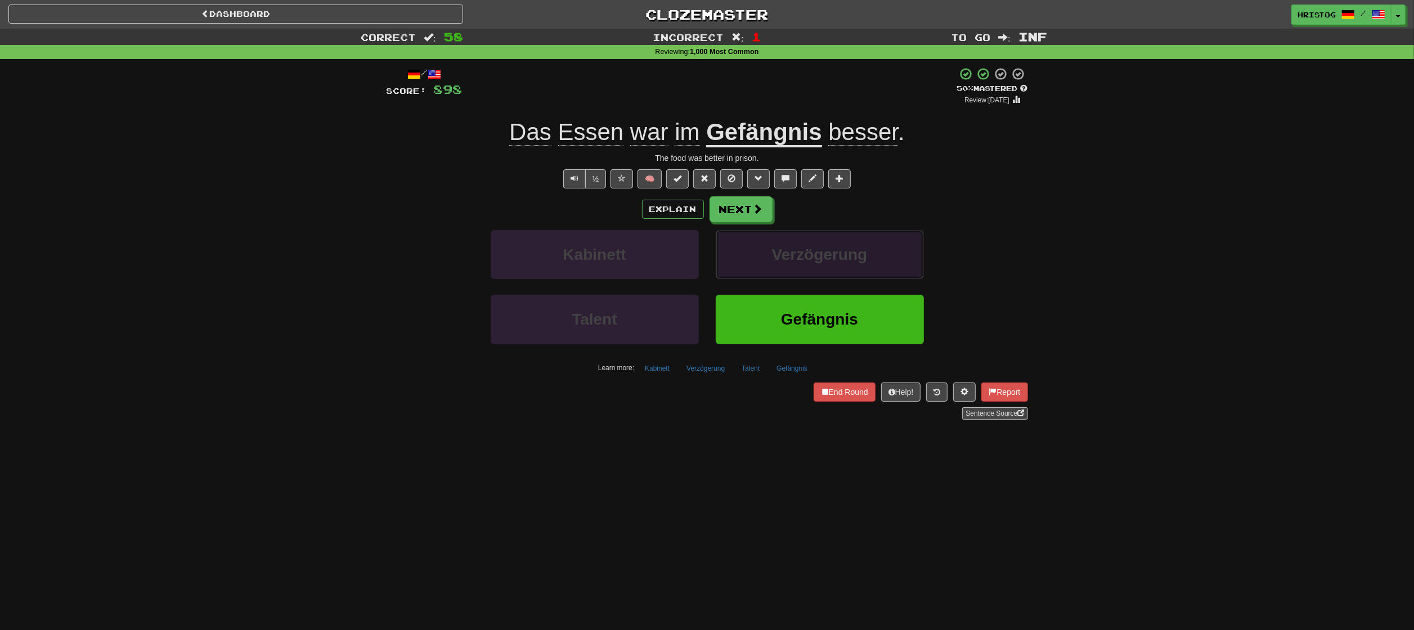
click at [809, 268] on button "Verzögerung" at bounding box center [820, 254] width 208 height 49
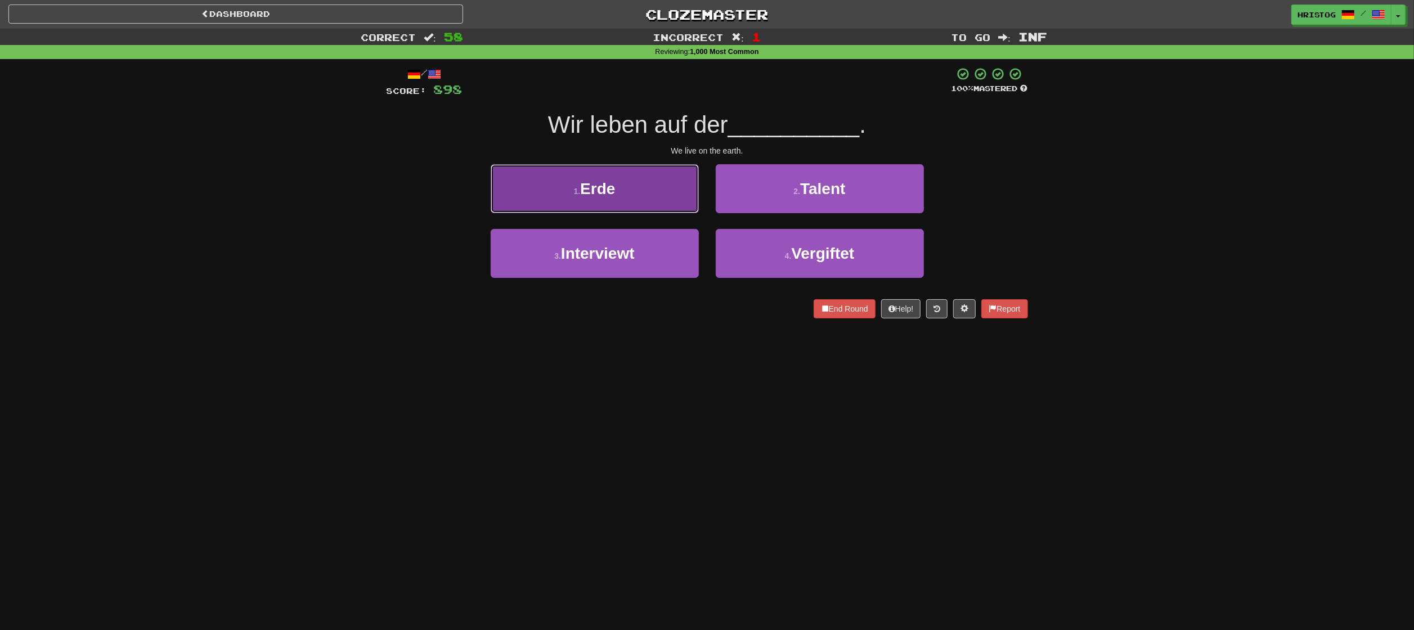
click at [643, 201] on button "1 . Erde" at bounding box center [595, 188] width 208 height 49
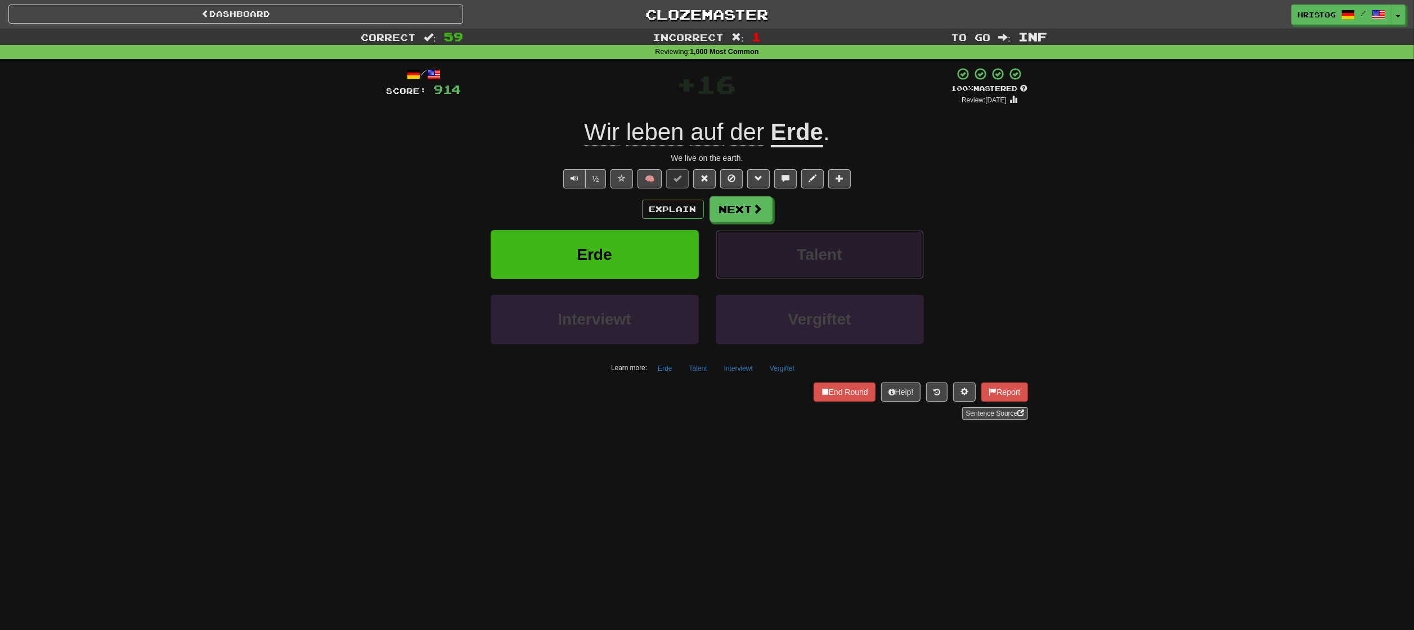
click at [831, 246] on span "Talent" at bounding box center [819, 254] width 45 height 17
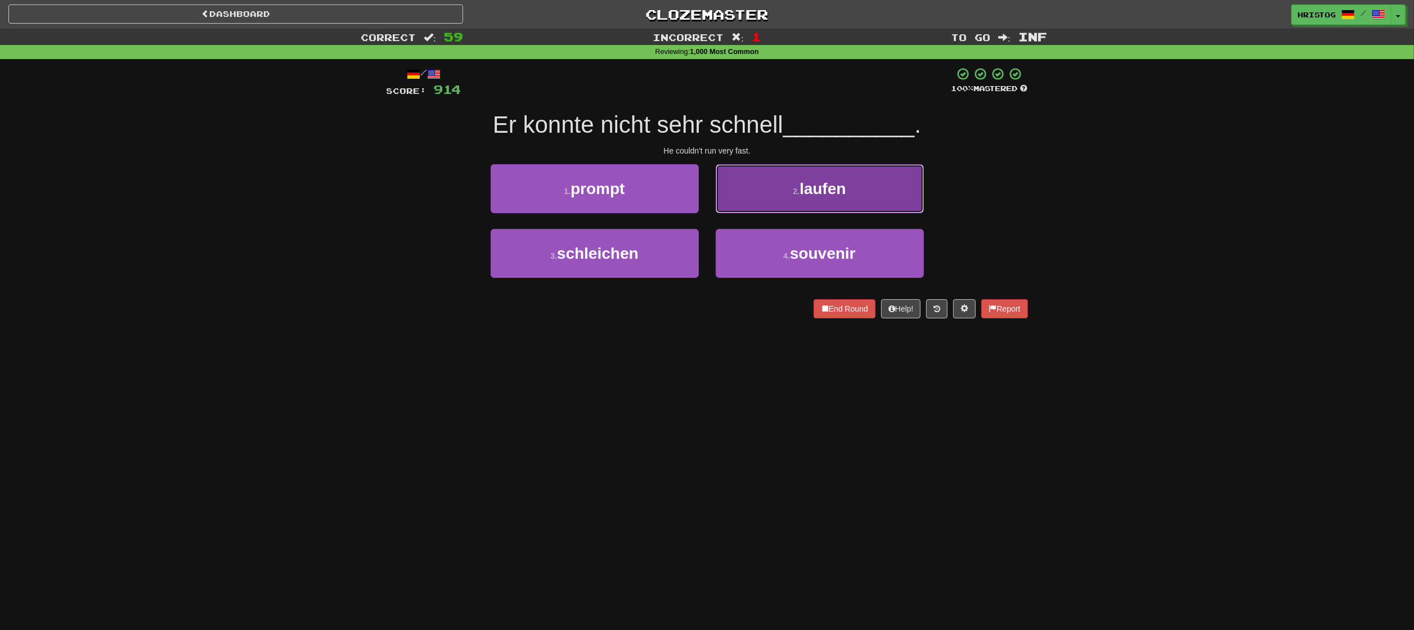
click at [826, 199] on button "2 . laufen" at bounding box center [820, 188] width 208 height 49
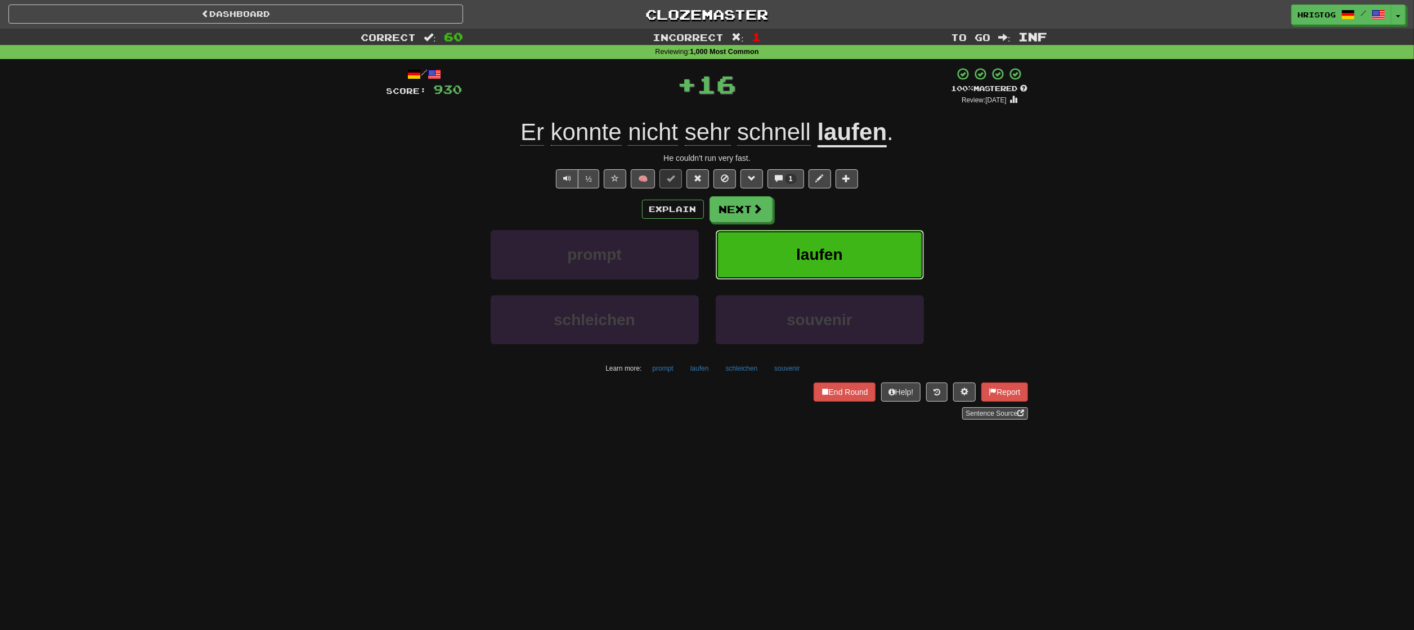
click at [834, 253] on span "laufen" at bounding box center [819, 254] width 46 height 17
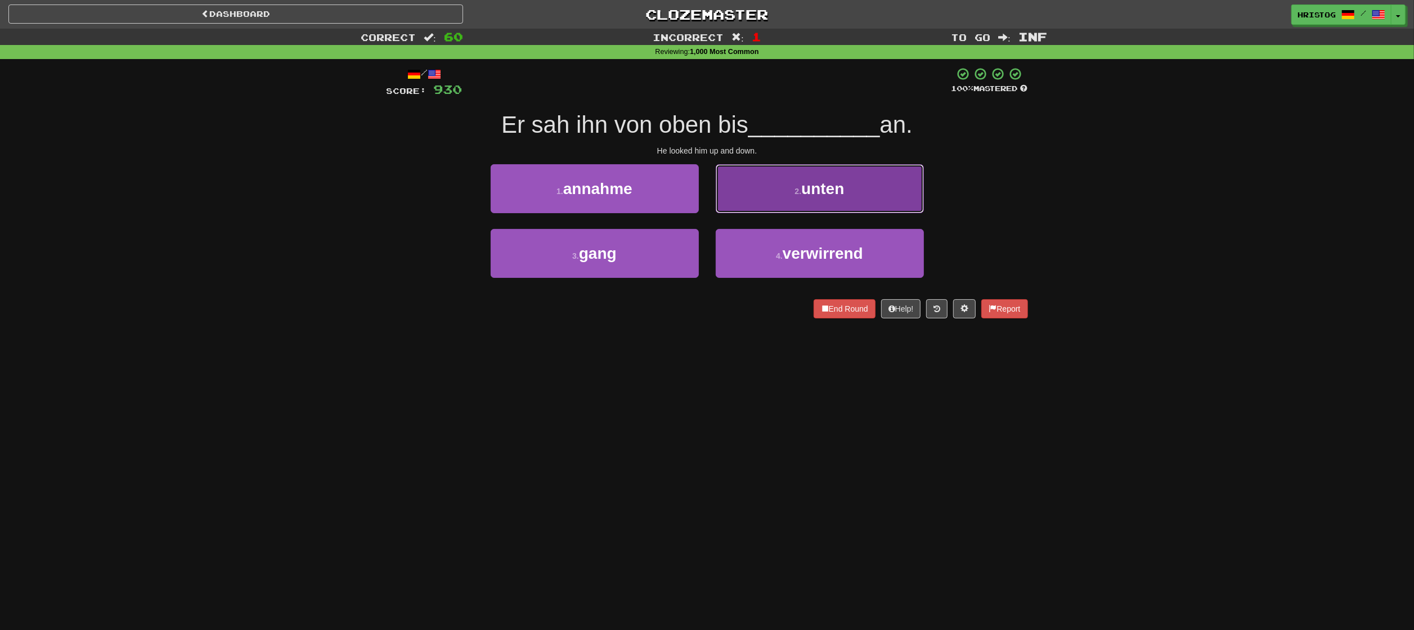
click at [773, 194] on button "2 . unten" at bounding box center [820, 188] width 208 height 49
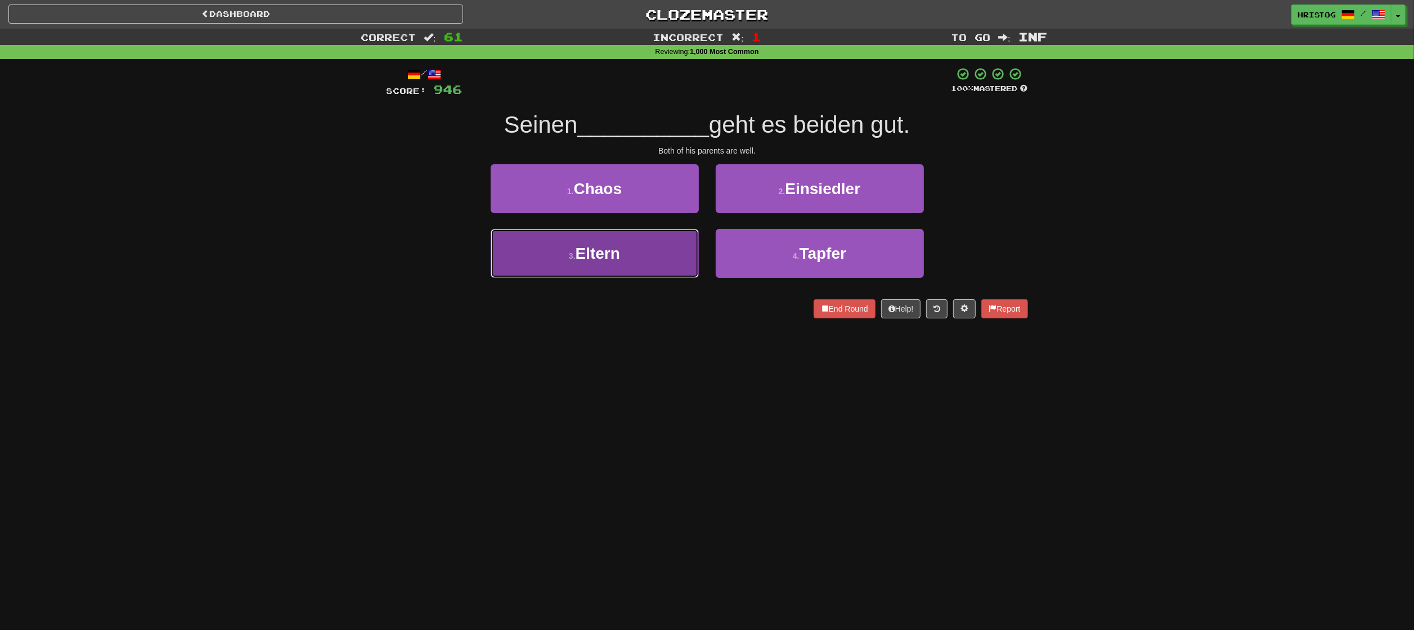
click at [636, 254] on button "3 . Eltern" at bounding box center [595, 253] width 208 height 49
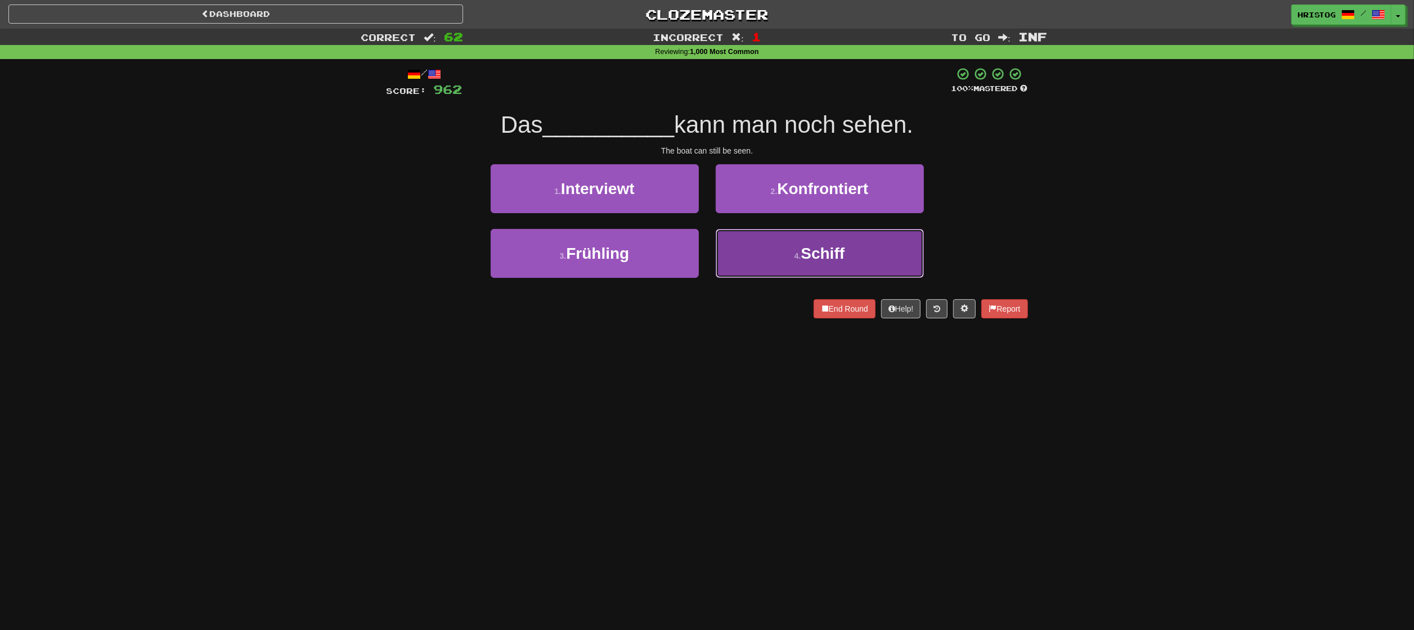
click at [797, 255] on small "4 ." at bounding box center [798, 256] width 7 height 9
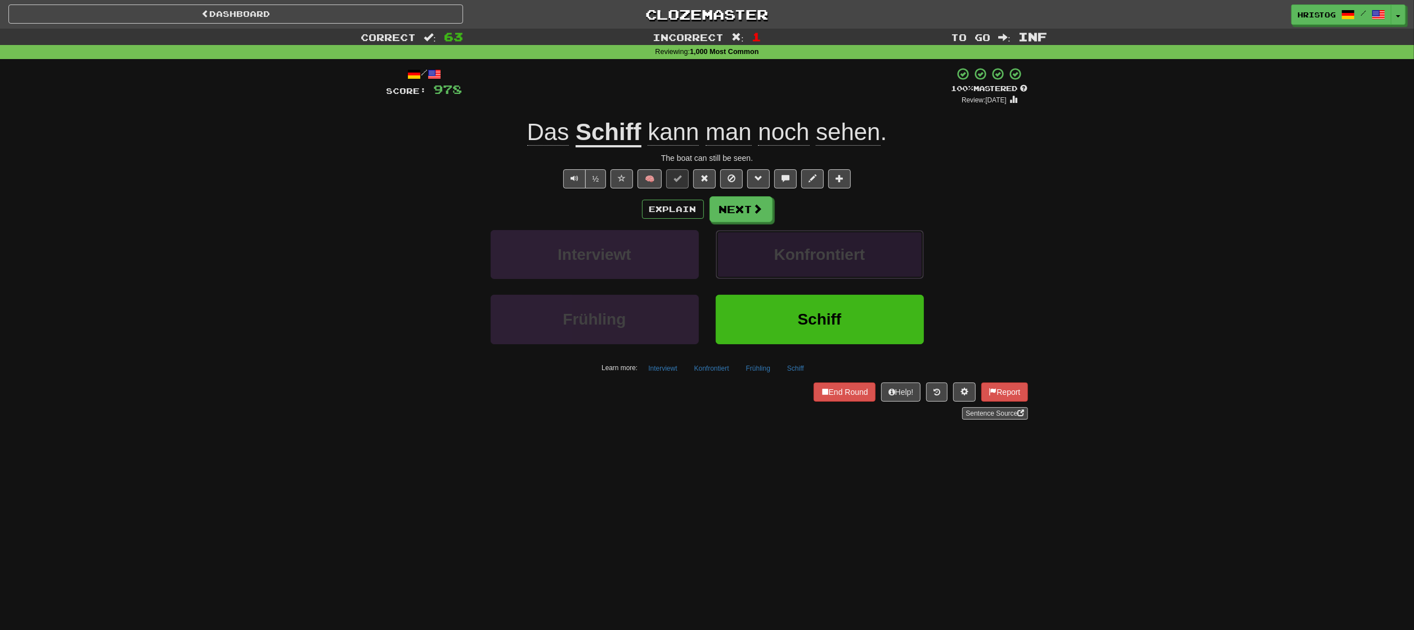
click at [801, 260] on span "Konfrontiert" at bounding box center [819, 254] width 91 height 17
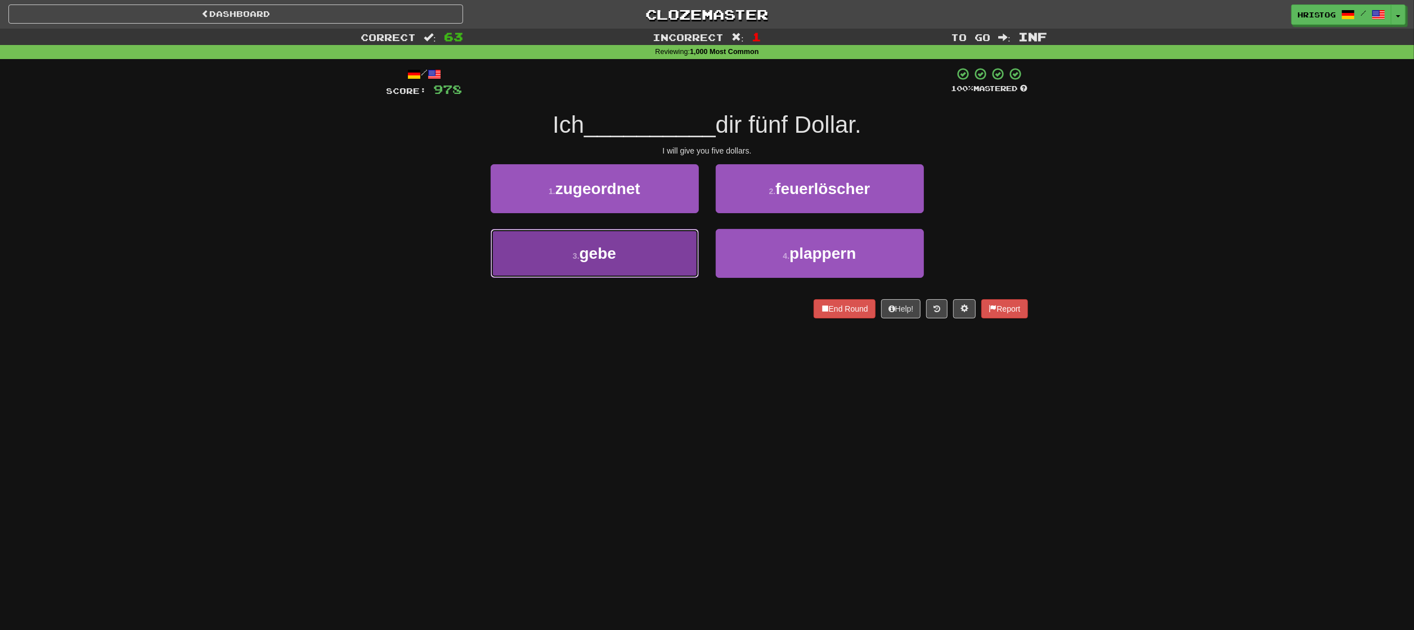
click at [624, 257] on button "3 . gebe" at bounding box center [595, 253] width 208 height 49
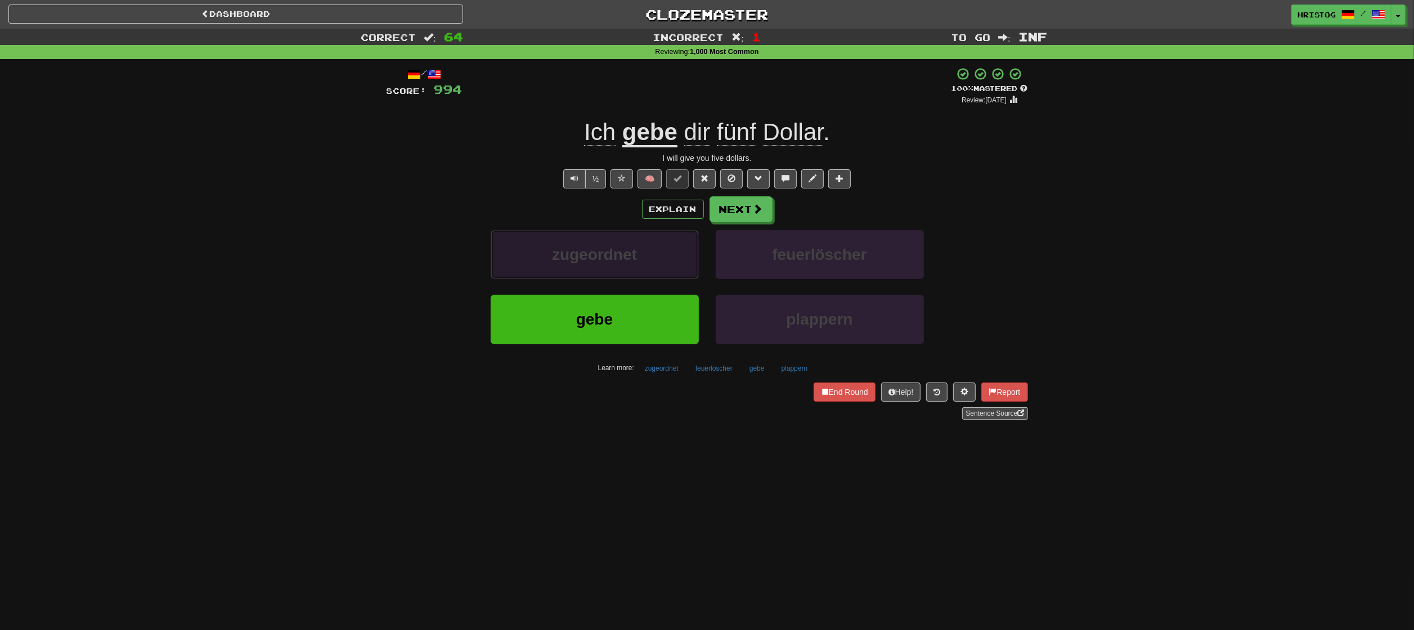
click at [624, 255] on span "zugeordnet" at bounding box center [594, 254] width 85 height 17
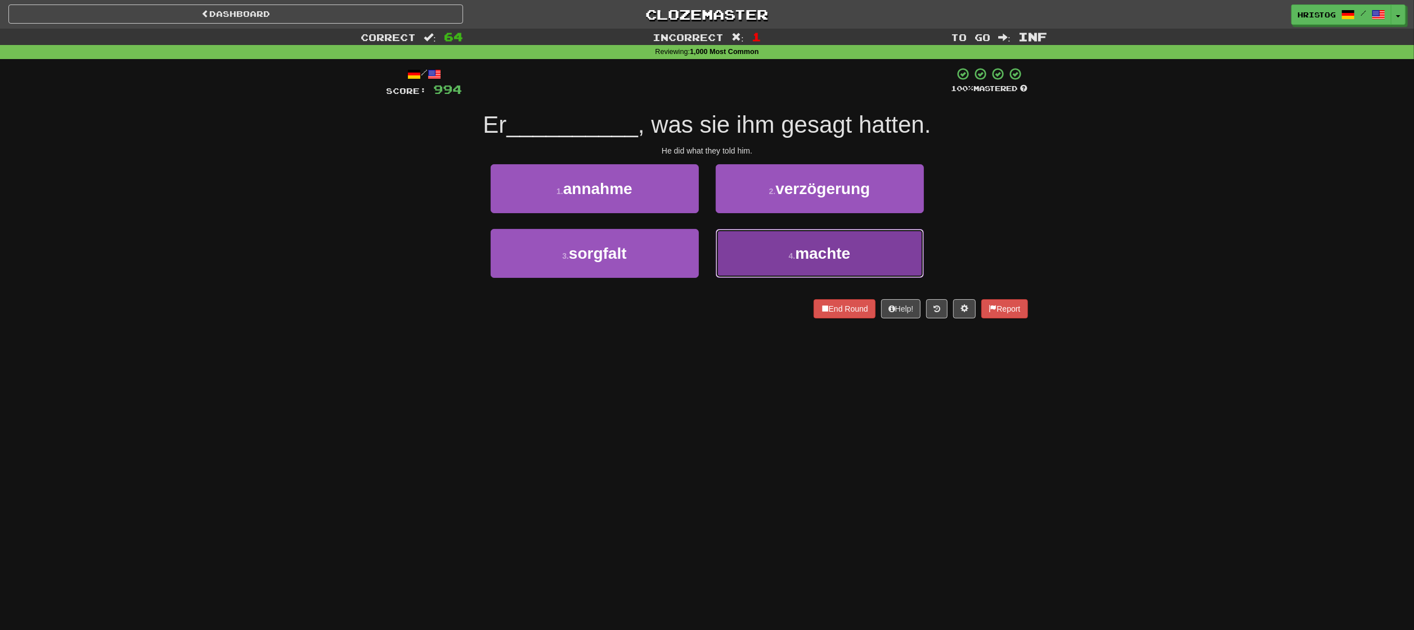
click at [854, 263] on button "4 . machte" at bounding box center [820, 253] width 208 height 49
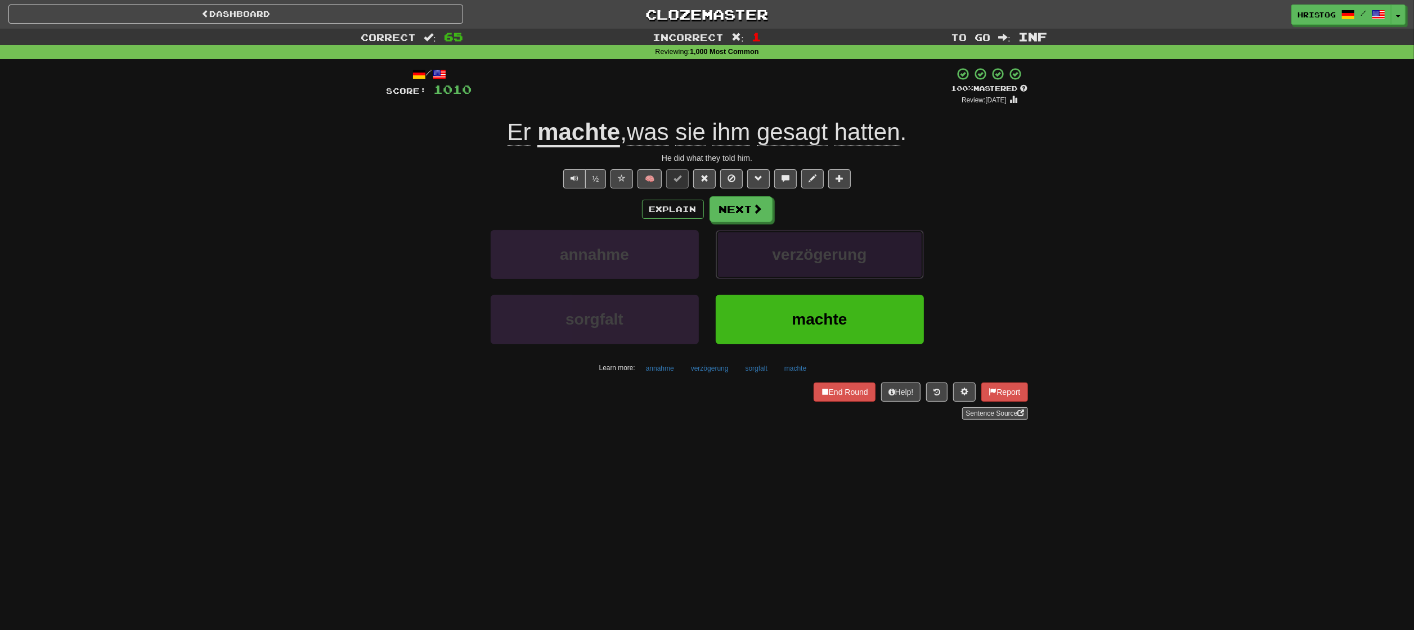
click at [860, 262] on span "verzögerung" at bounding box center [819, 254] width 95 height 17
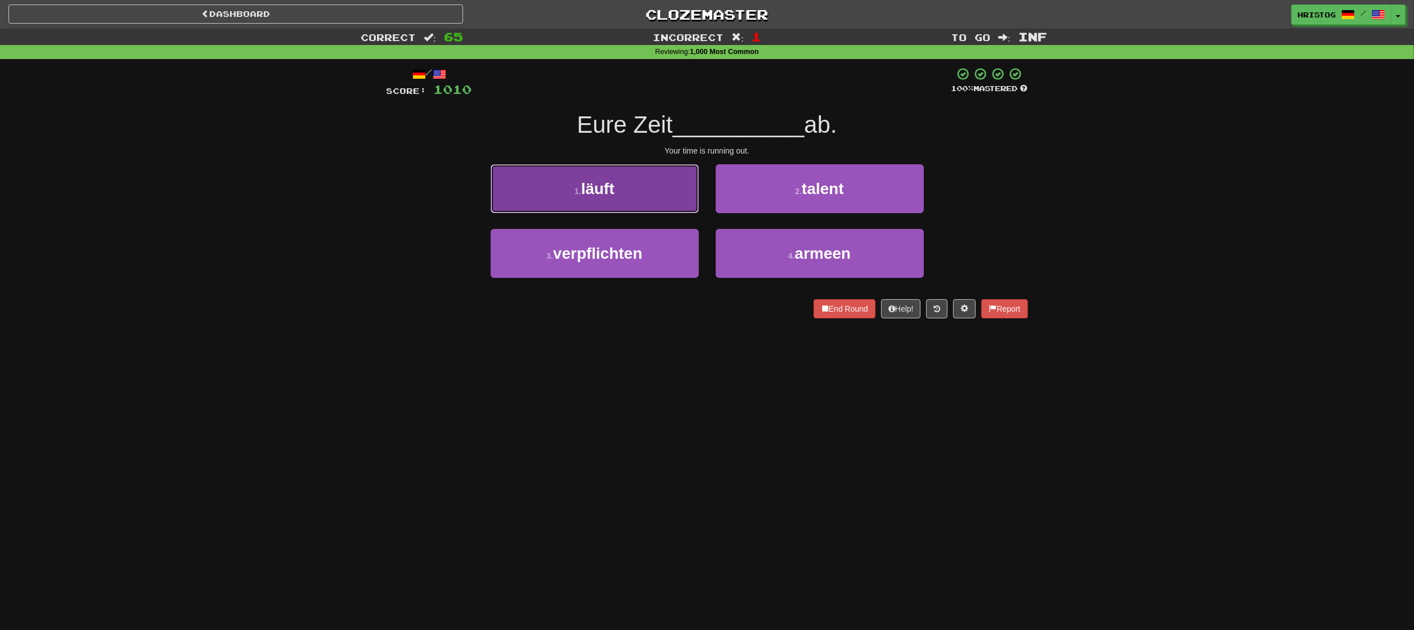
click at [597, 186] on span "läuft" at bounding box center [597, 188] width 33 height 17
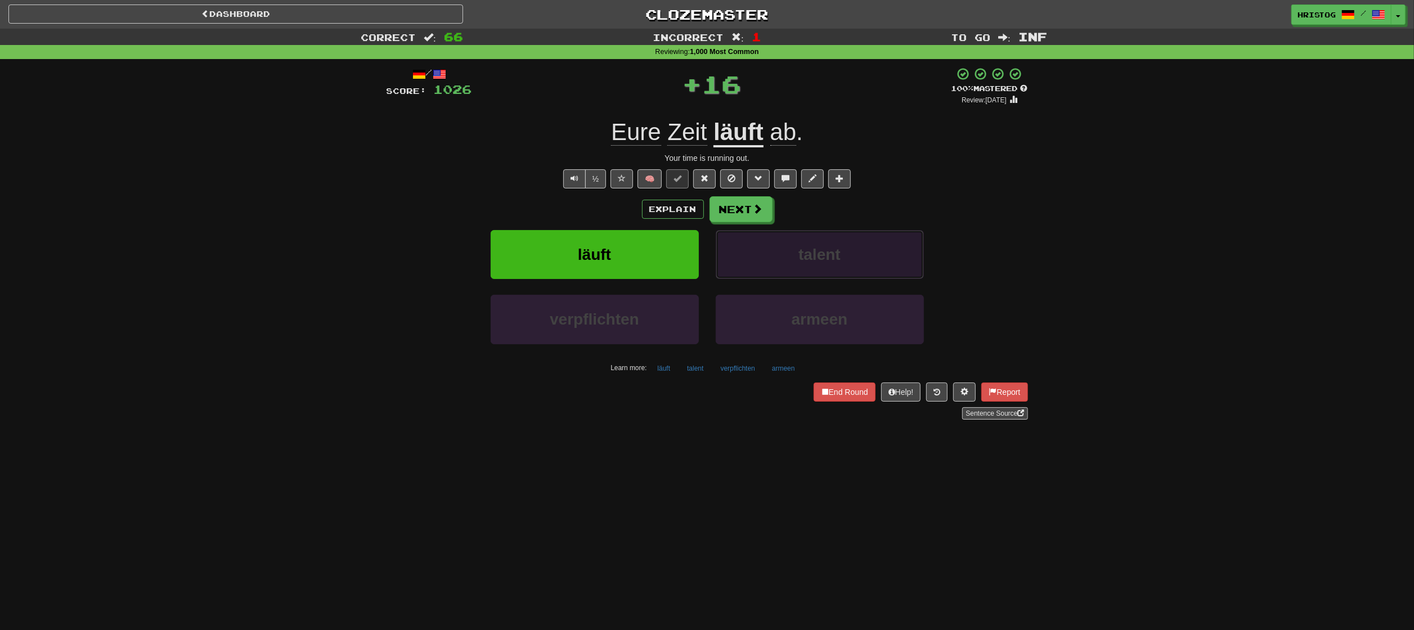
click at [825, 248] on span "talent" at bounding box center [820, 254] width 42 height 17
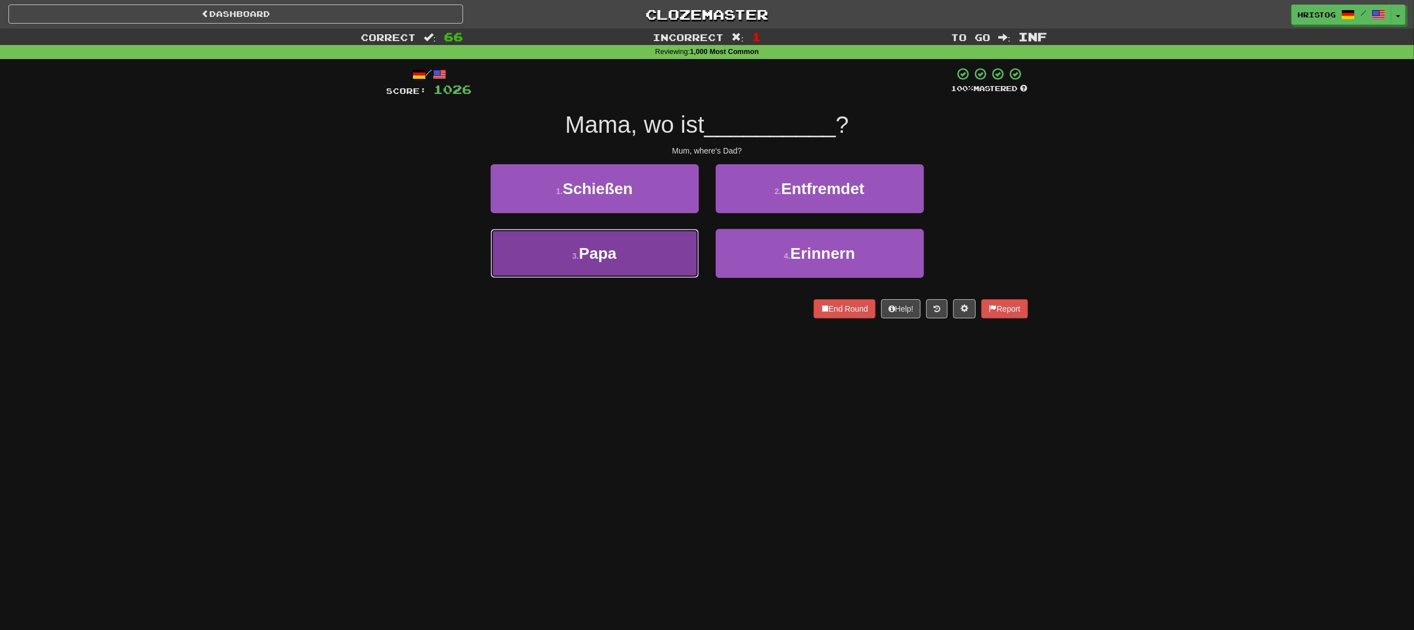
click at [660, 251] on button "3 . Papa" at bounding box center [595, 253] width 208 height 49
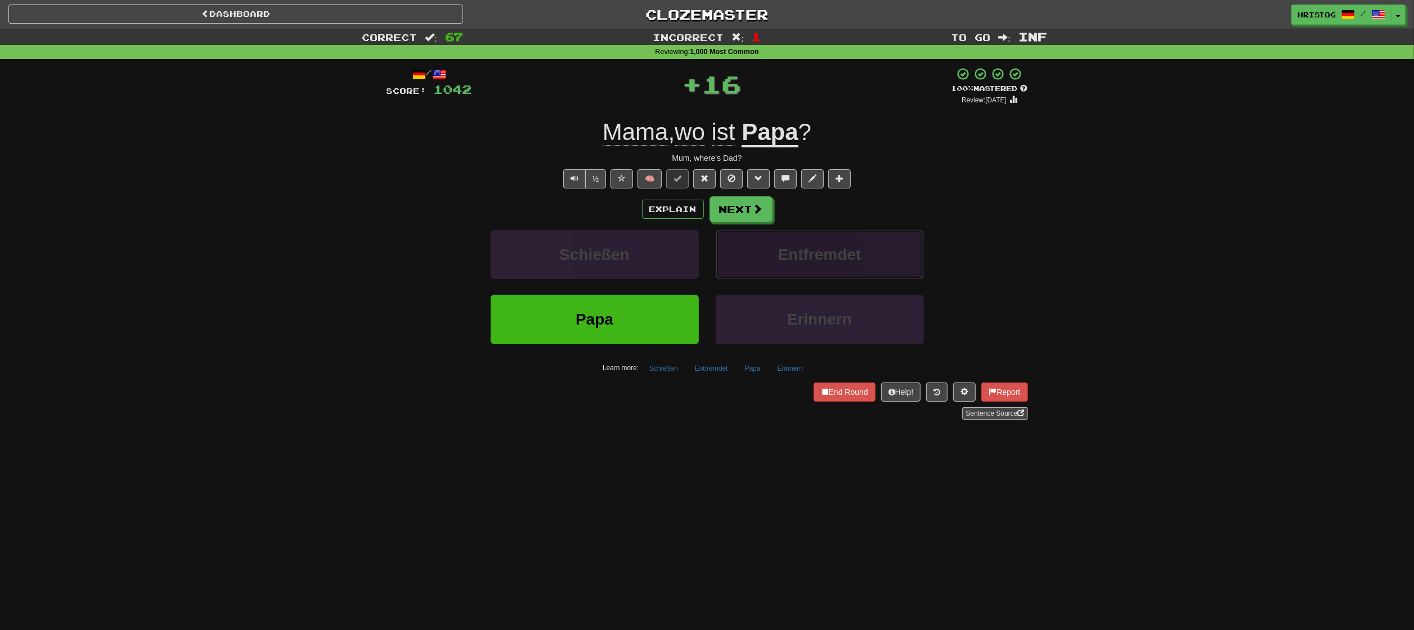
click at [865, 259] on button "Entfremdet" at bounding box center [820, 254] width 208 height 49
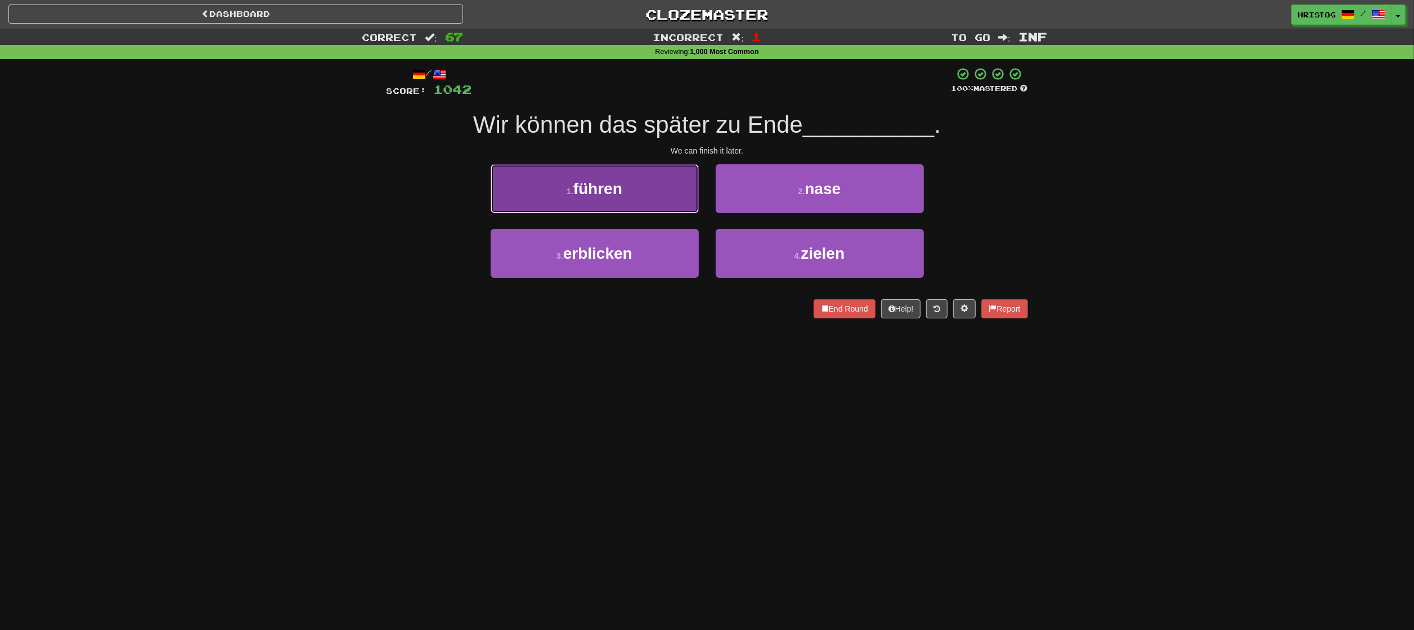
click at [653, 208] on button "1 . führen" at bounding box center [595, 188] width 208 height 49
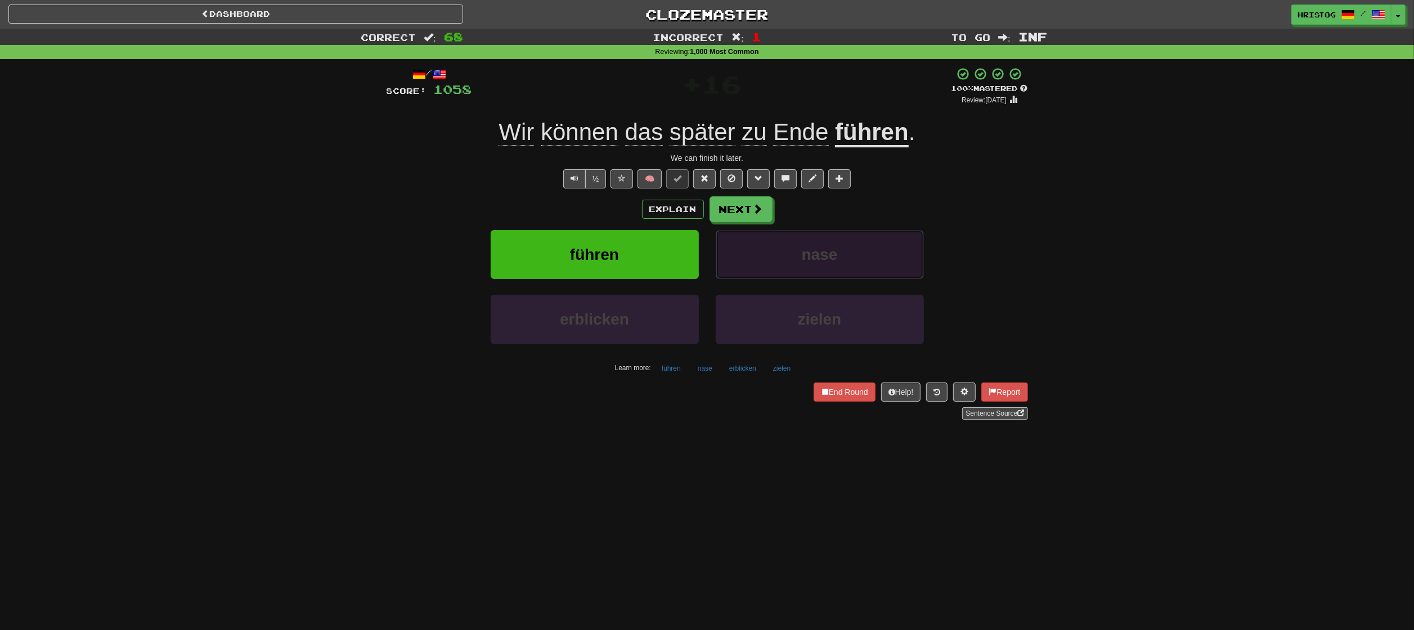
click at [867, 255] on button "nase" at bounding box center [820, 254] width 208 height 49
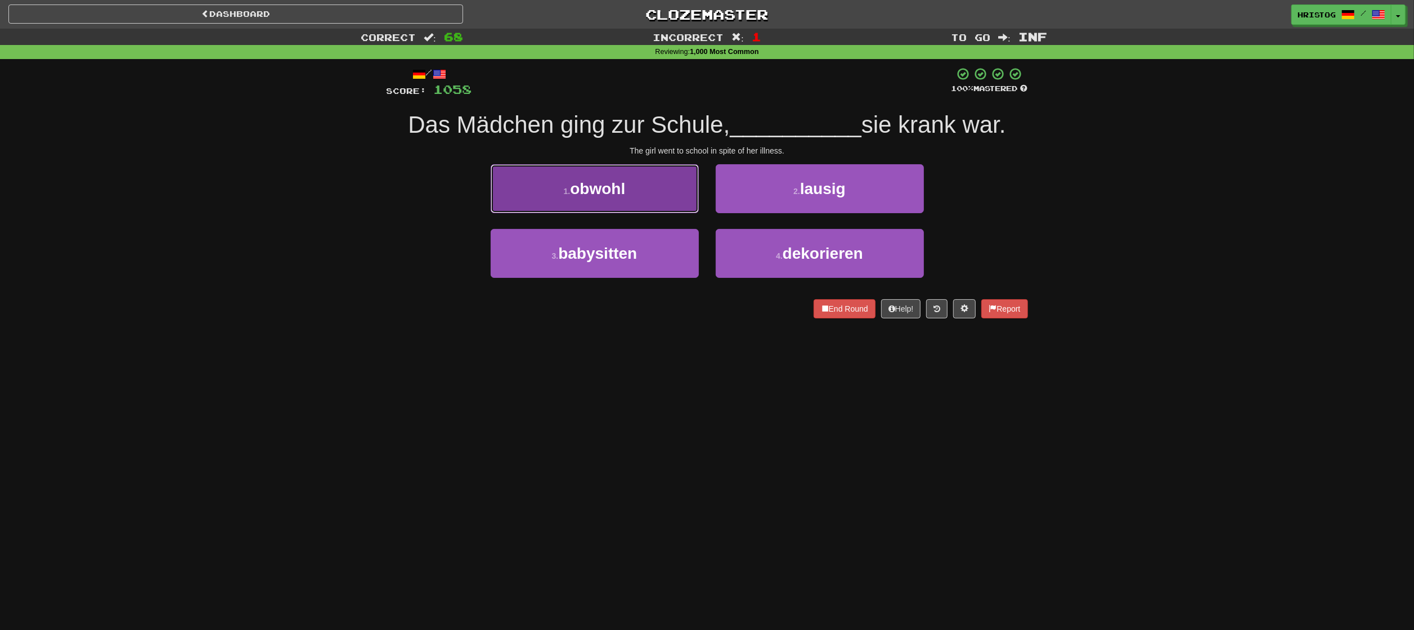
click at [640, 191] on button "1 . obwohl" at bounding box center [595, 188] width 208 height 49
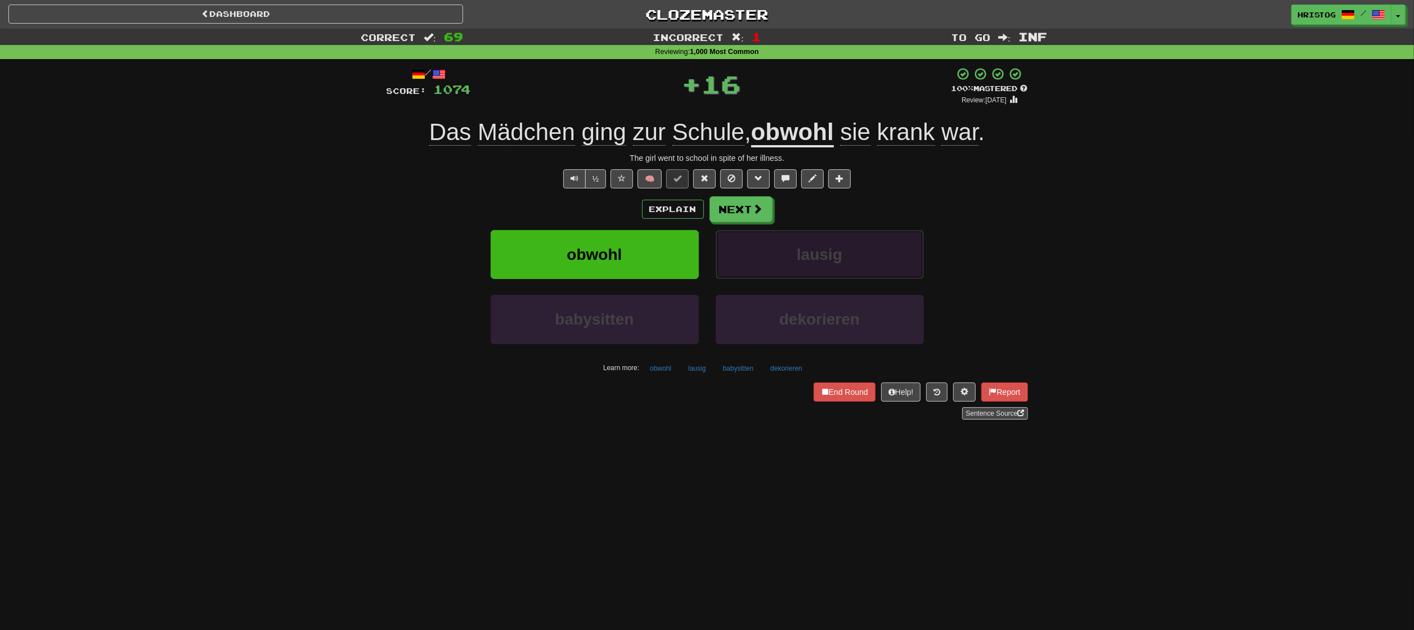
click at [880, 250] on button "lausig" at bounding box center [820, 254] width 208 height 49
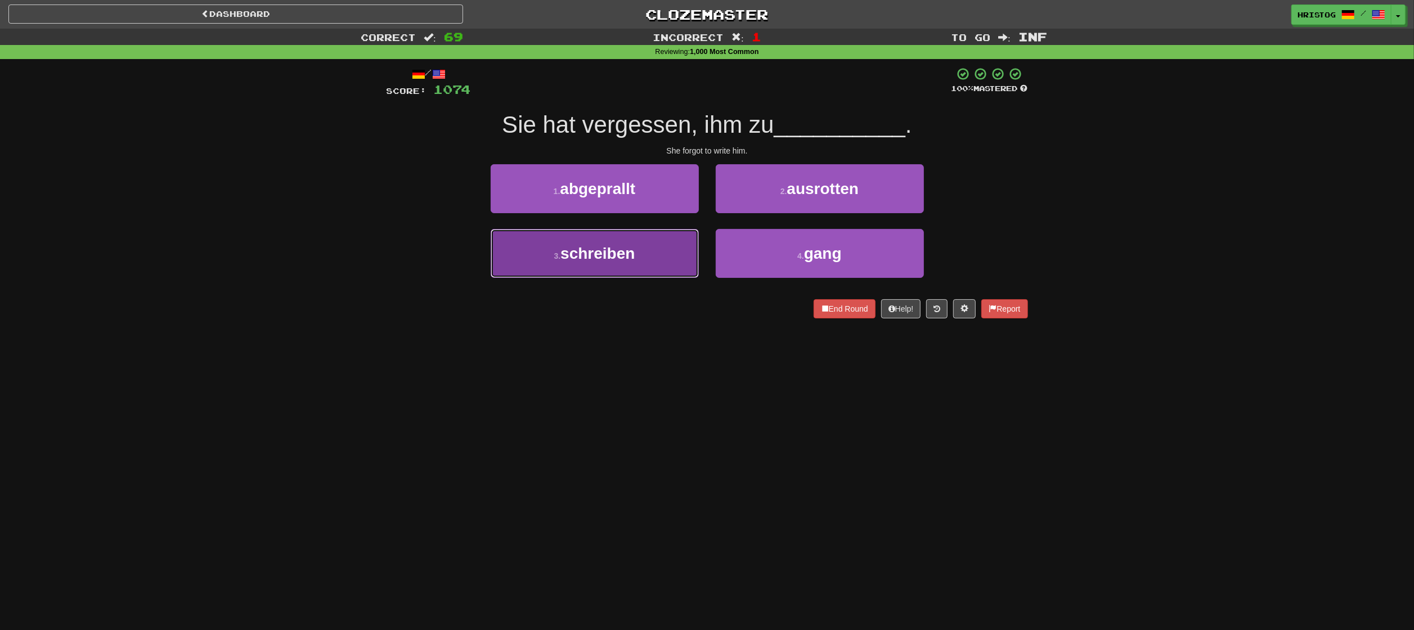
click at [663, 271] on button "3 . schreiben" at bounding box center [595, 253] width 208 height 49
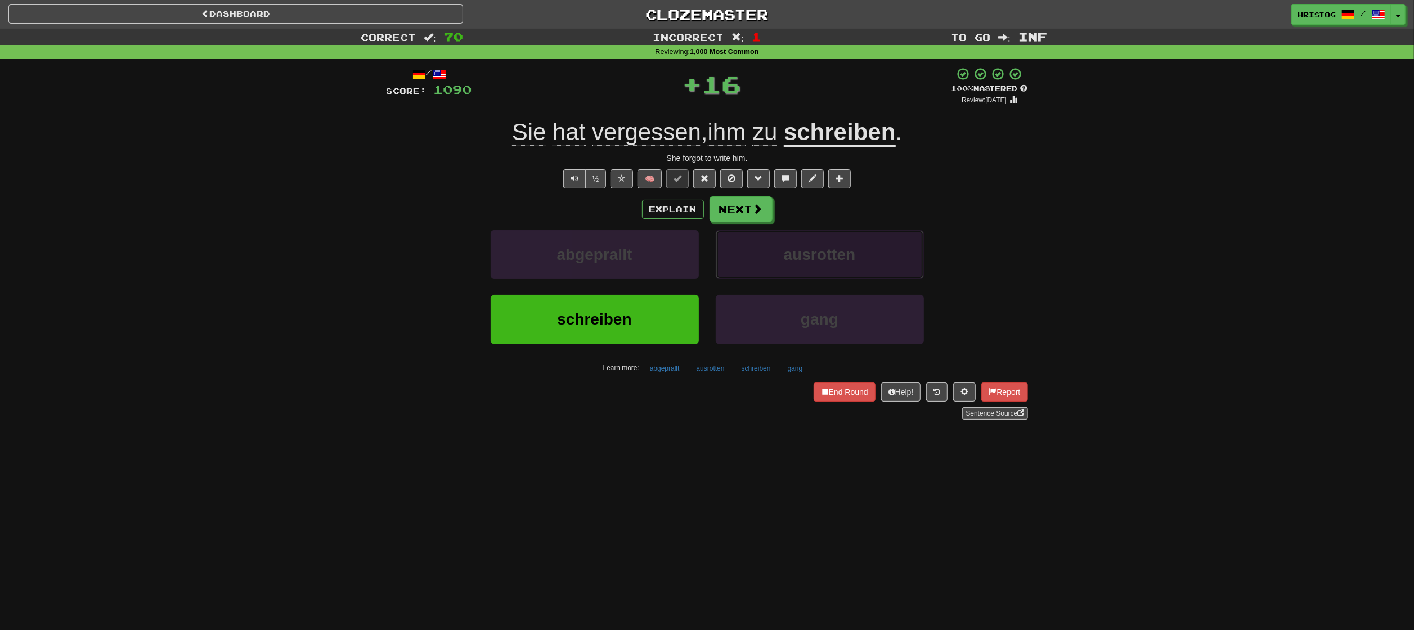
click at [818, 257] on span "ausrotten" at bounding box center [820, 254] width 72 height 17
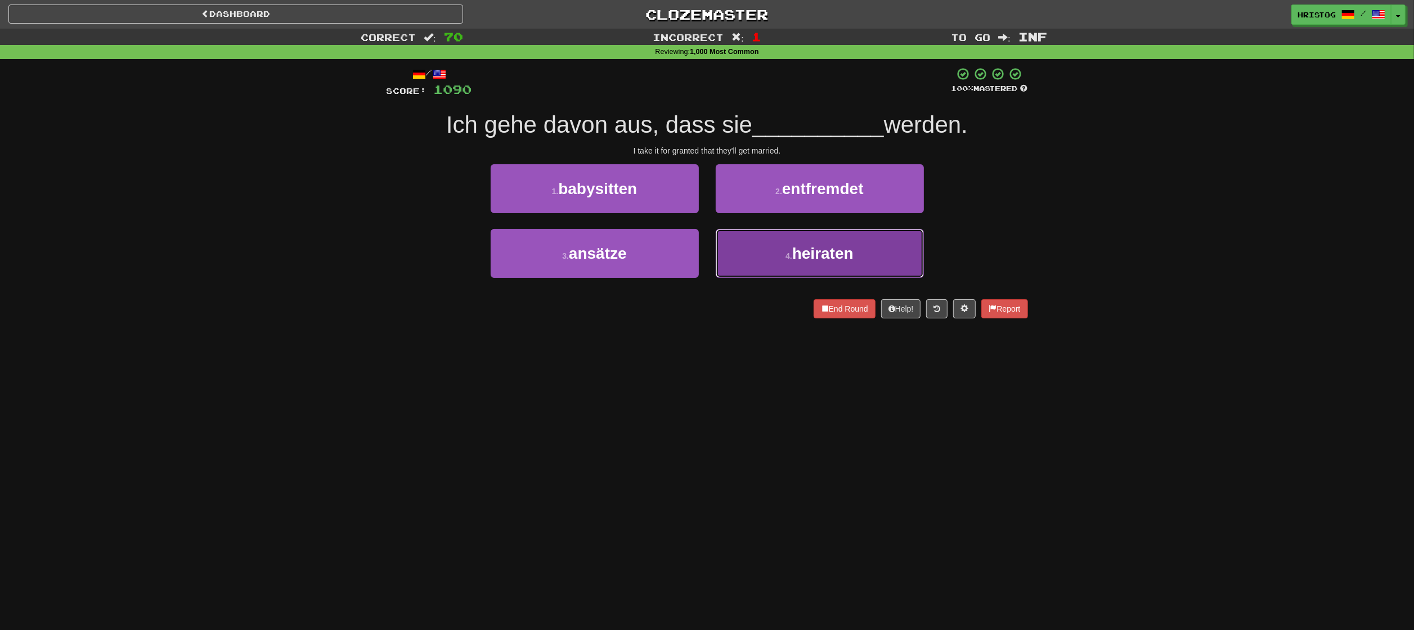
click at [751, 262] on button "4 . heiraten" at bounding box center [820, 253] width 208 height 49
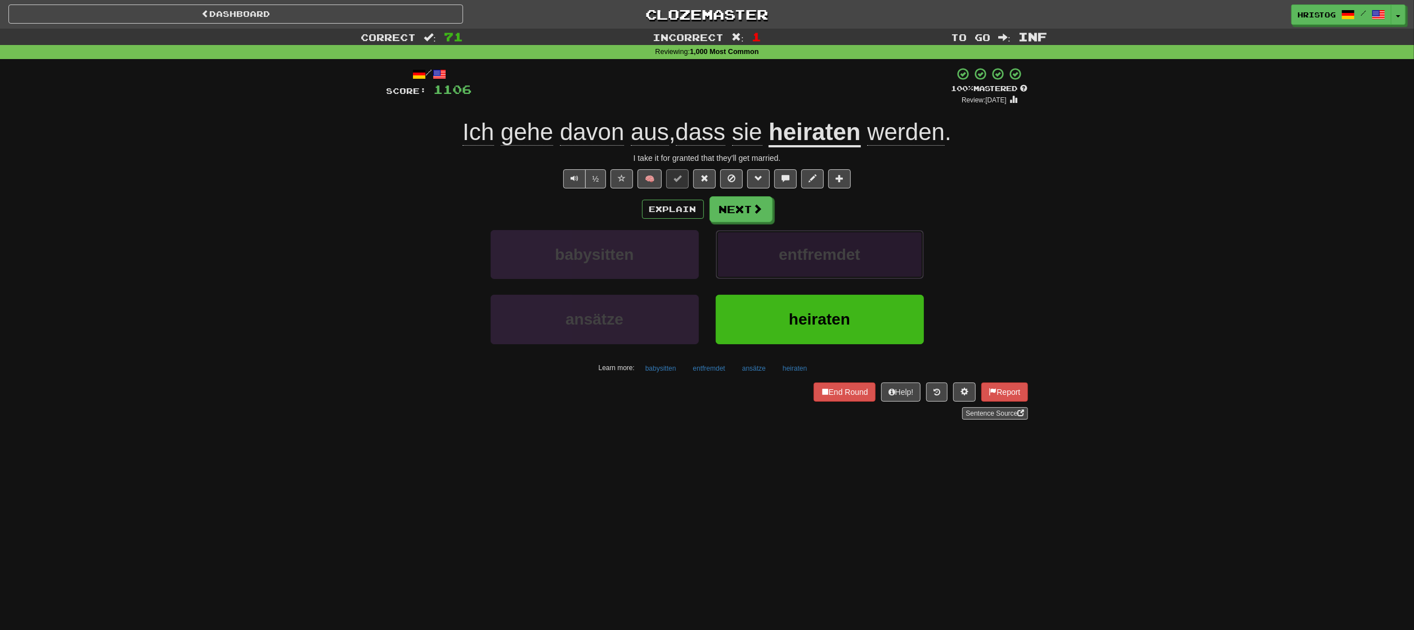
click at [904, 255] on button "entfremdet" at bounding box center [820, 254] width 208 height 49
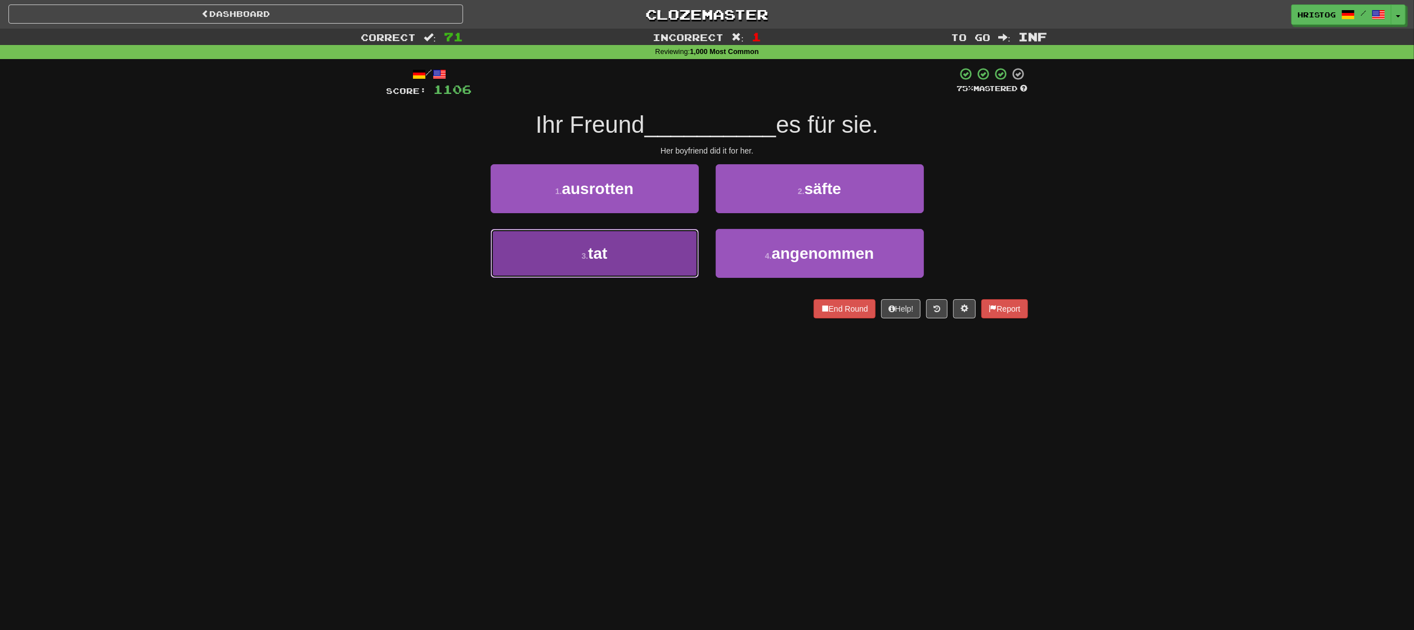
click at [666, 264] on button "3 . tat" at bounding box center [595, 253] width 208 height 49
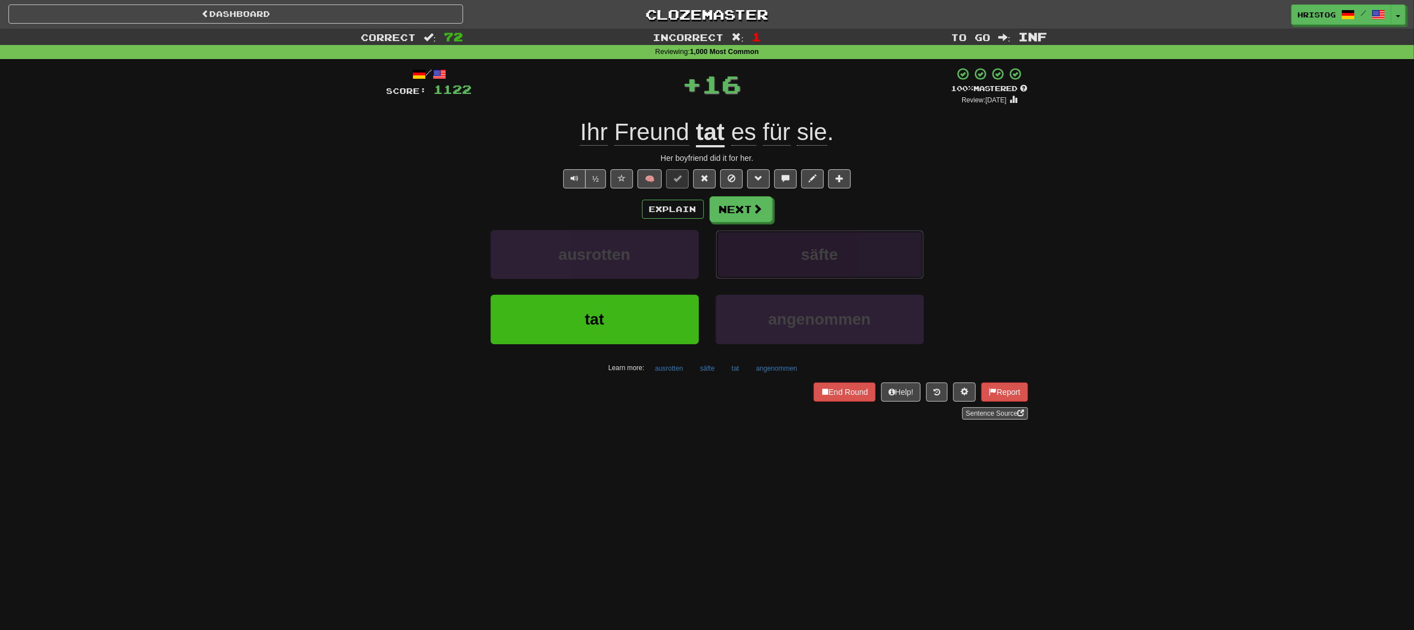
click at [848, 244] on button "säfte" at bounding box center [820, 254] width 208 height 49
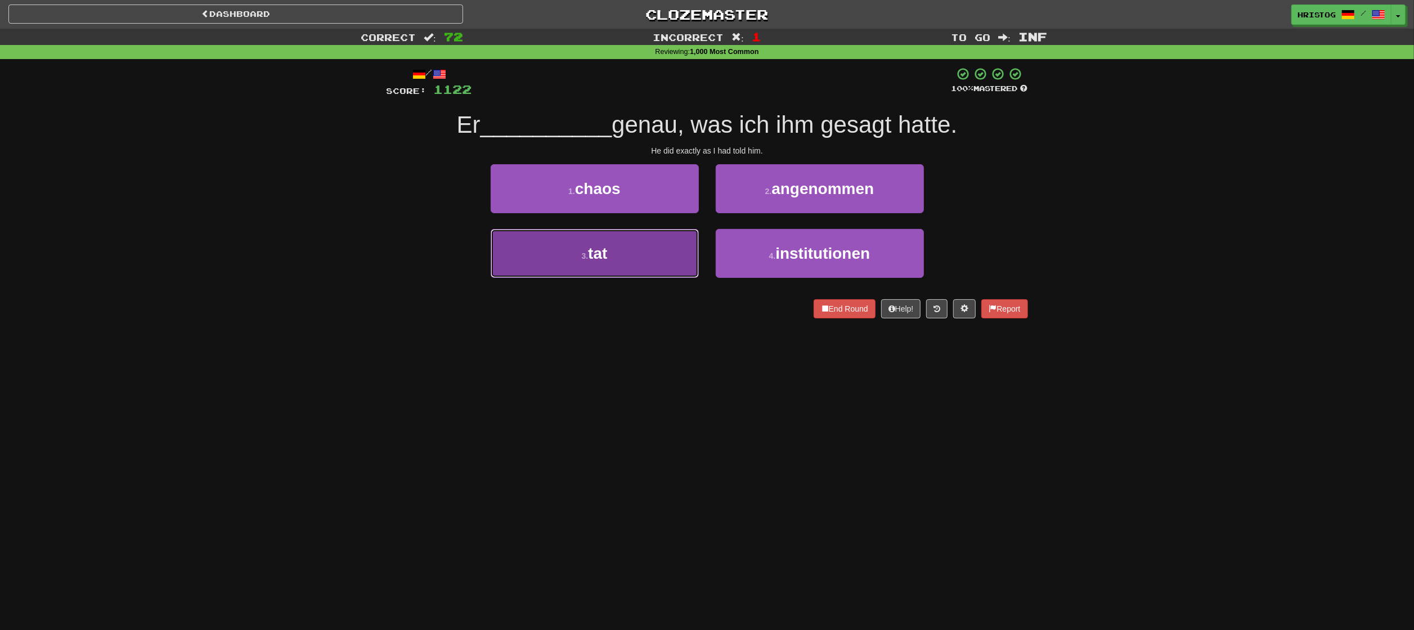
click at [642, 254] on button "3 . tat" at bounding box center [595, 253] width 208 height 49
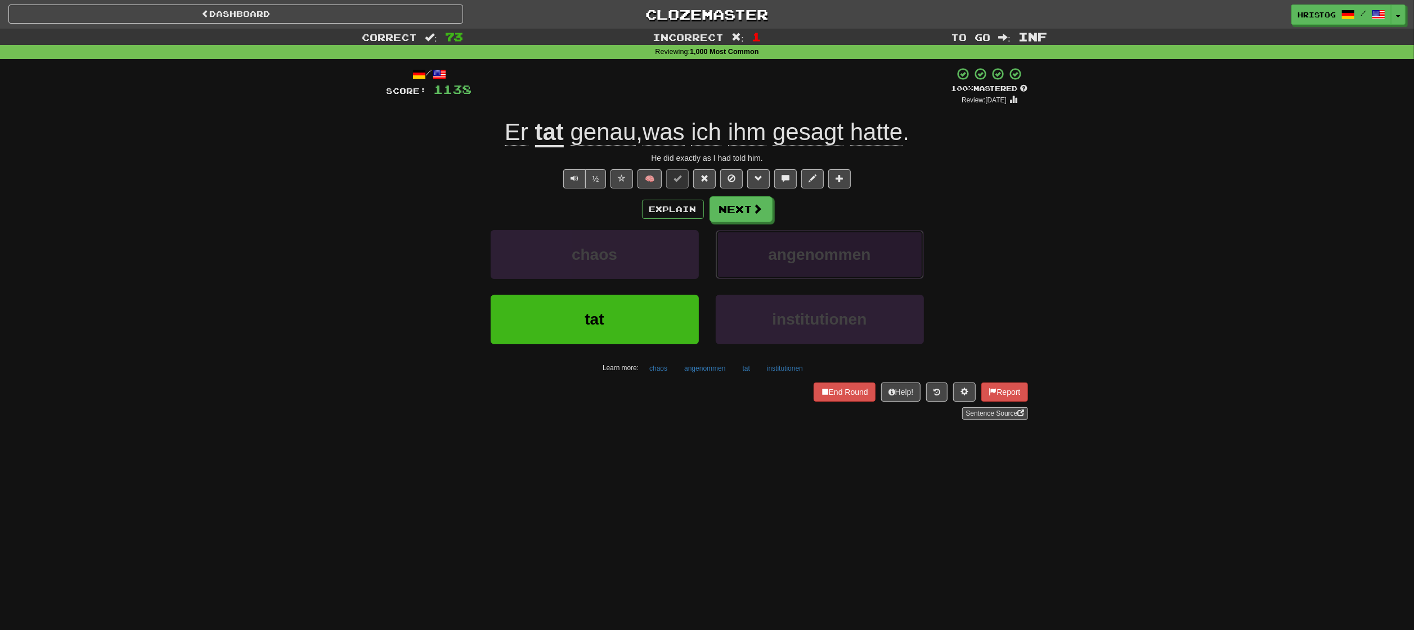
click at [885, 241] on button "angenommen" at bounding box center [820, 254] width 208 height 49
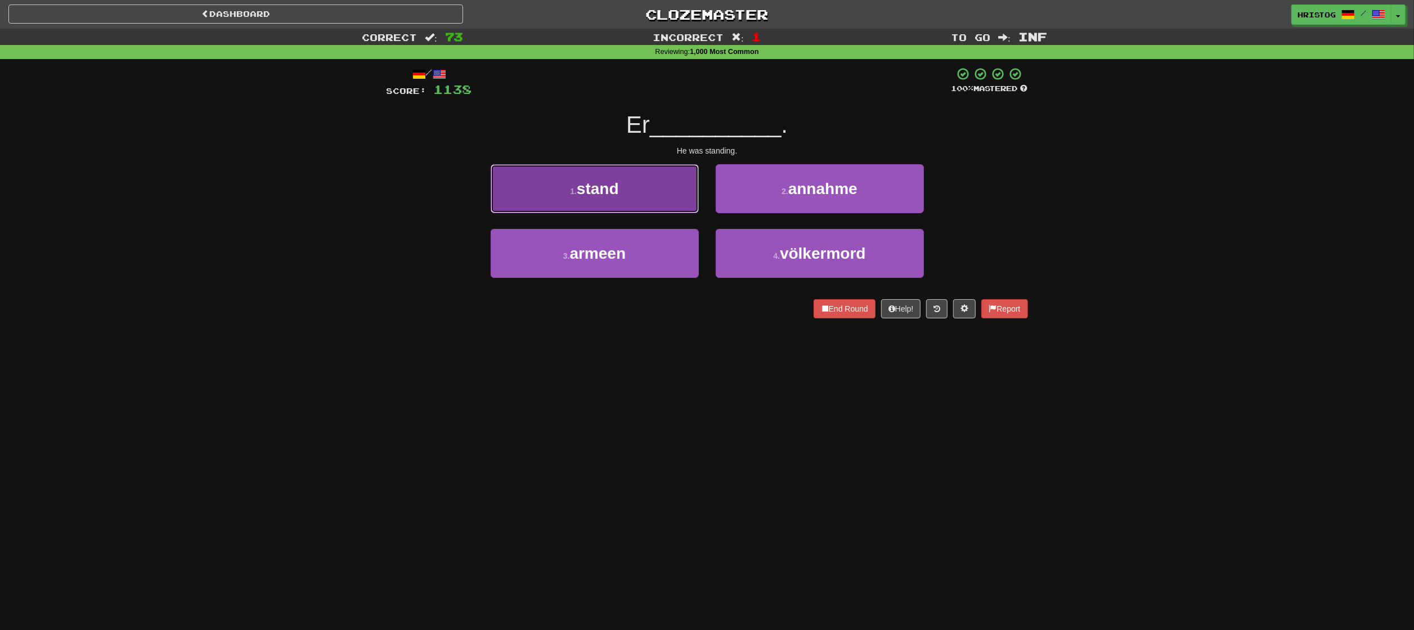
click at [613, 182] on span "stand" at bounding box center [598, 188] width 42 height 17
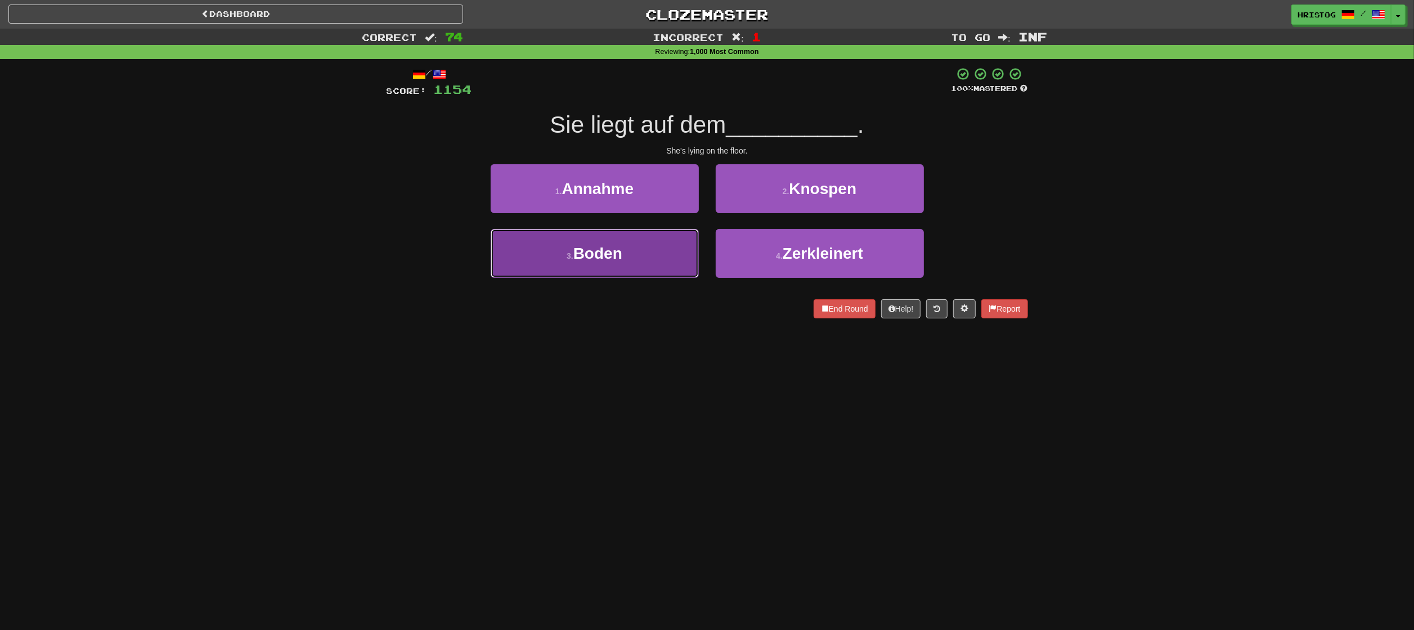
click at [662, 254] on button "3 . Boden" at bounding box center [595, 253] width 208 height 49
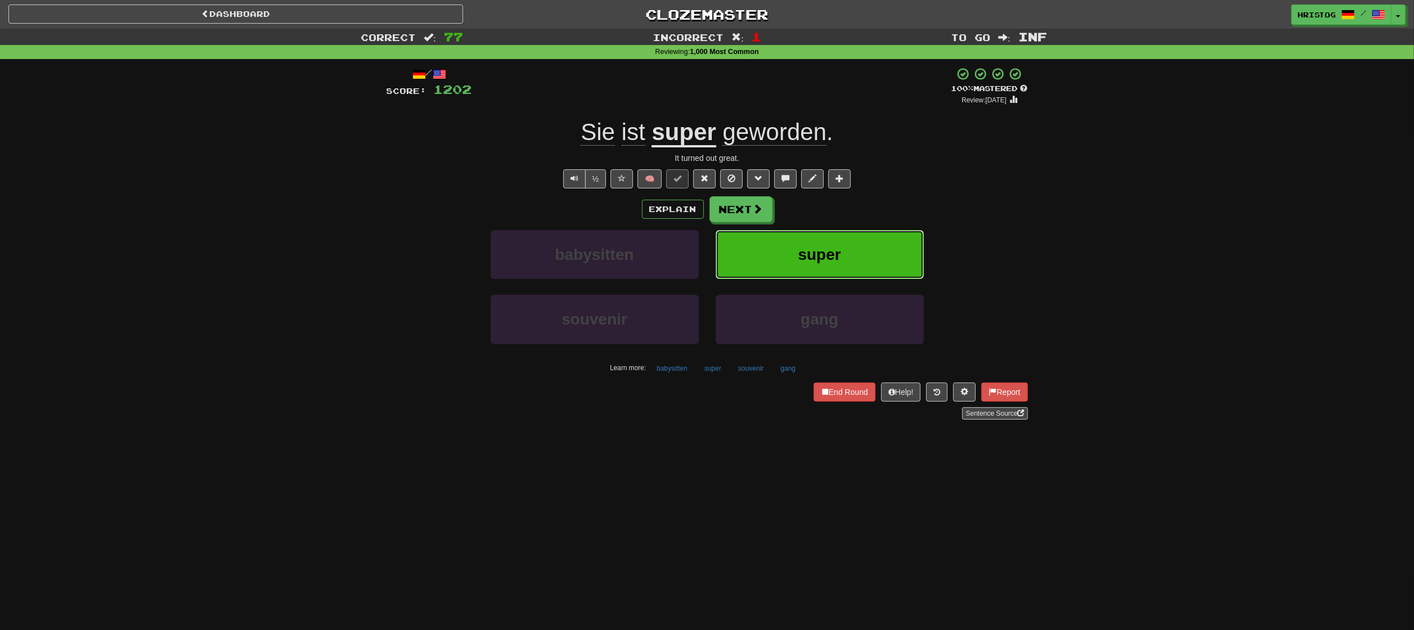
click at [787, 239] on button "super" at bounding box center [820, 254] width 208 height 49
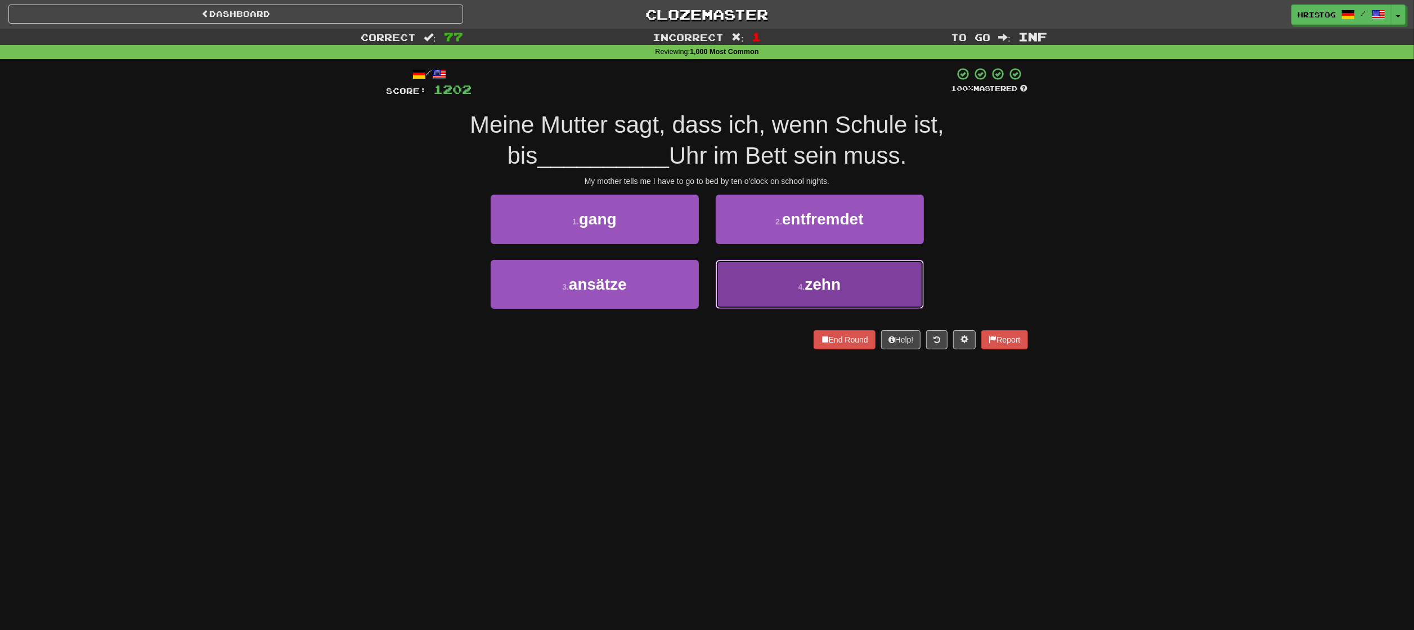
click at [898, 302] on button "4 . zehn" at bounding box center [820, 284] width 208 height 49
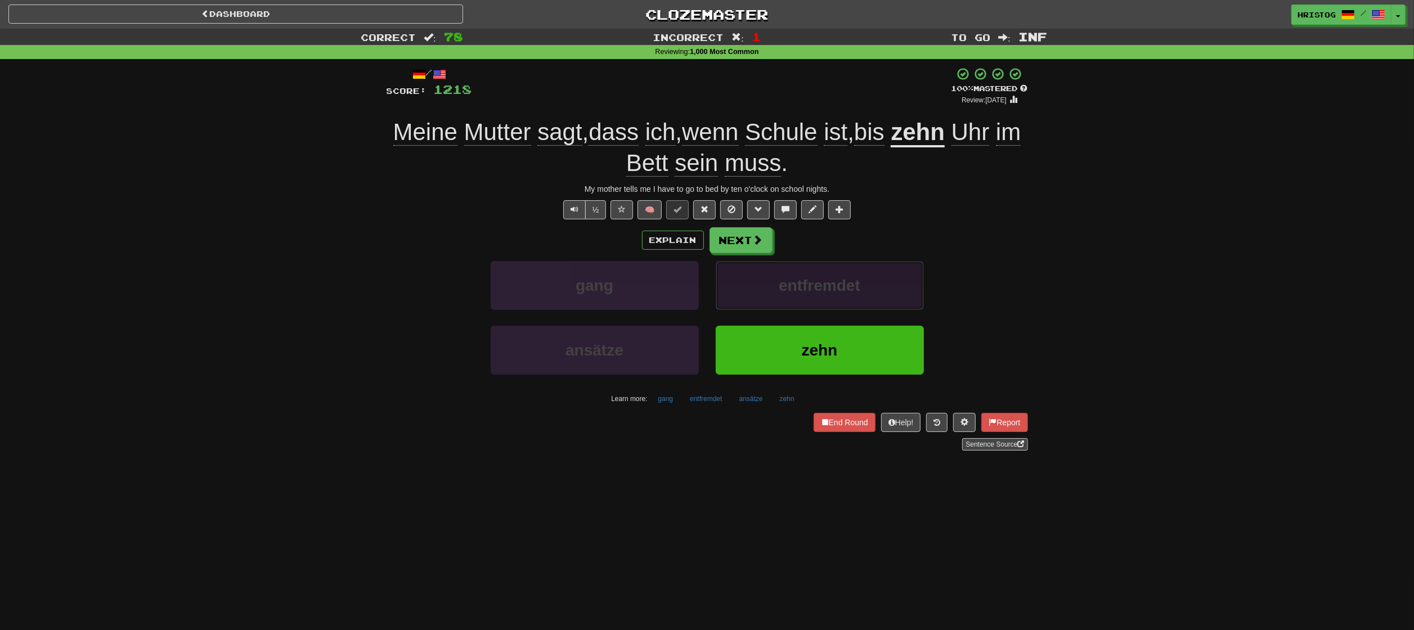
click at [885, 293] on button "entfremdet" at bounding box center [820, 285] width 208 height 49
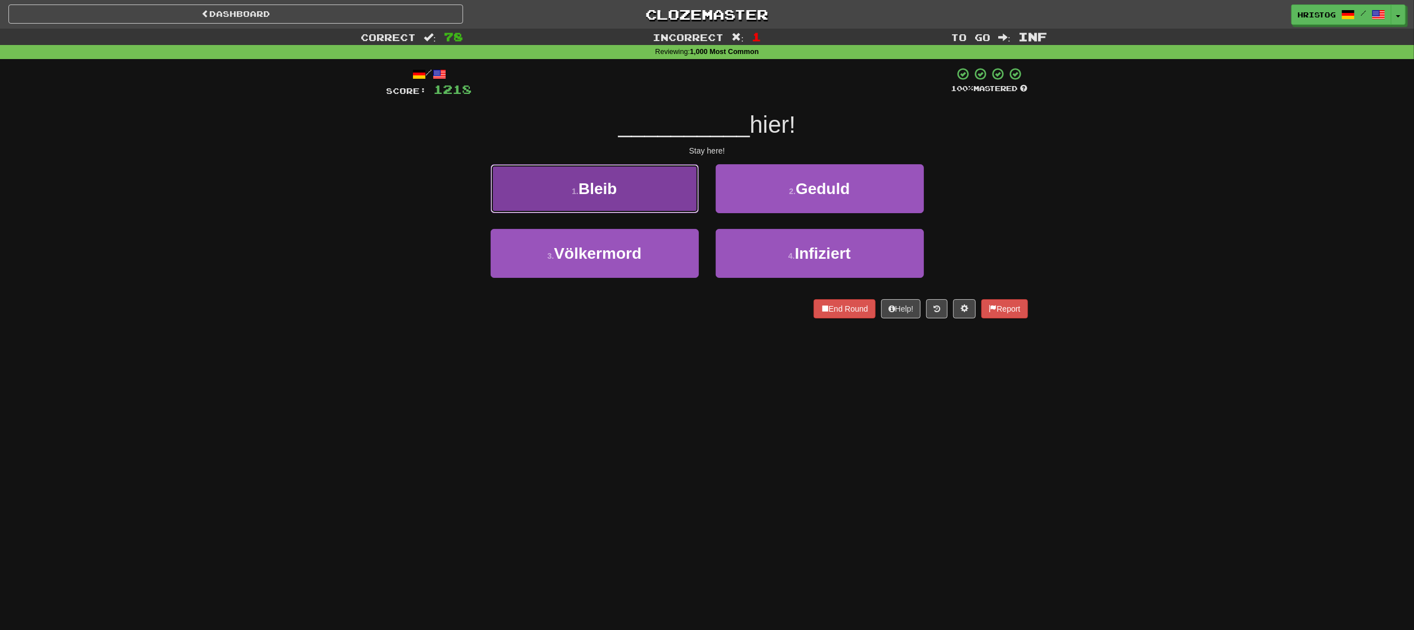
click at [672, 194] on button "1 . Bleib" at bounding box center [595, 188] width 208 height 49
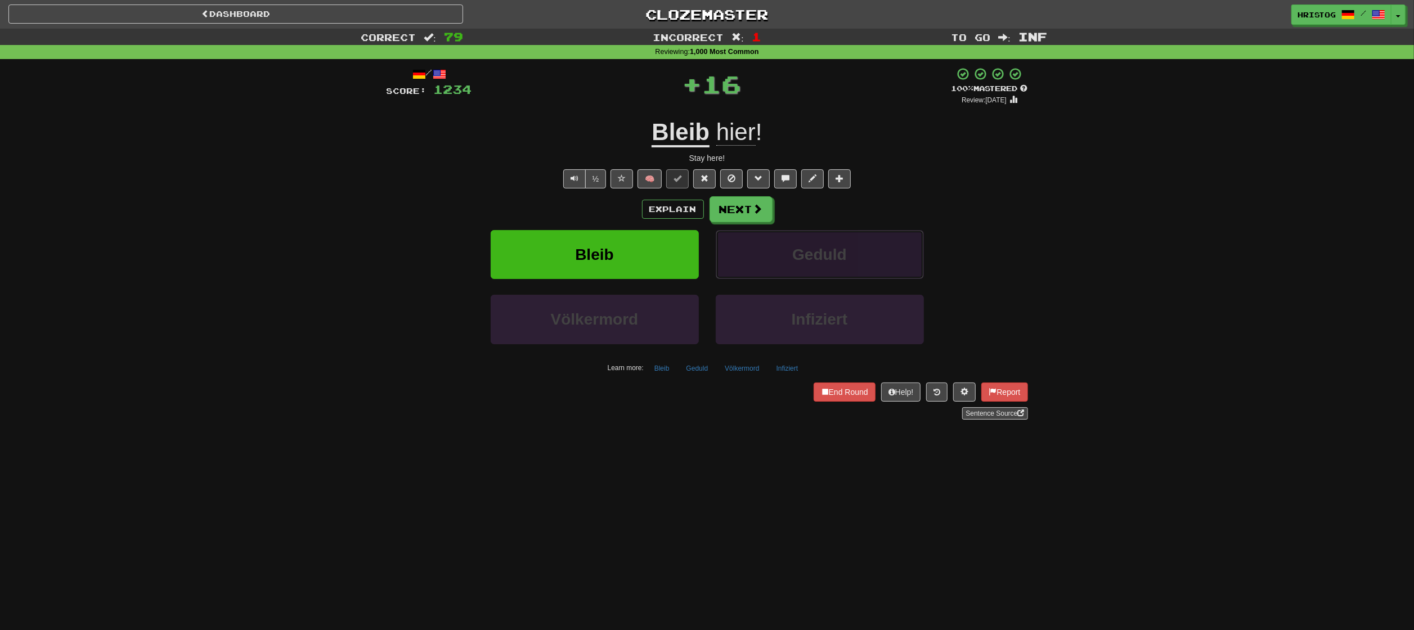
click at [851, 260] on button "Geduld" at bounding box center [820, 254] width 208 height 49
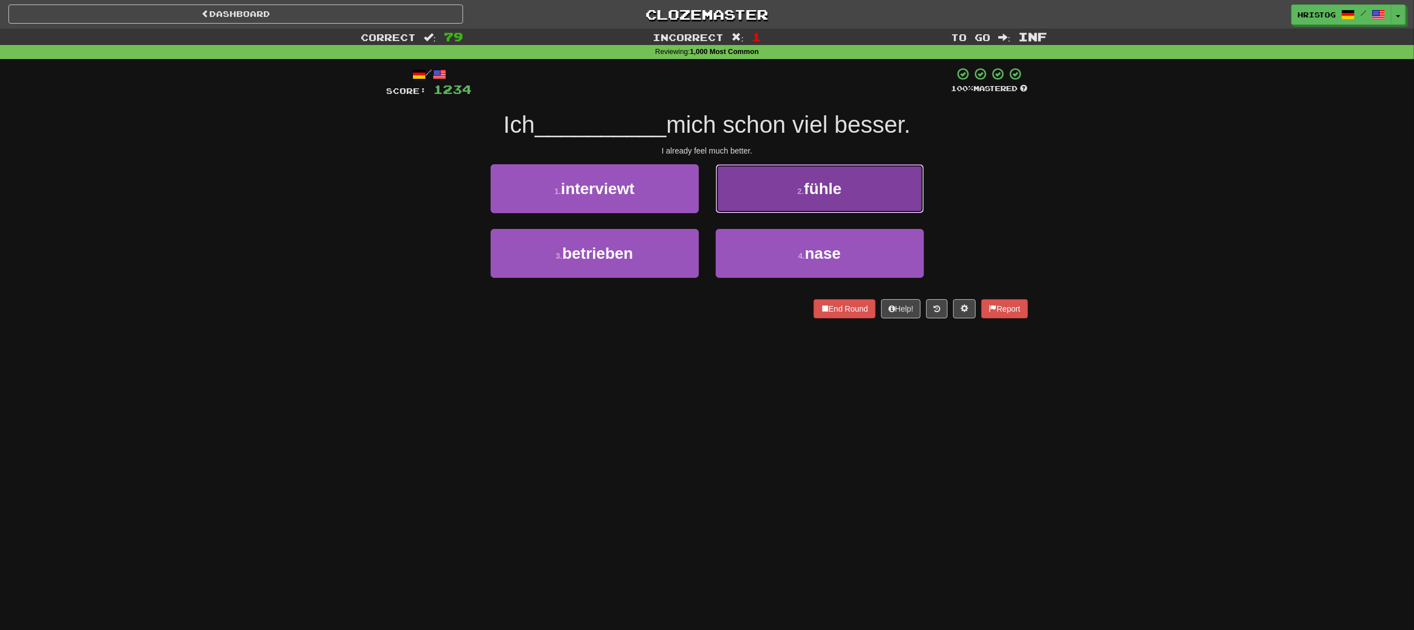
click at [881, 190] on button "2 . fühle" at bounding box center [820, 188] width 208 height 49
click at [895, 203] on button "2 . hattest" at bounding box center [820, 188] width 208 height 49
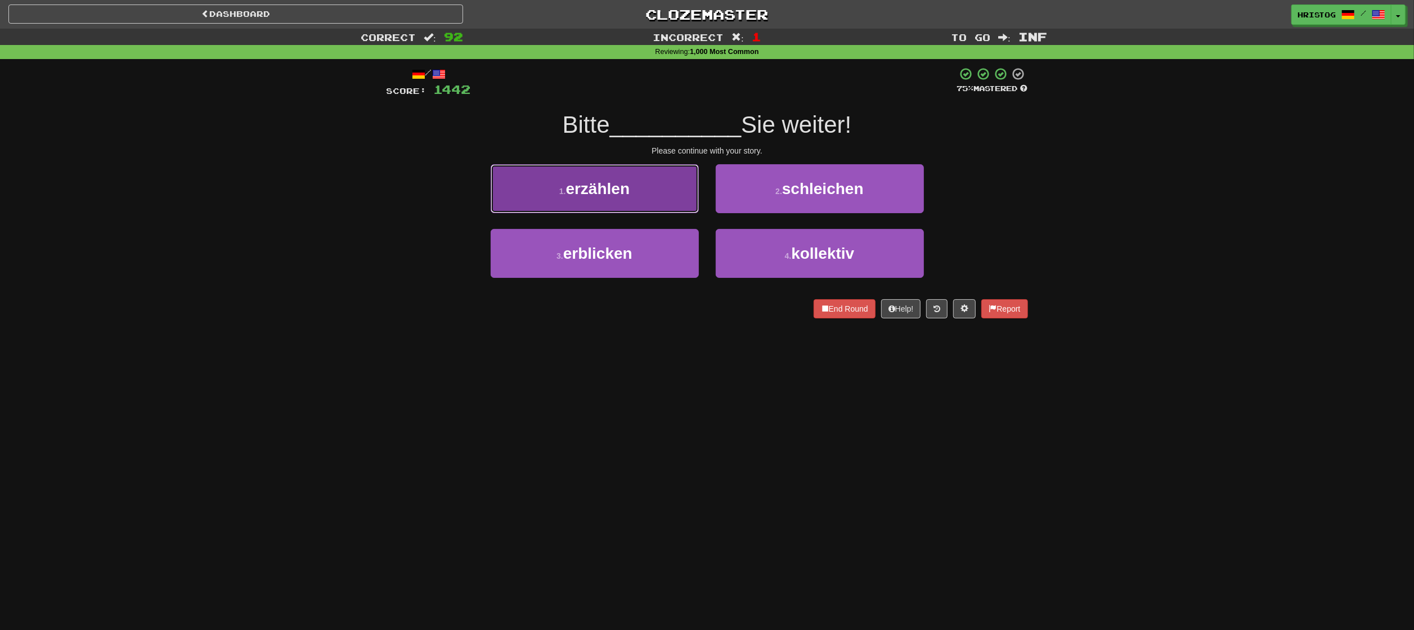
click at [642, 197] on button "1 . erzählen" at bounding box center [595, 188] width 208 height 49
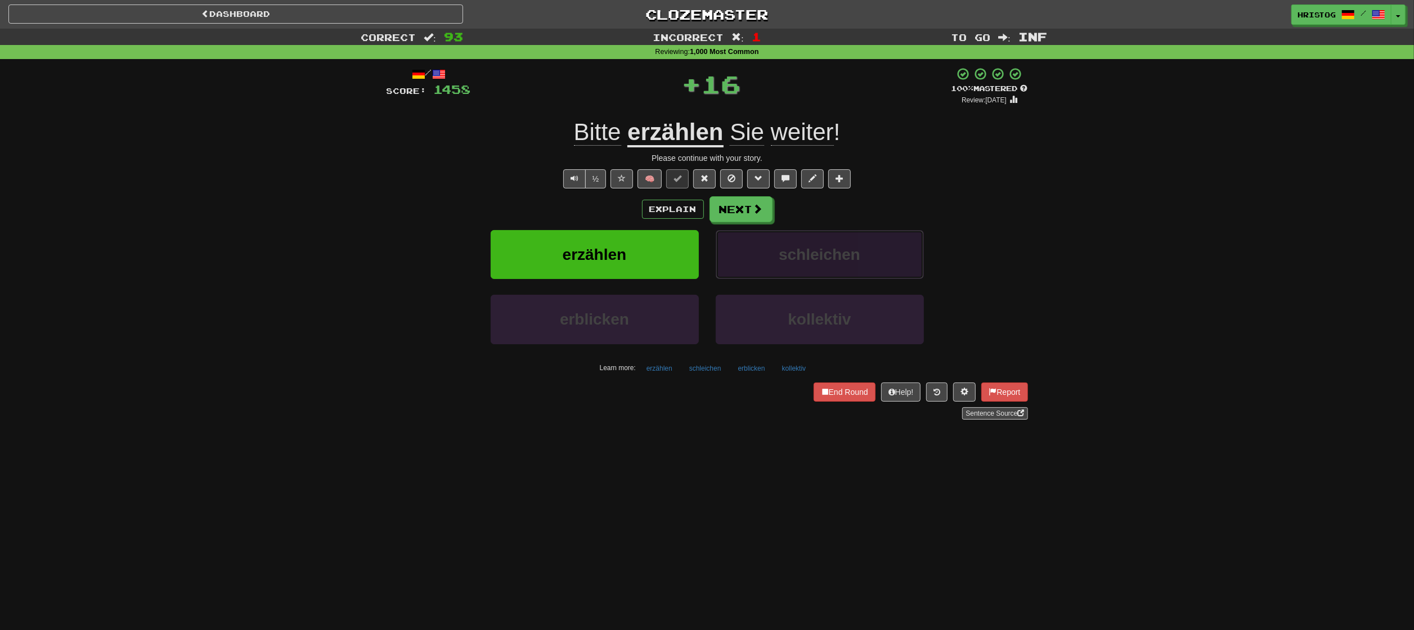
click at [893, 258] on button "schleichen" at bounding box center [820, 254] width 208 height 49
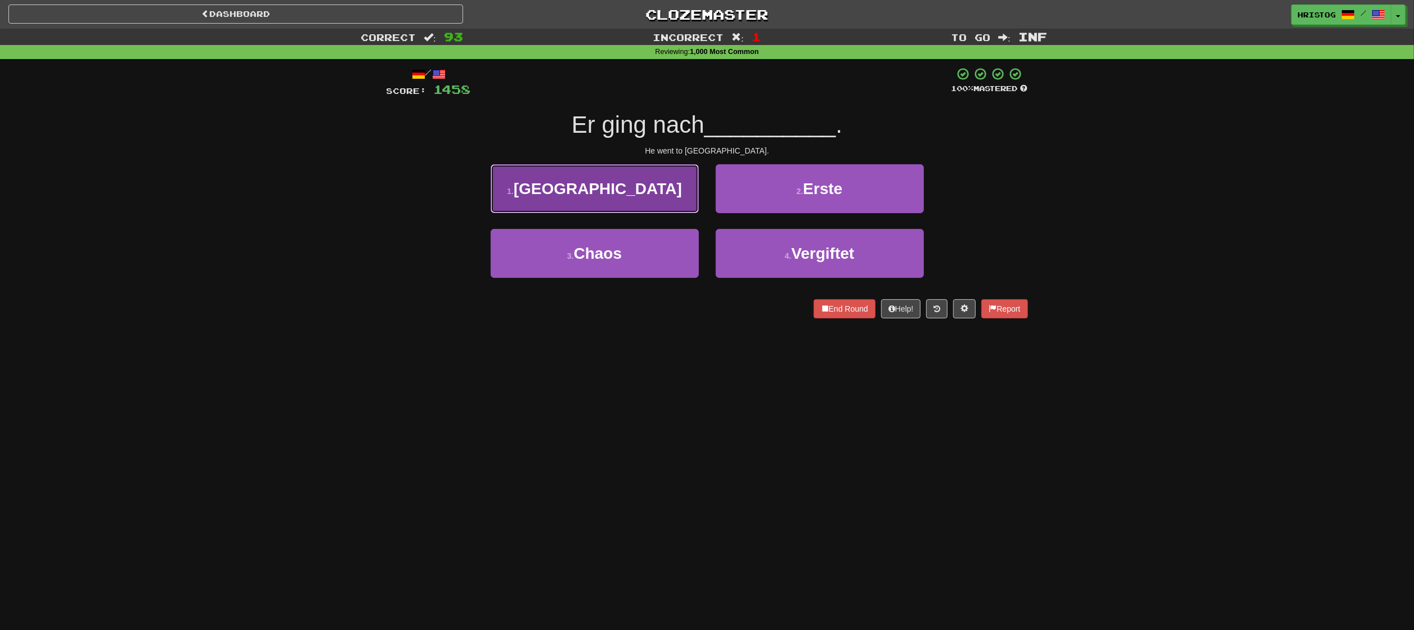
click at [561, 207] on button "1 . [GEOGRAPHIC_DATA]" at bounding box center [595, 188] width 208 height 49
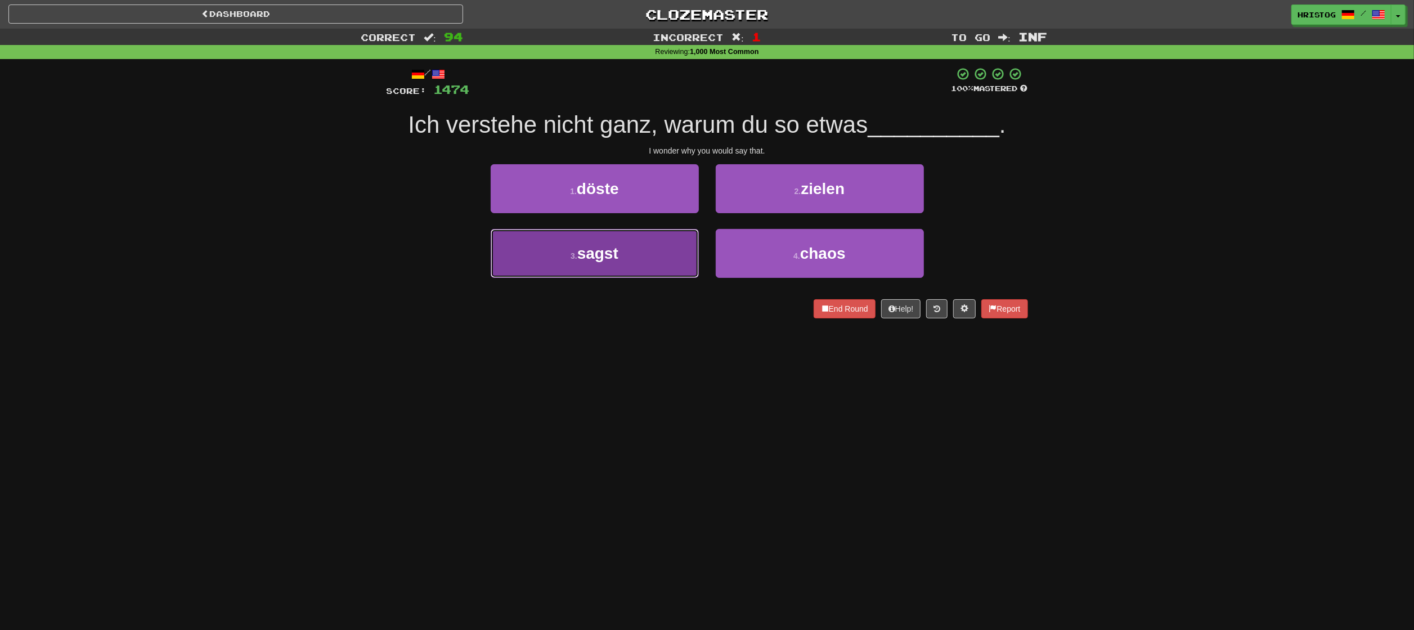
click at [661, 252] on button "3 . sagst" at bounding box center [595, 253] width 208 height 49
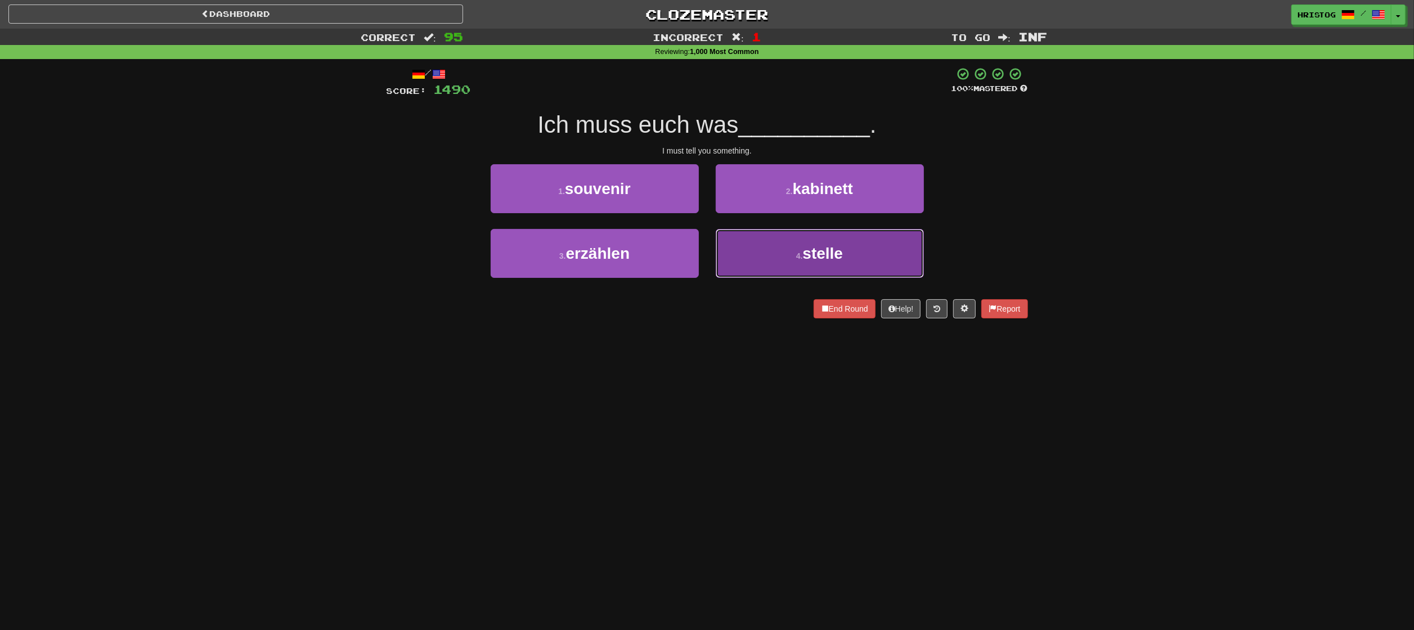
click at [876, 257] on button "4 . stelle" at bounding box center [820, 253] width 208 height 49
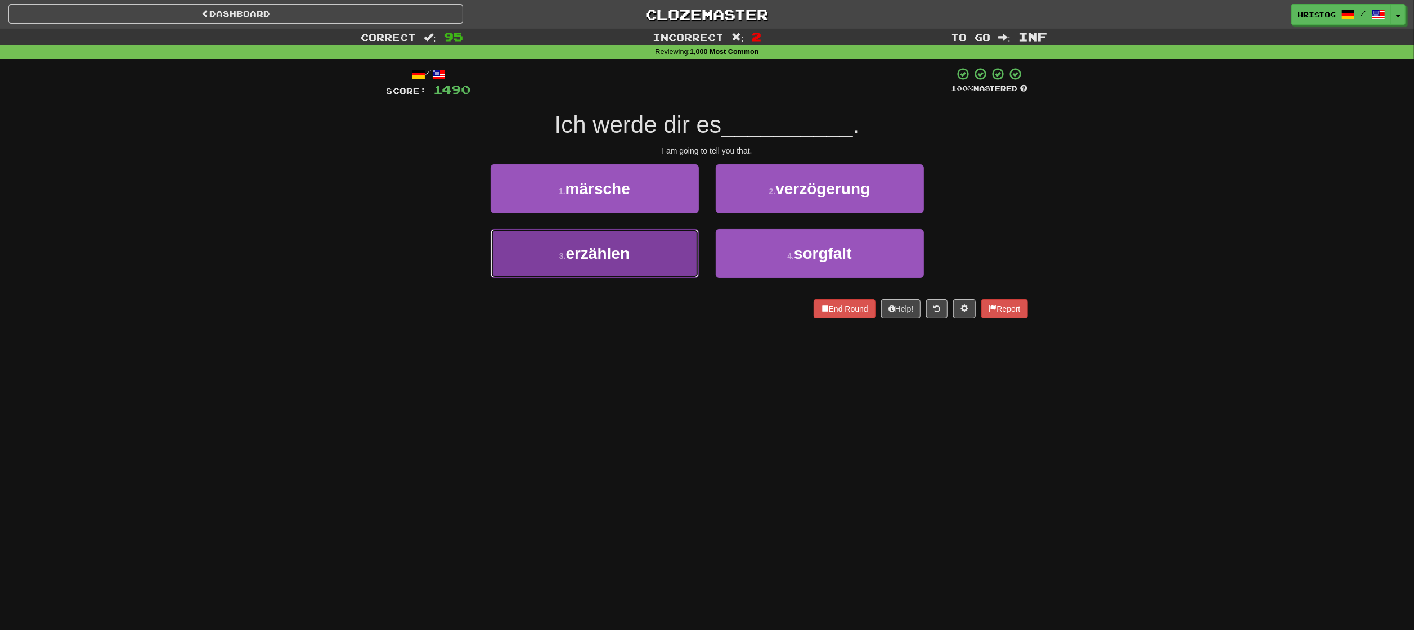
click at [688, 266] on button "3 . erzählen" at bounding box center [595, 253] width 208 height 49
click at [654, 250] on button "3 . Versuche" at bounding box center [595, 253] width 208 height 49
click at [680, 267] on button "3 . erwartet" at bounding box center [595, 253] width 208 height 49
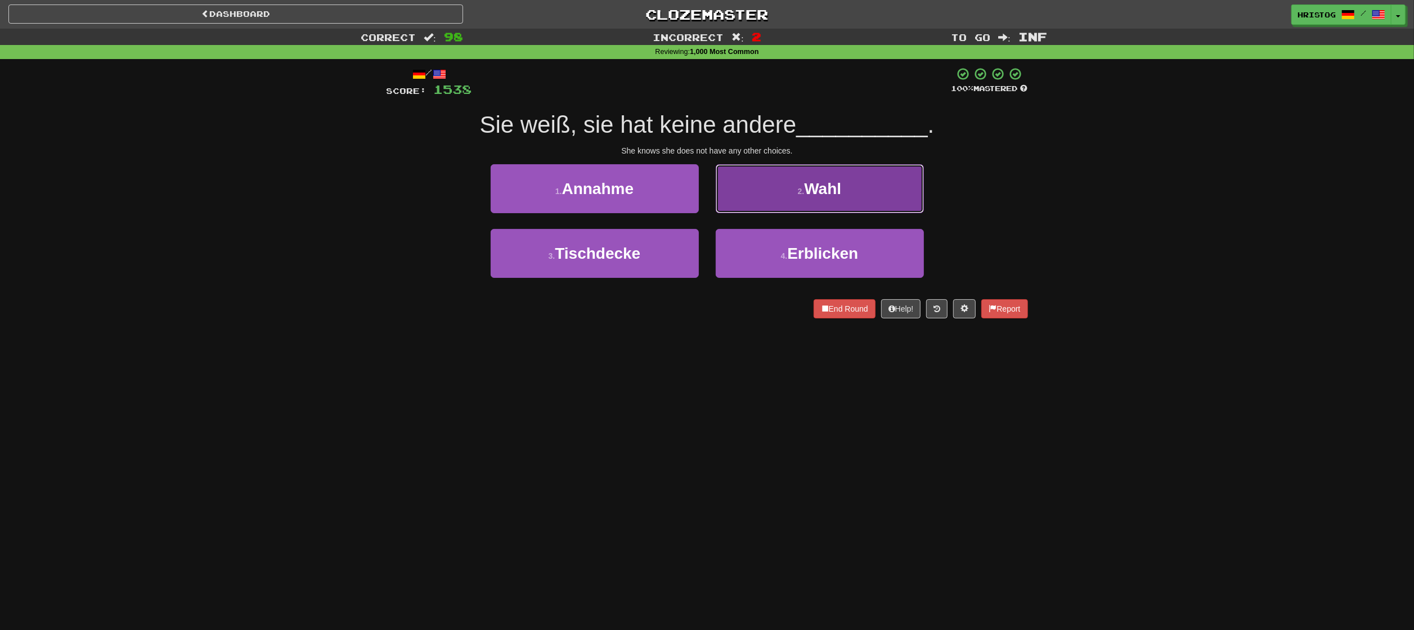
click at [881, 208] on button "2 . [PERSON_NAME]" at bounding box center [820, 188] width 208 height 49
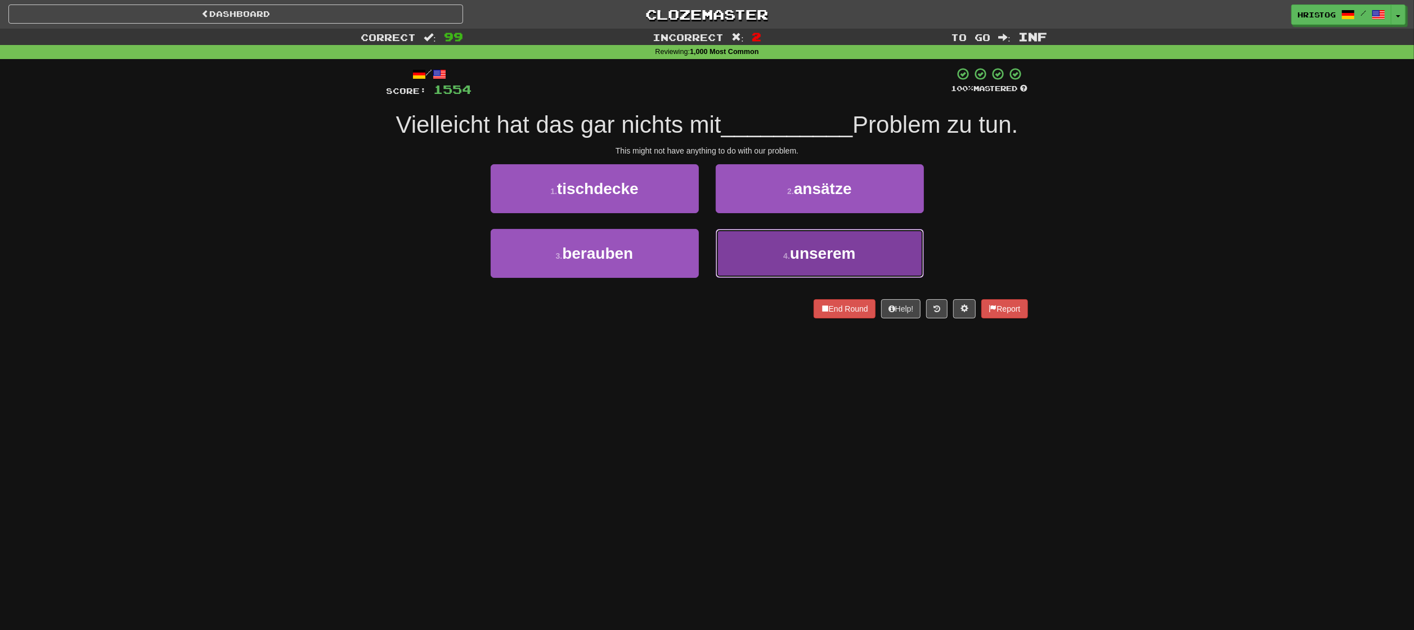
click at [859, 258] on button "4 . unserem" at bounding box center [820, 253] width 208 height 49
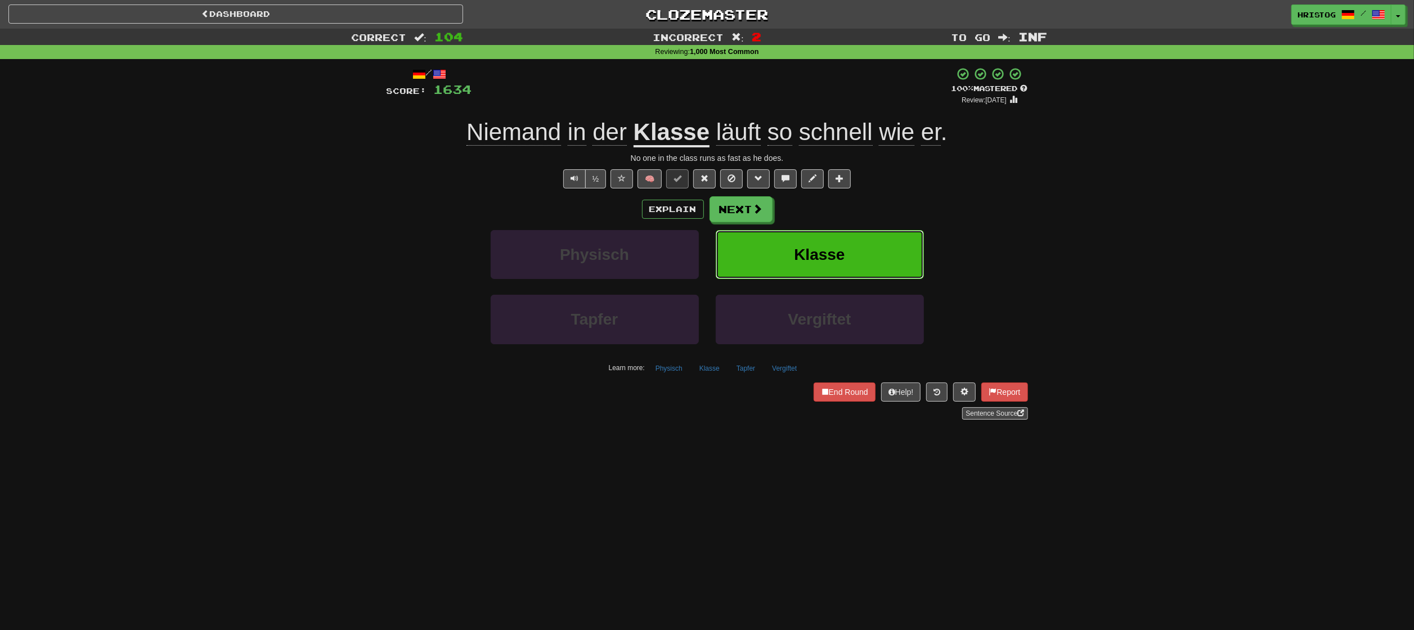
click at [807, 262] on span "Klasse" at bounding box center [819, 254] width 51 height 17
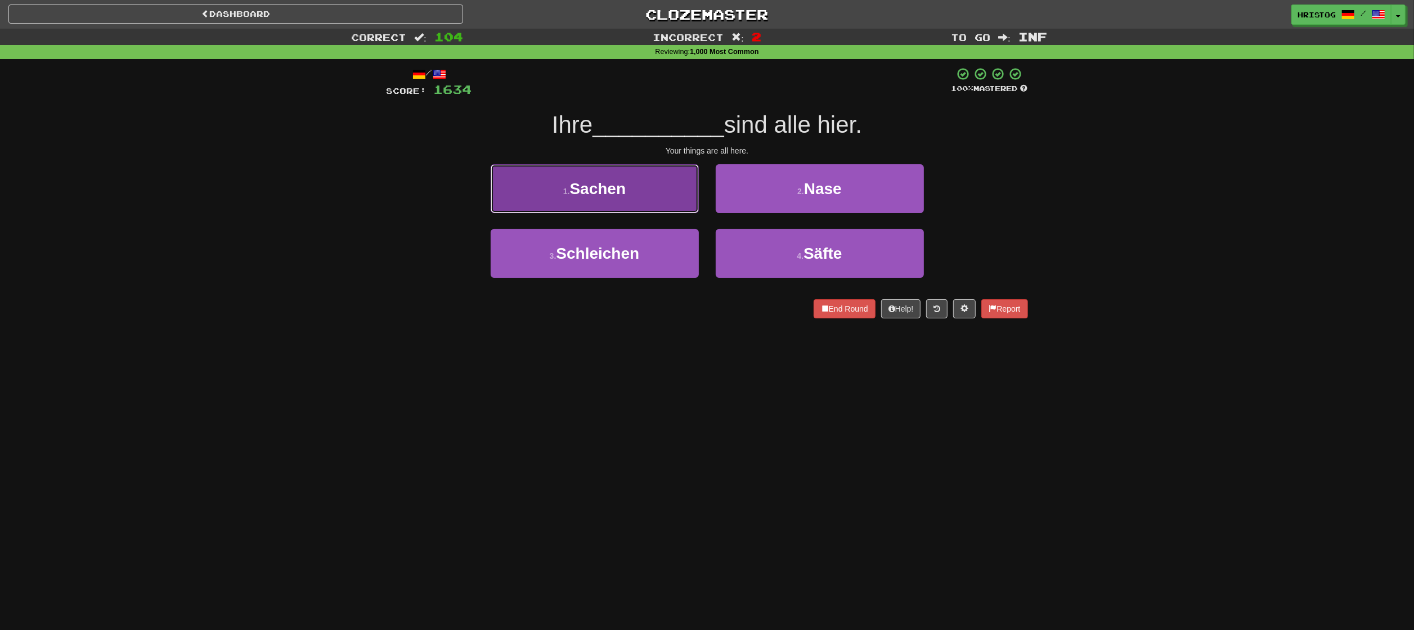
click at [622, 198] on button "1 . Sachen" at bounding box center [595, 188] width 208 height 49
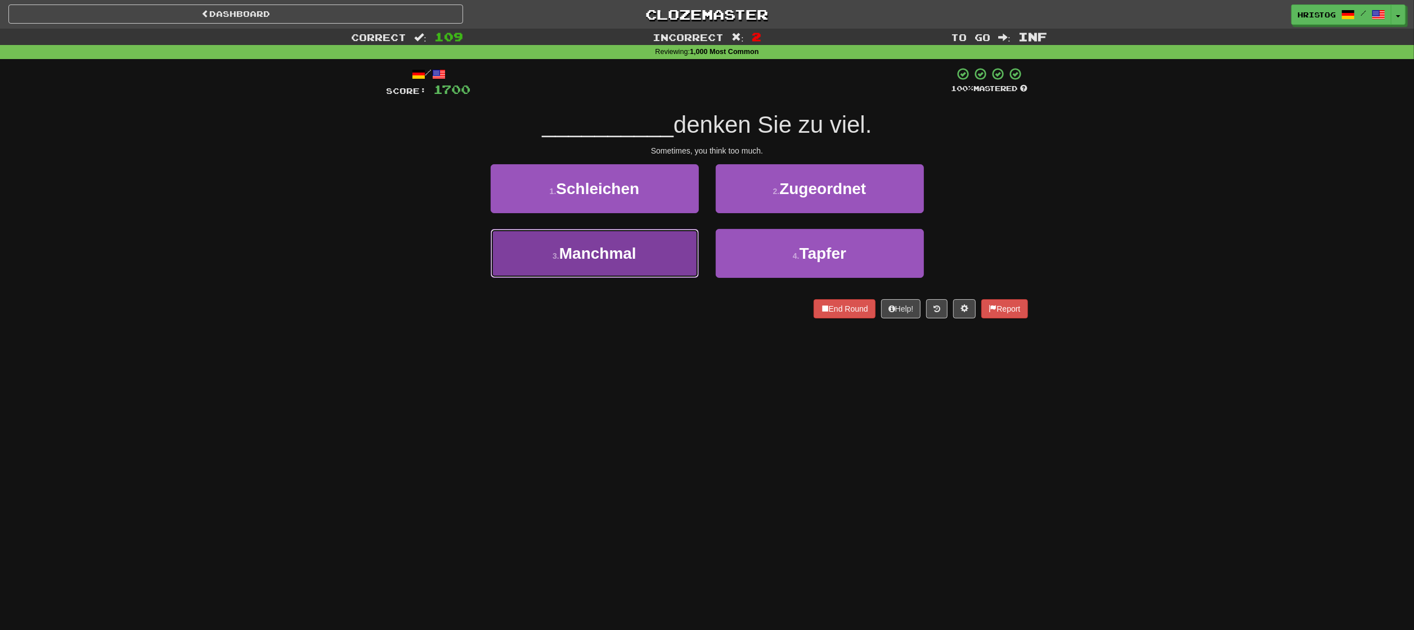
click at [680, 267] on button "3 . Manchmal" at bounding box center [595, 253] width 208 height 49
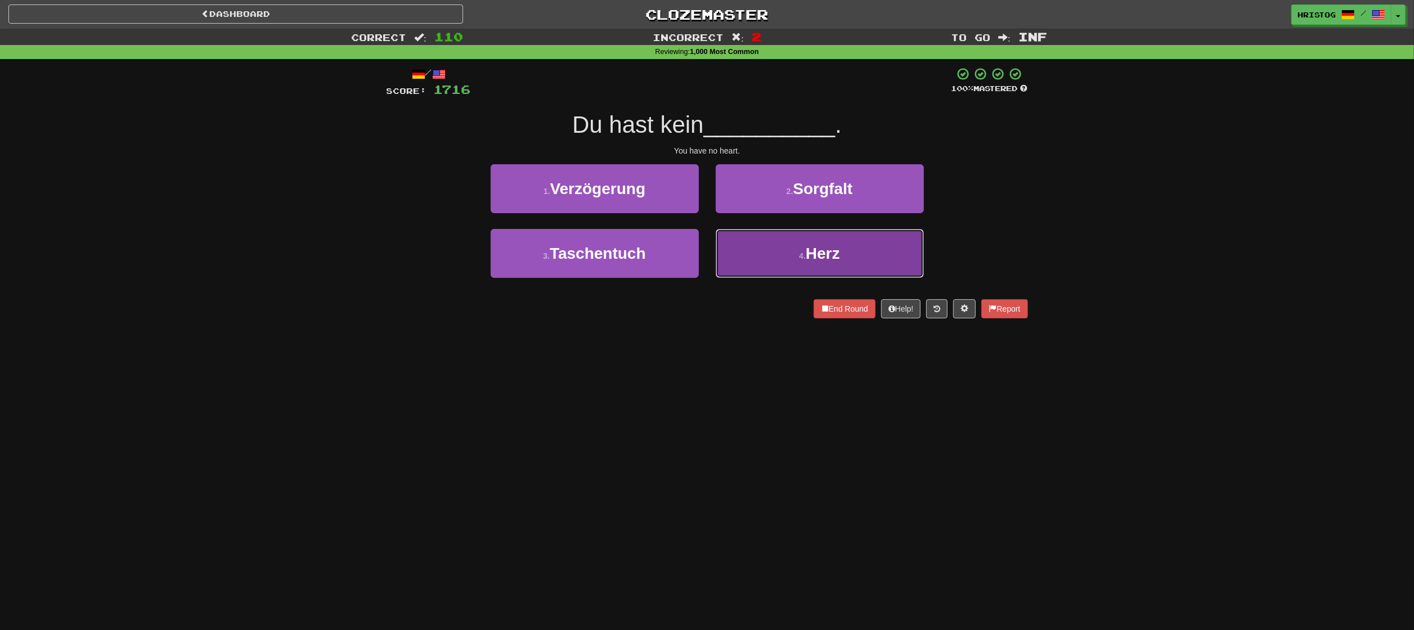
click at [853, 249] on button "4 . Herz" at bounding box center [820, 253] width 208 height 49
click at [813, 254] on span "getroffen" at bounding box center [823, 253] width 68 height 17
click at [828, 262] on span "Zwischen" at bounding box center [823, 253] width 72 height 17
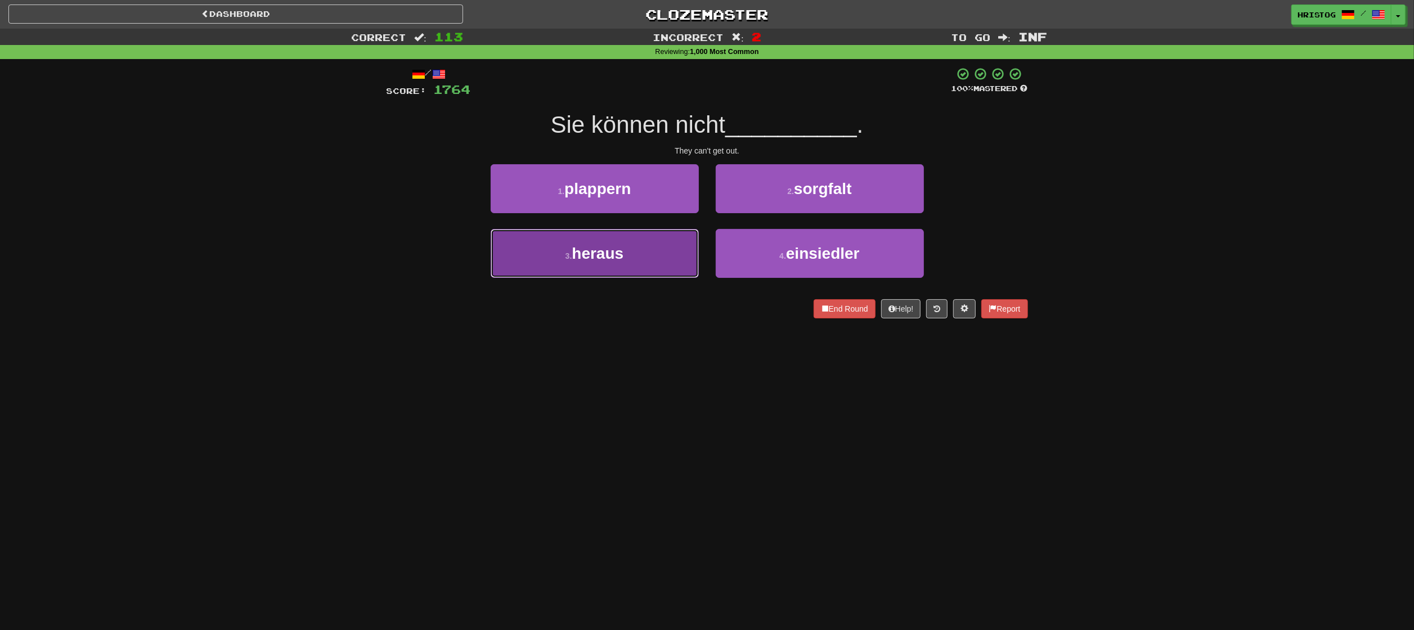
click at [676, 263] on button "3 . heraus" at bounding box center [595, 253] width 208 height 49
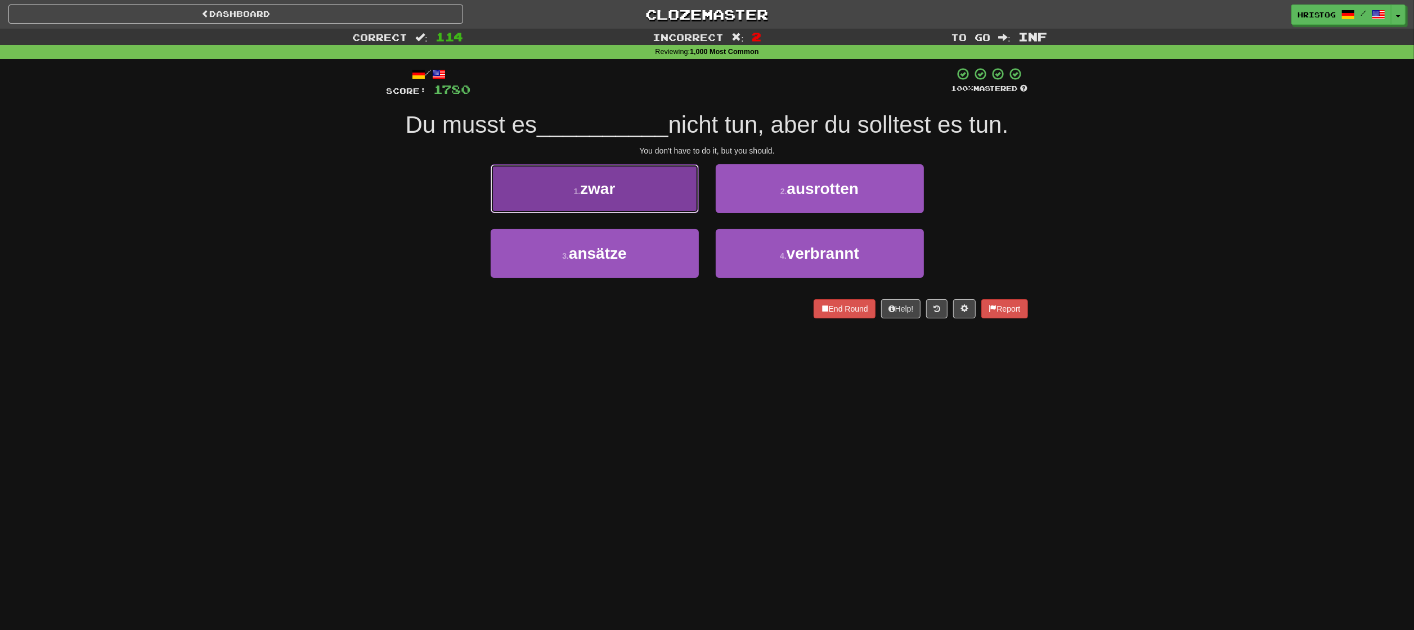
click at [656, 187] on button "1 . zwar" at bounding box center [595, 188] width 208 height 49
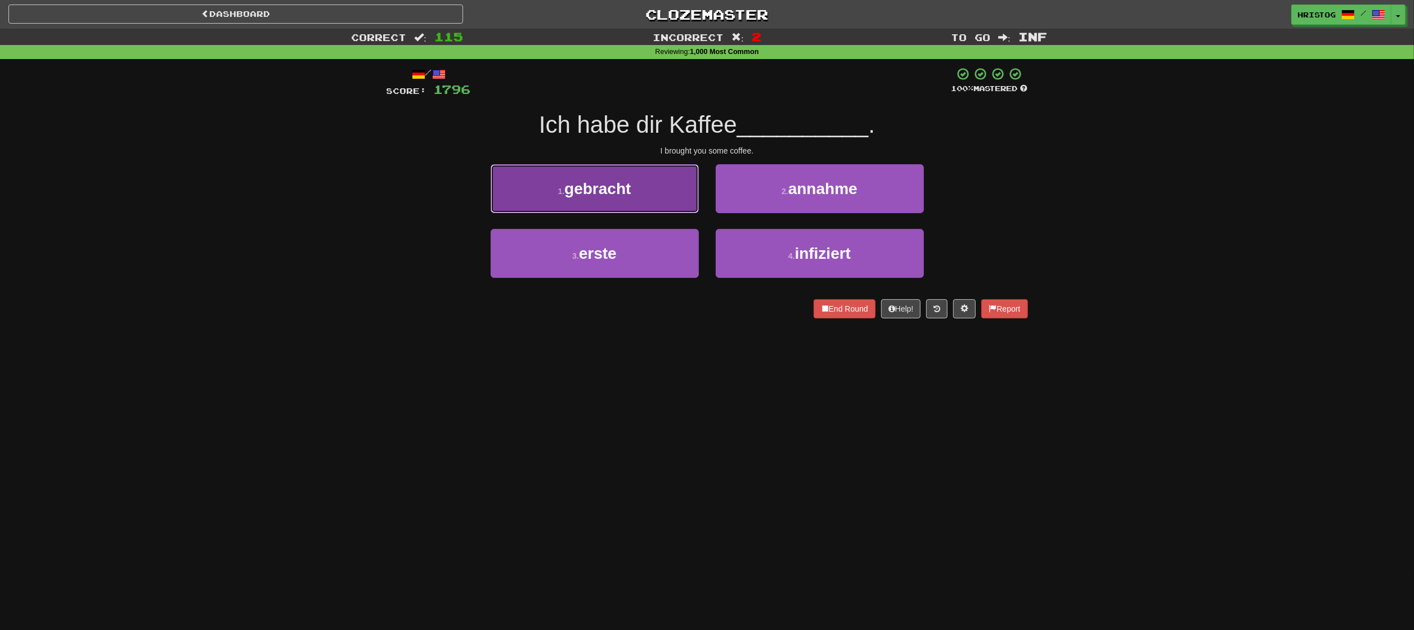
click at [646, 173] on button "1 . gebracht" at bounding box center [595, 188] width 208 height 49
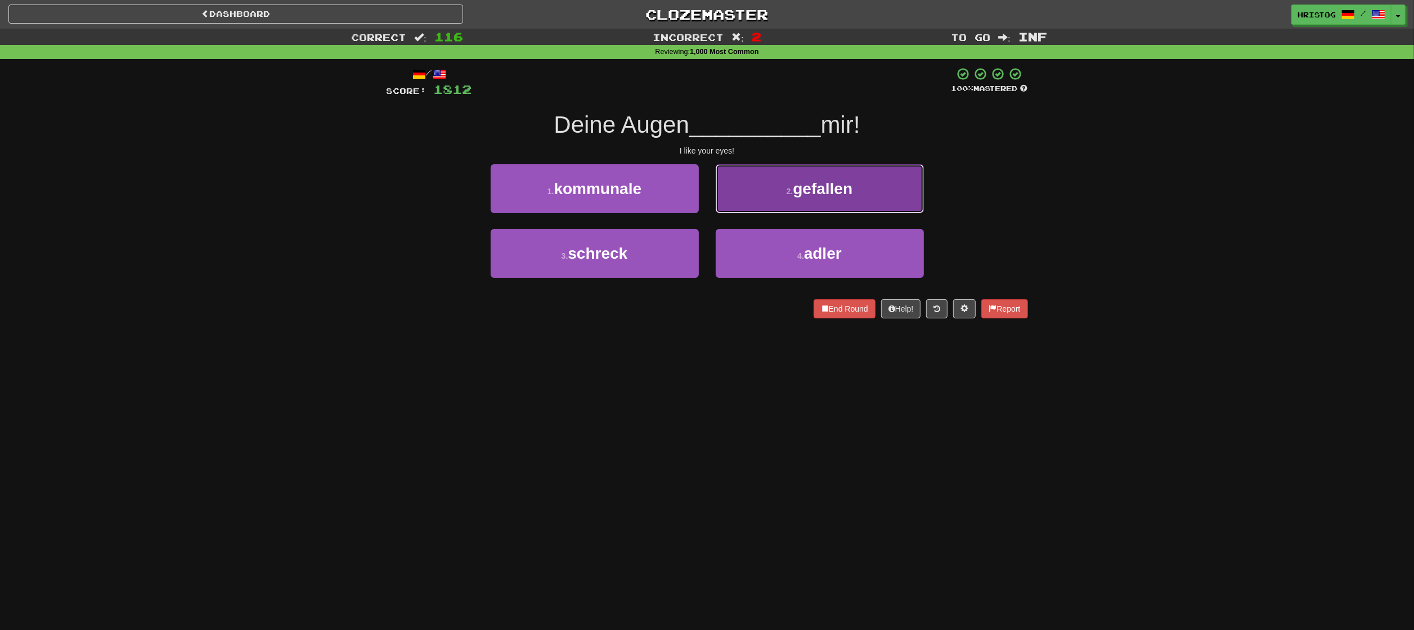
click at [876, 196] on button "2 . gefallen" at bounding box center [820, 188] width 208 height 49
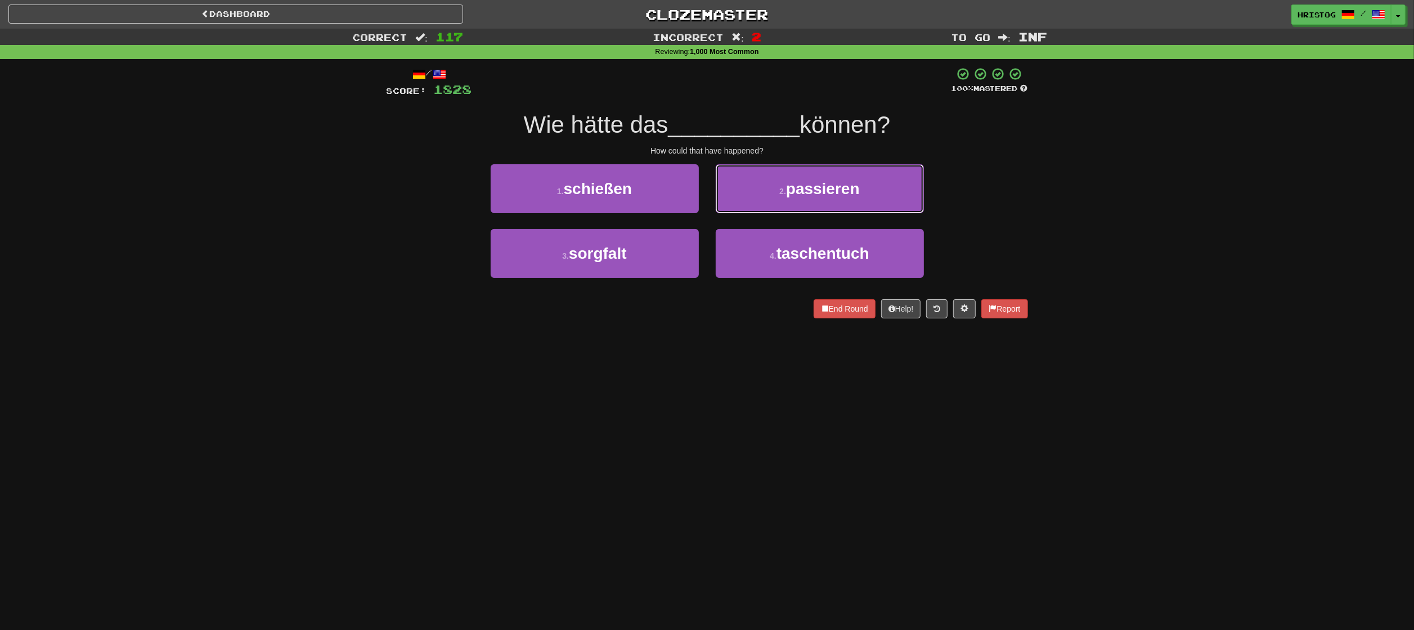
click at [896, 191] on button "2 . passieren" at bounding box center [820, 188] width 208 height 49
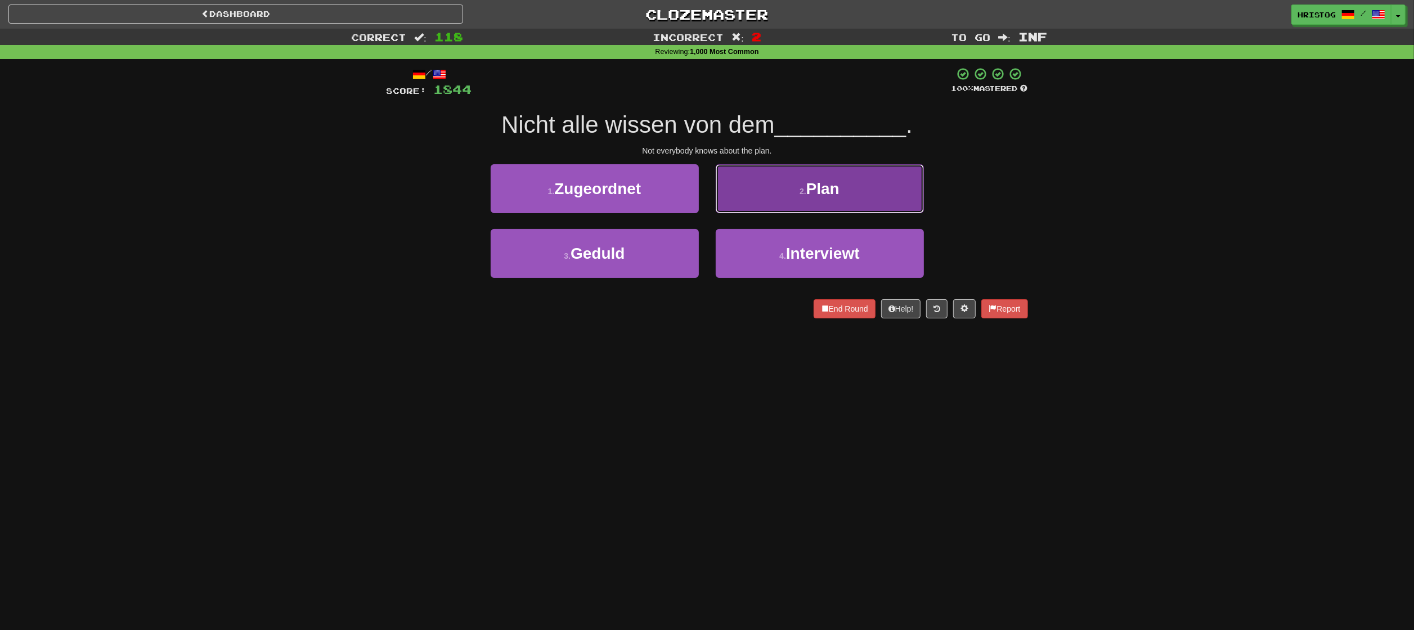
click at [875, 199] on button "2 . Plan" at bounding box center [820, 188] width 208 height 49
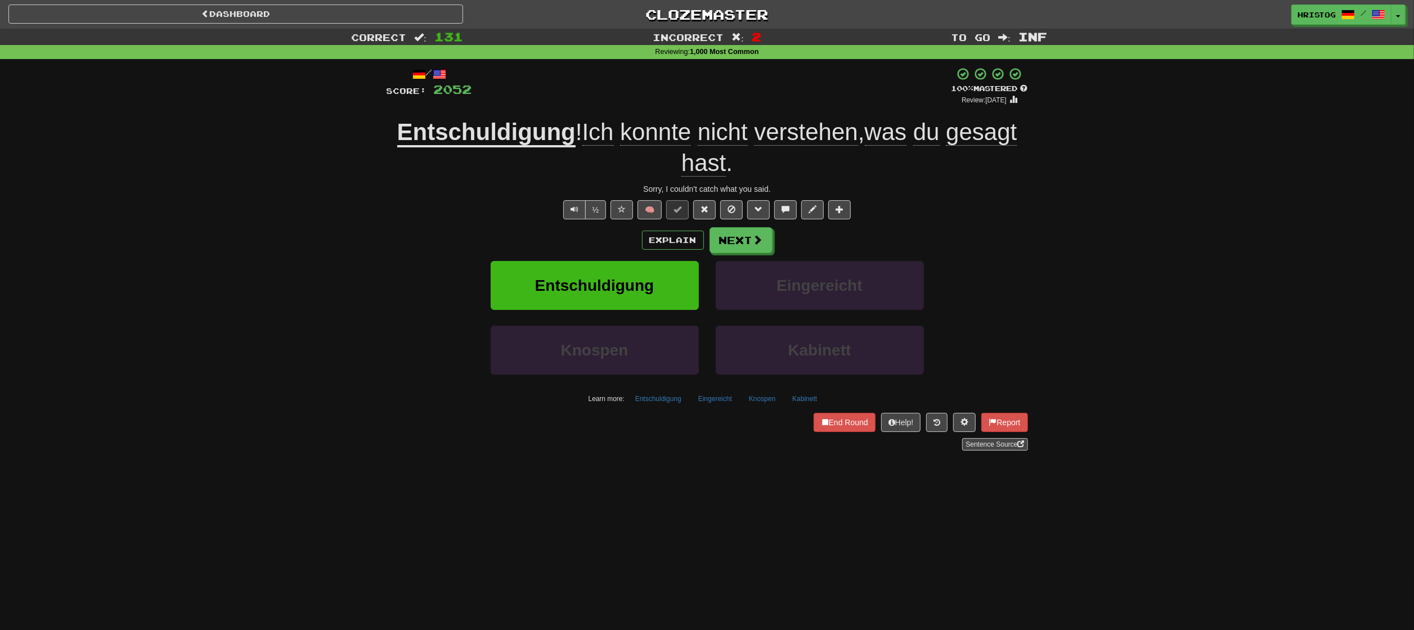
click at [818, 519] on div "Dashboard Clozemaster [GEOGRAPHIC_DATA] / Toggle Dropdown Dashboard Leaderboard…" at bounding box center [707, 315] width 1414 height 630
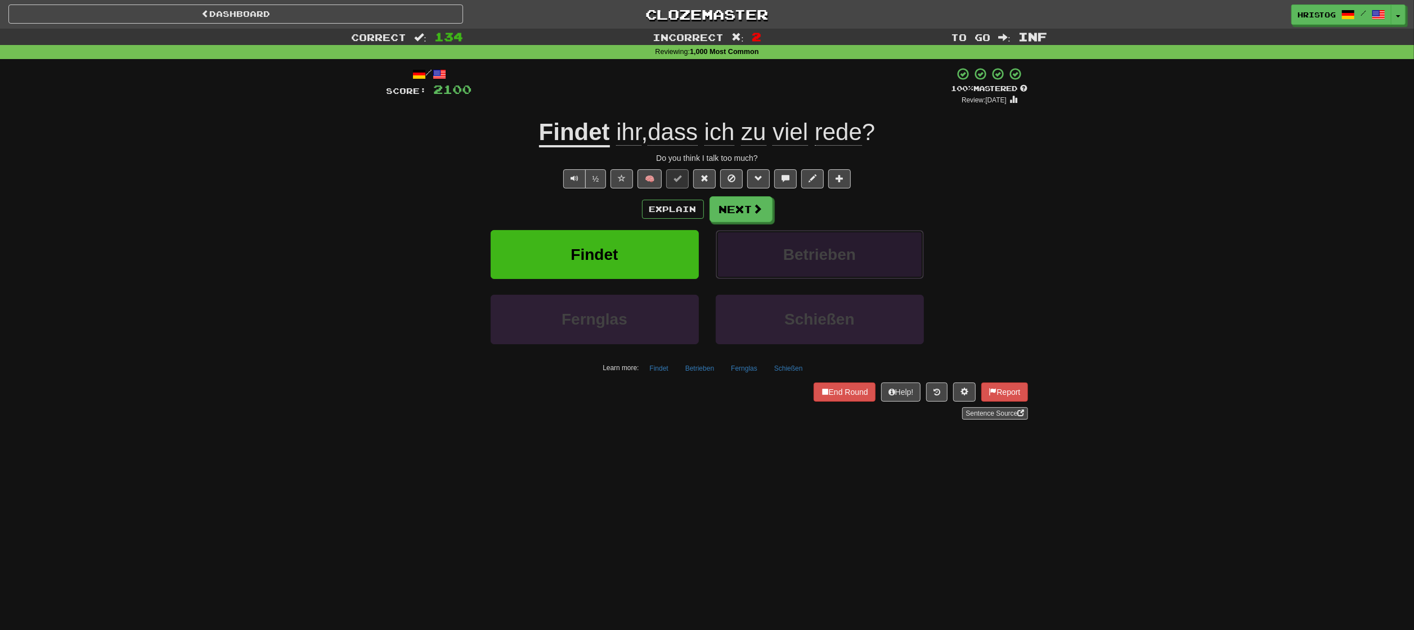
click at [834, 267] on button "Betrieben" at bounding box center [820, 254] width 208 height 49
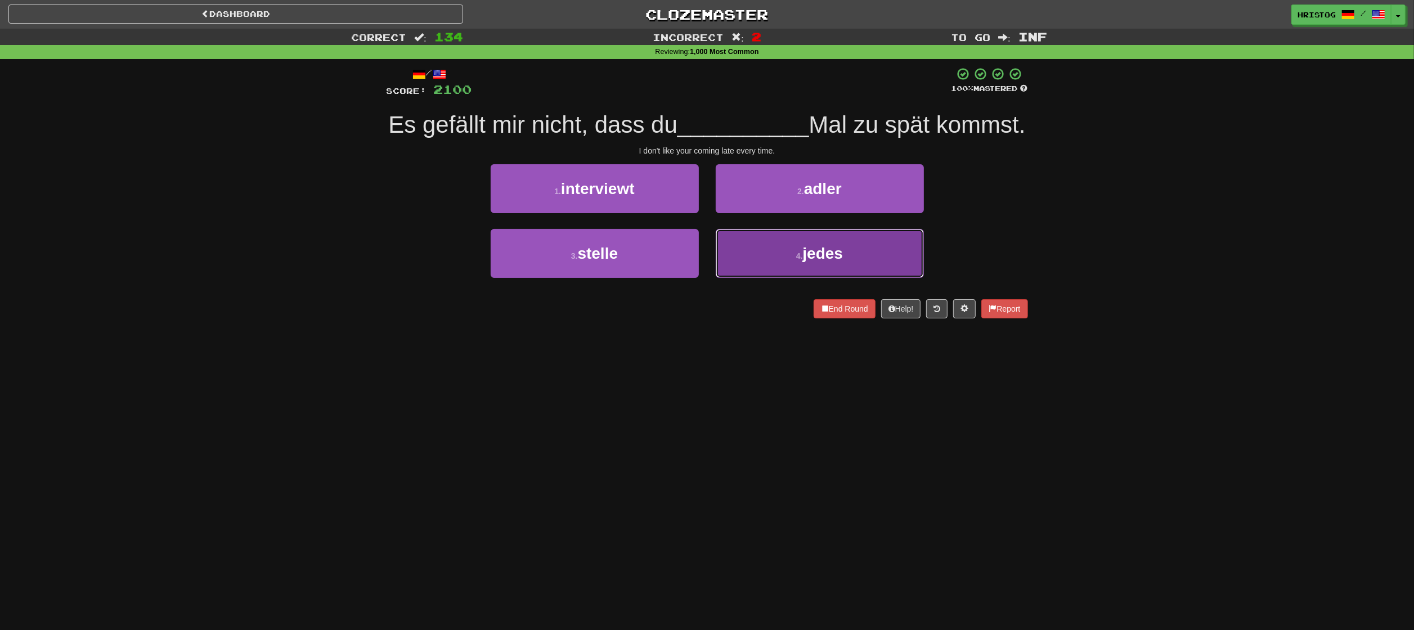
click at [741, 278] on button "4 . jedes" at bounding box center [820, 253] width 208 height 49
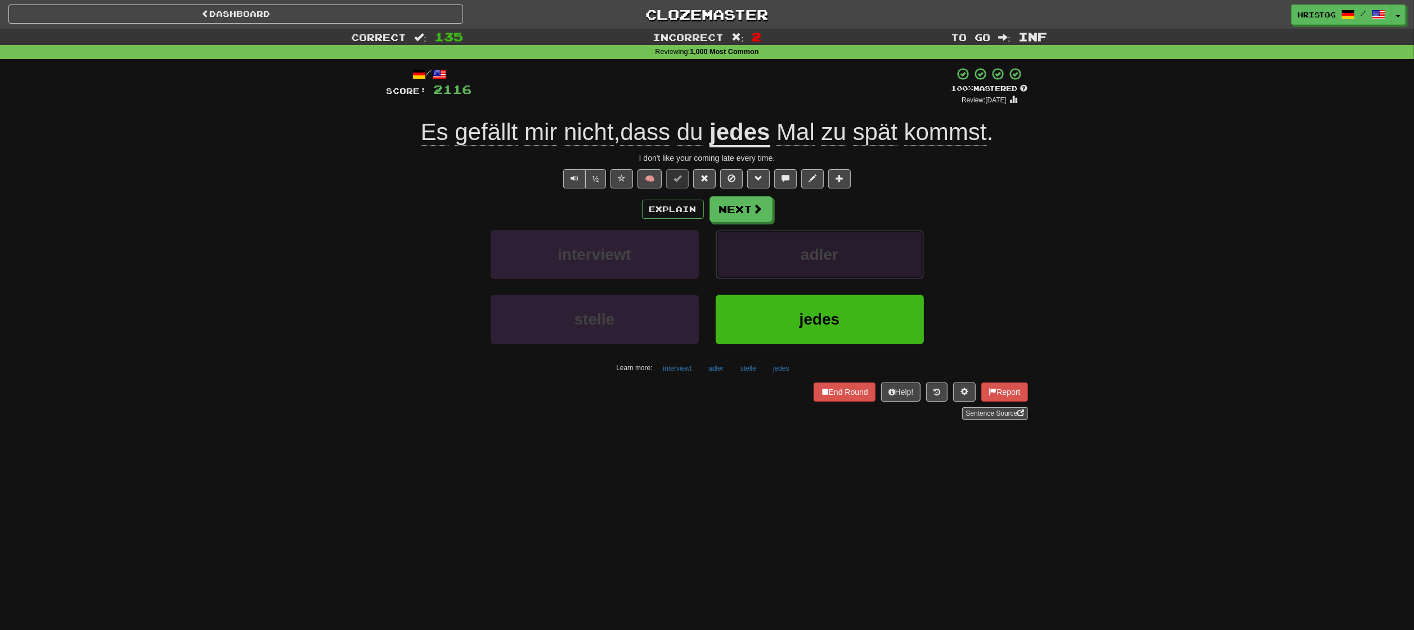
click at [850, 257] on button "adler" at bounding box center [820, 254] width 208 height 49
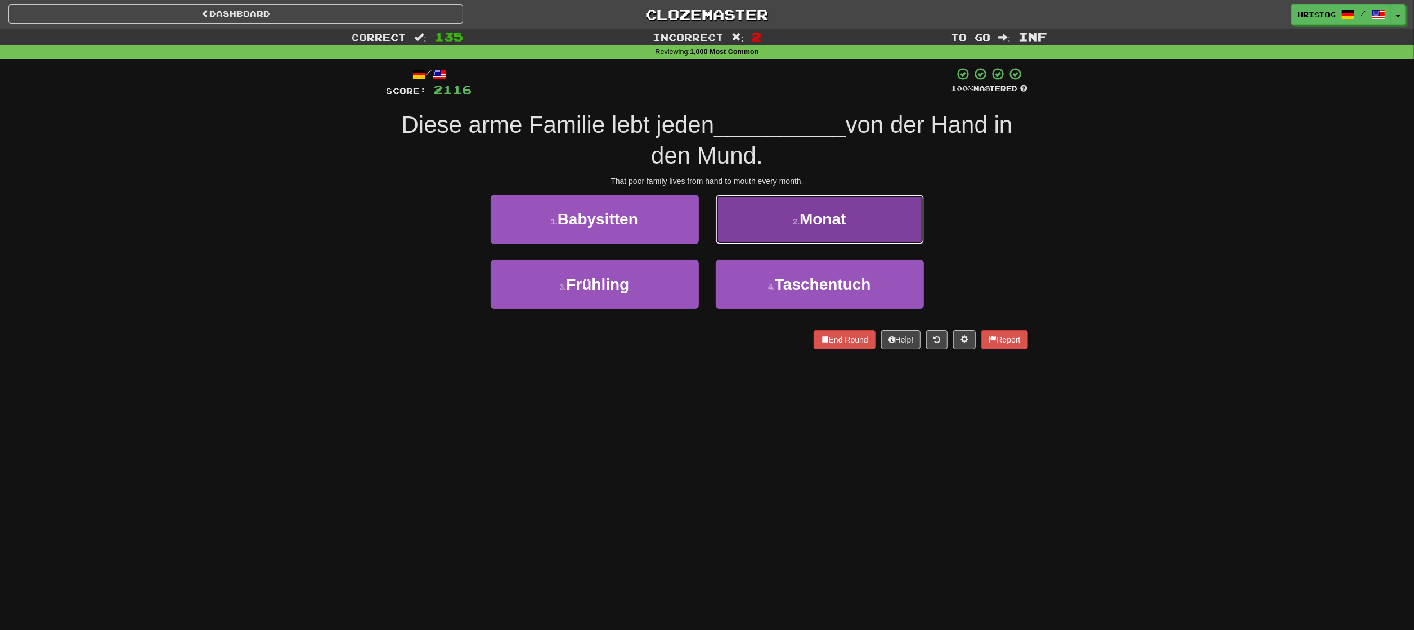
click at [892, 230] on button "2 . Monat" at bounding box center [820, 219] width 208 height 49
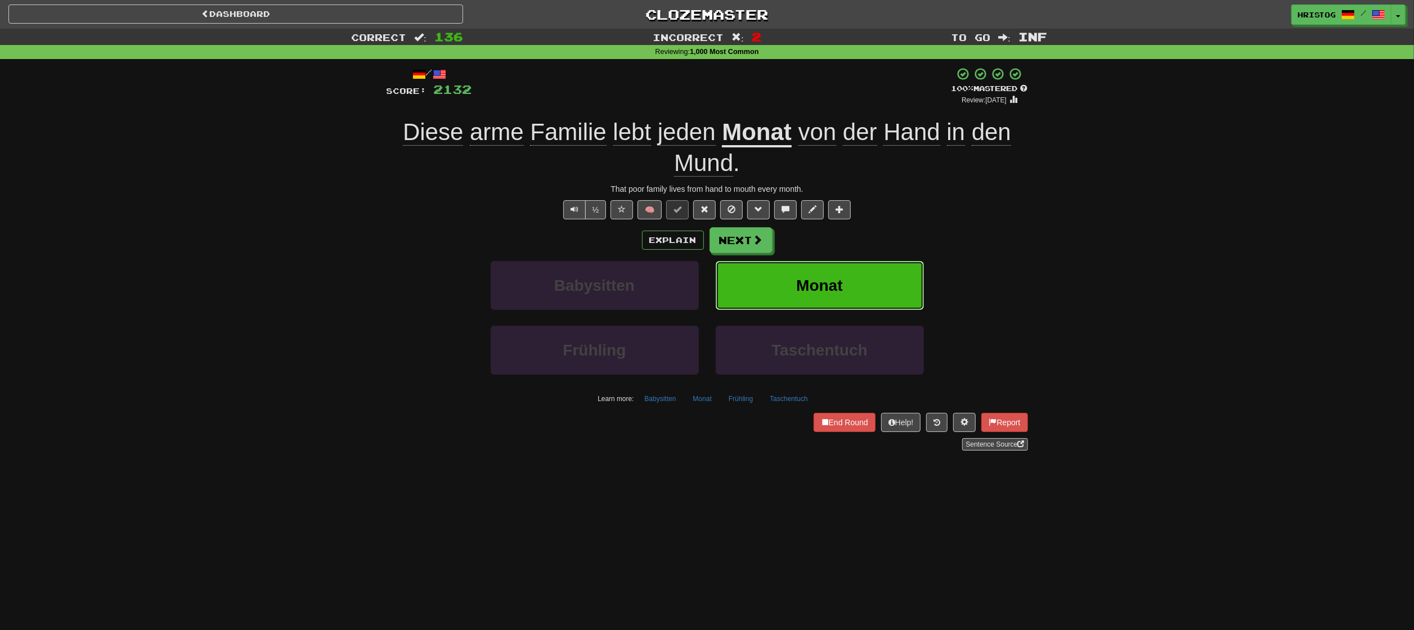
click at [827, 293] on span "Monat" at bounding box center [819, 285] width 46 height 17
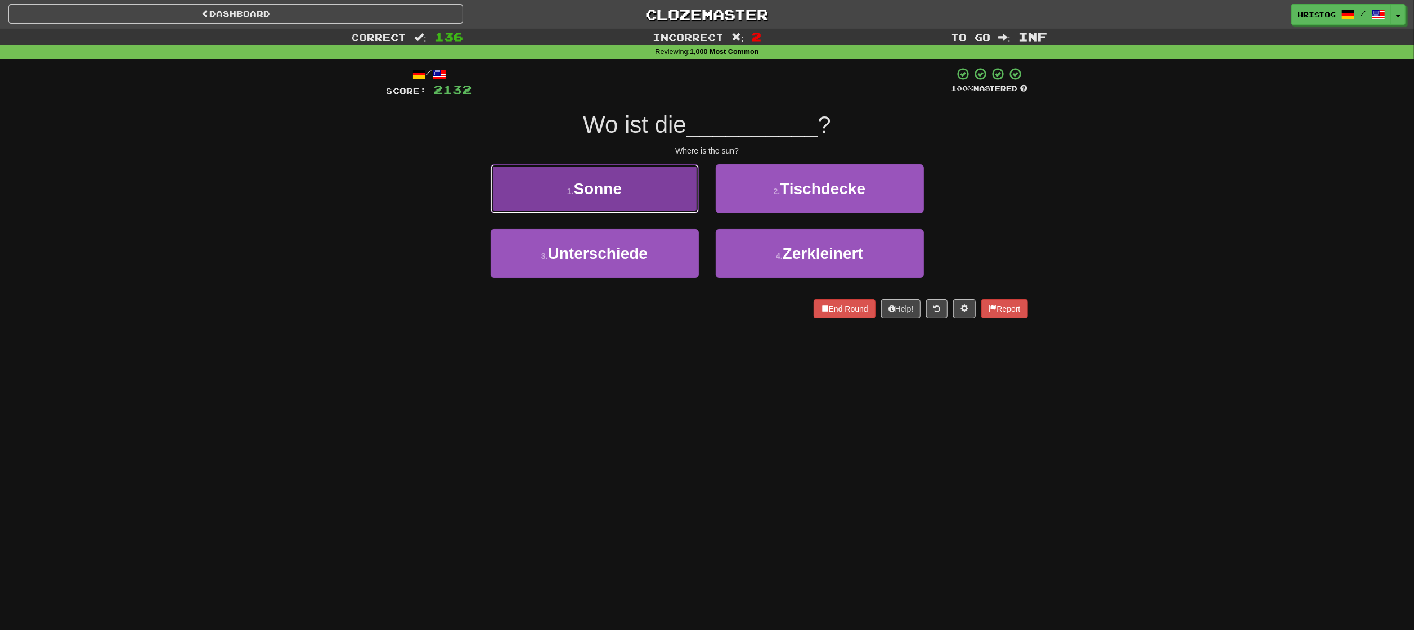
click at [651, 194] on button "1 . Sonne" at bounding box center [595, 188] width 208 height 49
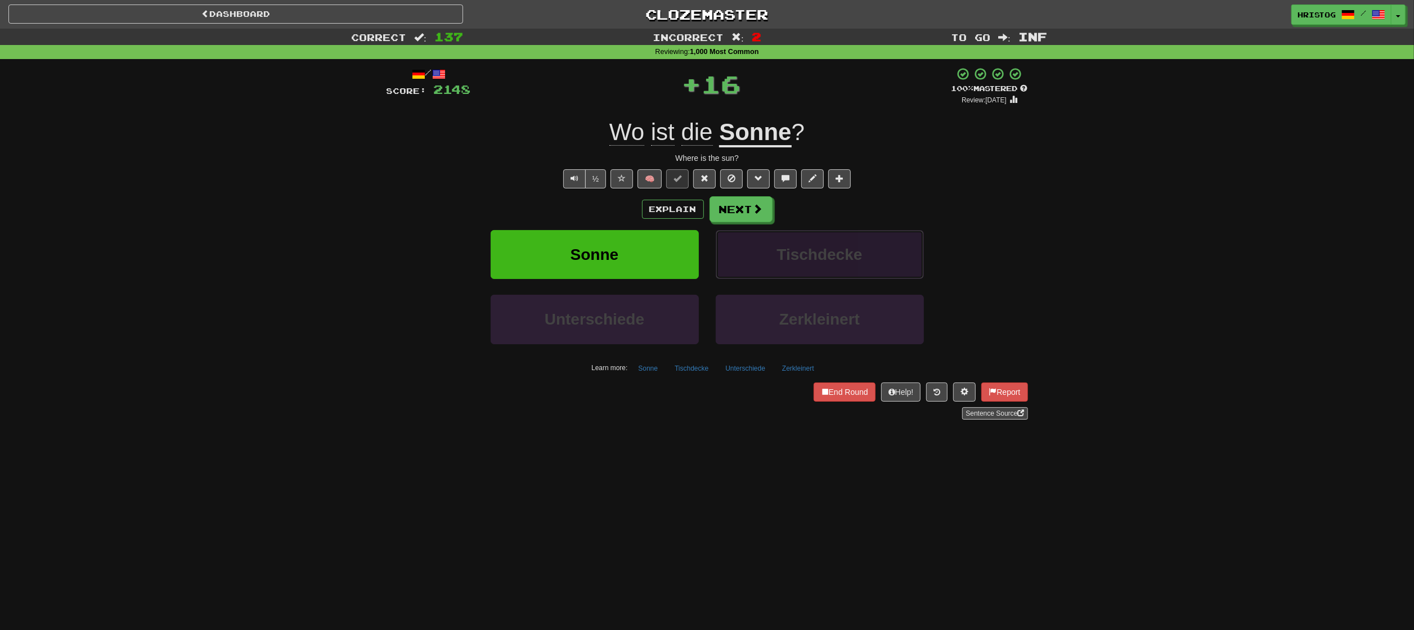
click at [851, 258] on span "Tischdecke" at bounding box center [820, 254] width 86 height 17
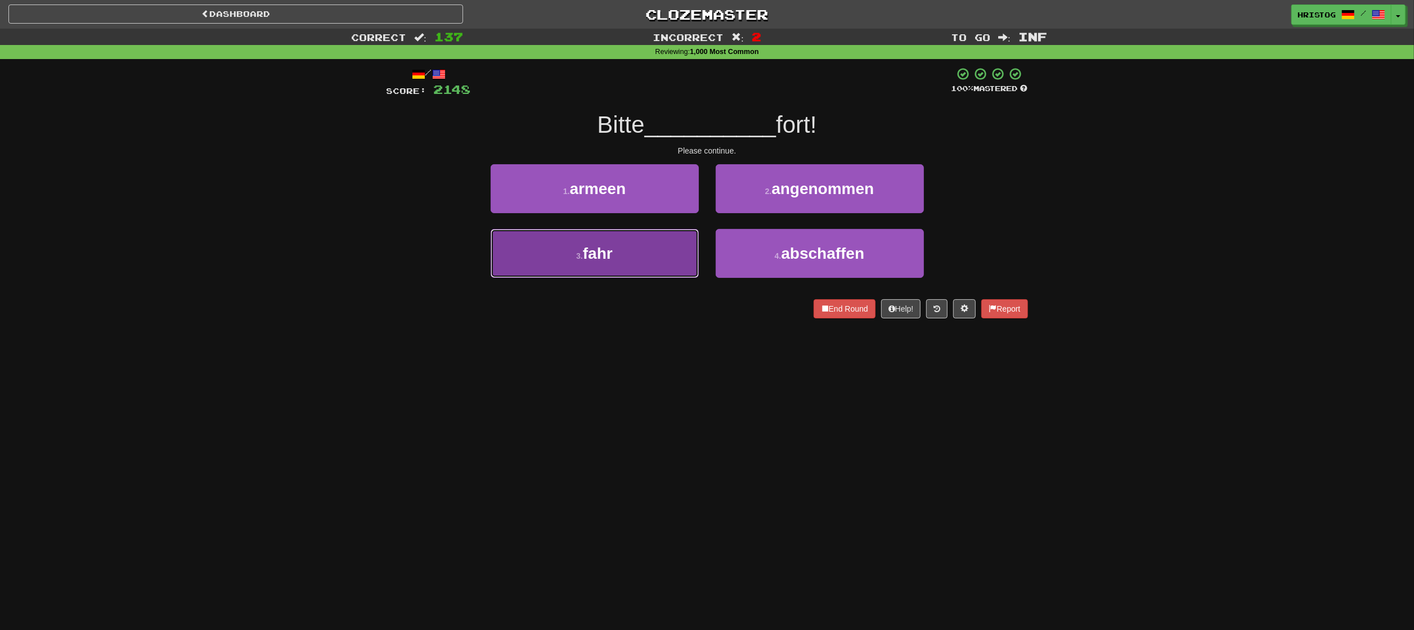
click at [672, 277] on button "3 . fahr" at bounding box center [595, 253] width 208 height 49
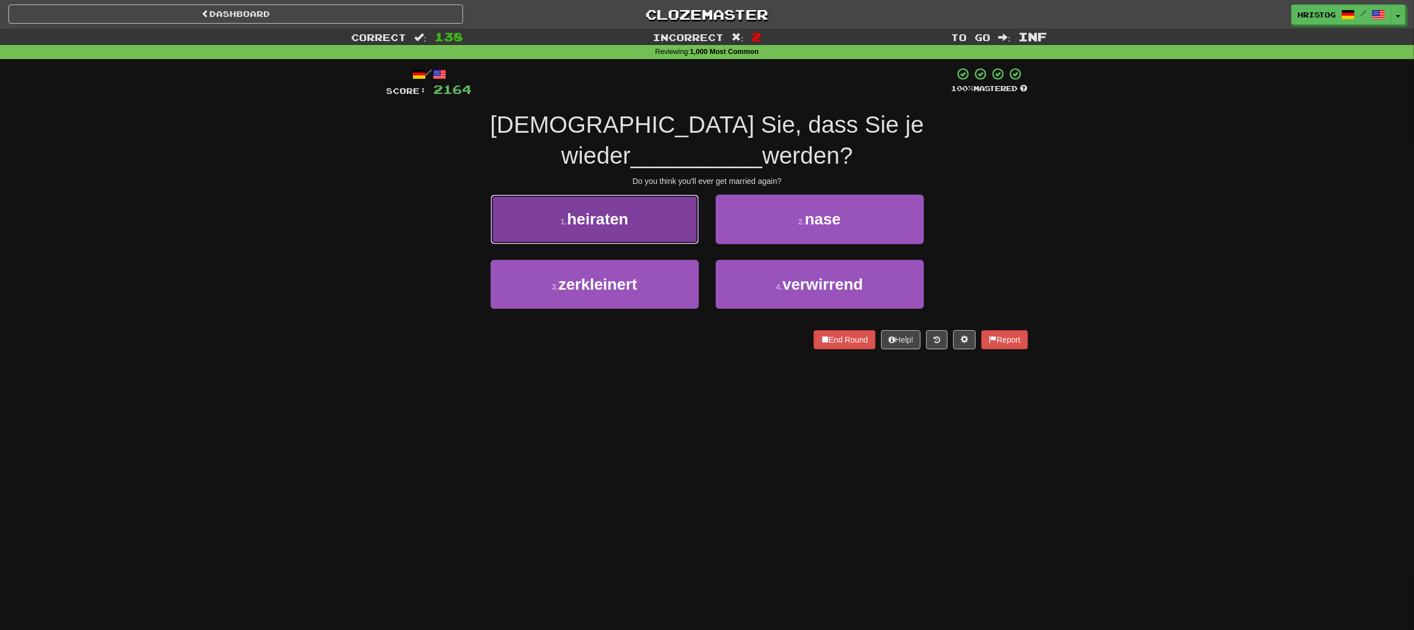
click at [622, 210] on span "heiraten" at bounding box center [597, 218] width 61 height 17
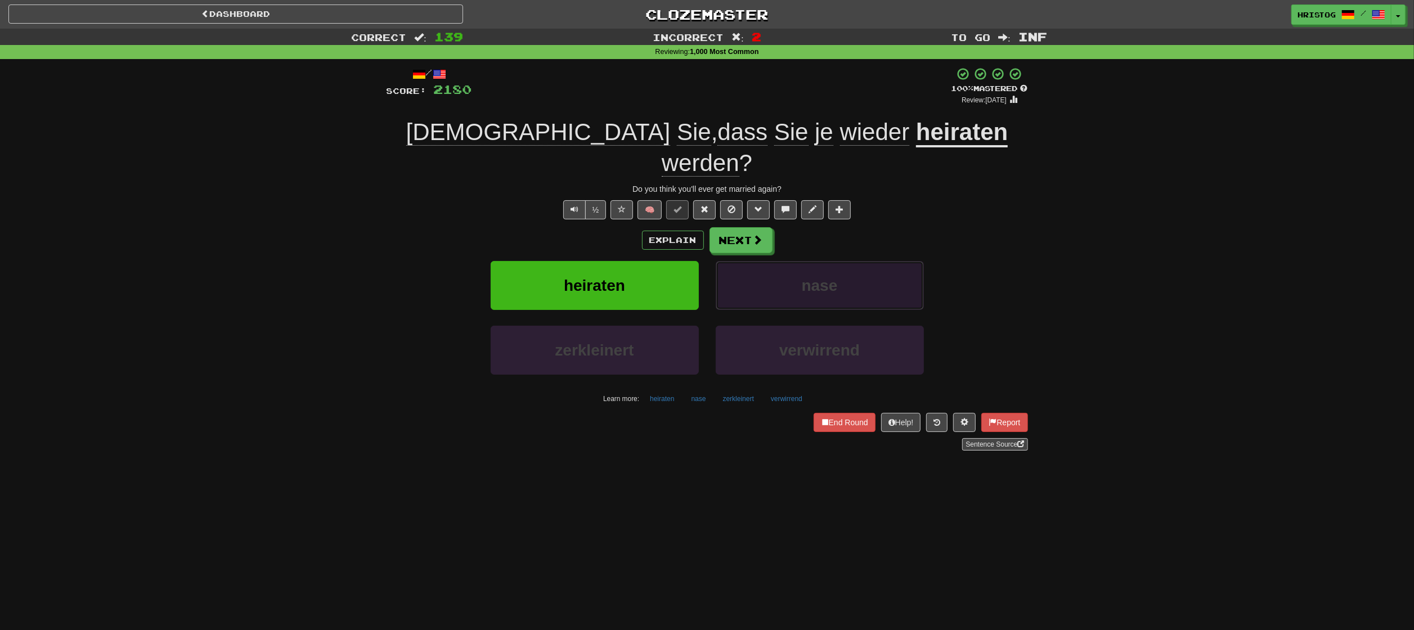
click at [769, 261] on button "nase" at bounding box center [820, 285] width 208 height 49
